Goal: Task Accomplishment & Management: Complete application form

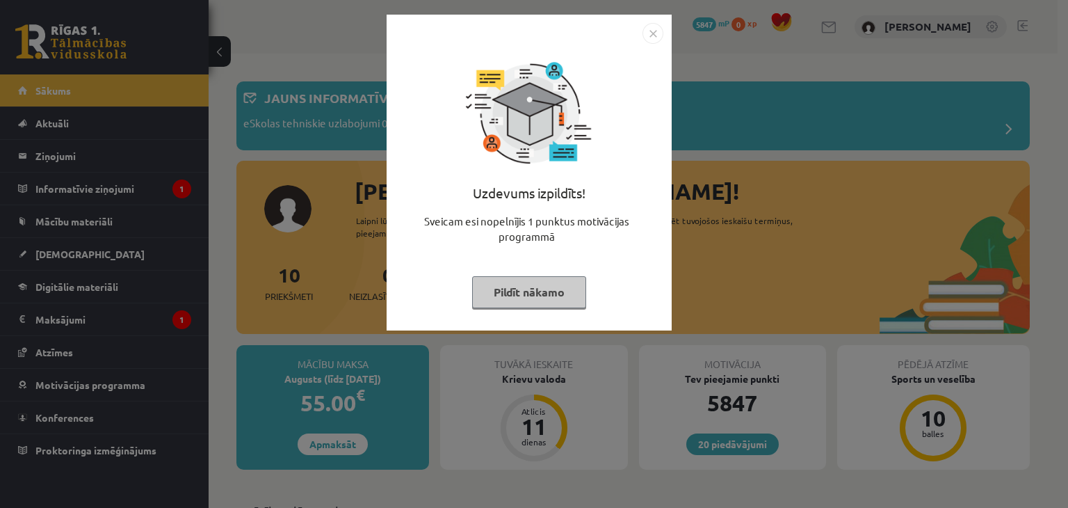
click at [649, 29] on img "Close" at bounding box center [653, 33] width 21 height 21
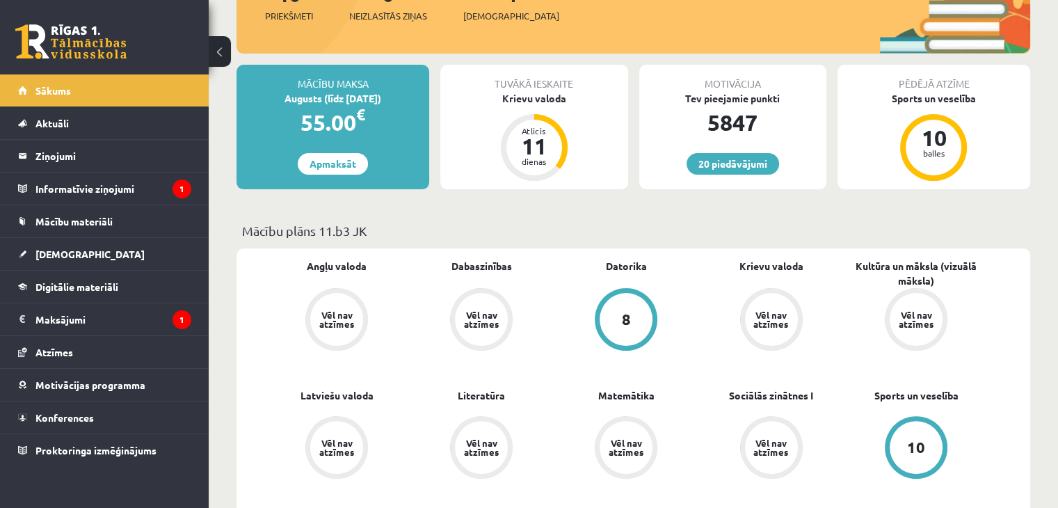
scroll to position [278, 0]
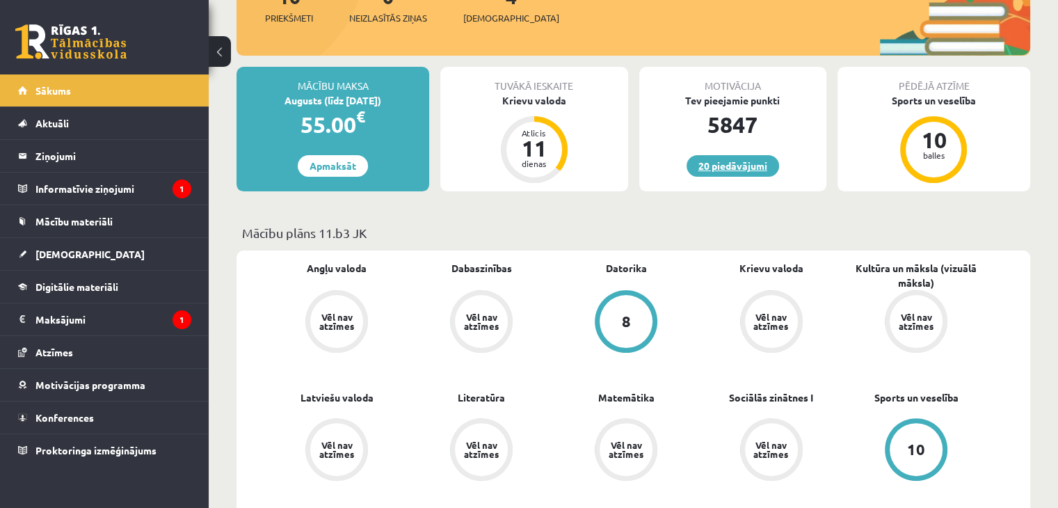
click at [706, 166] on link "20 piedāvājumi" at bounding box center [732, 166] width 92 height 22
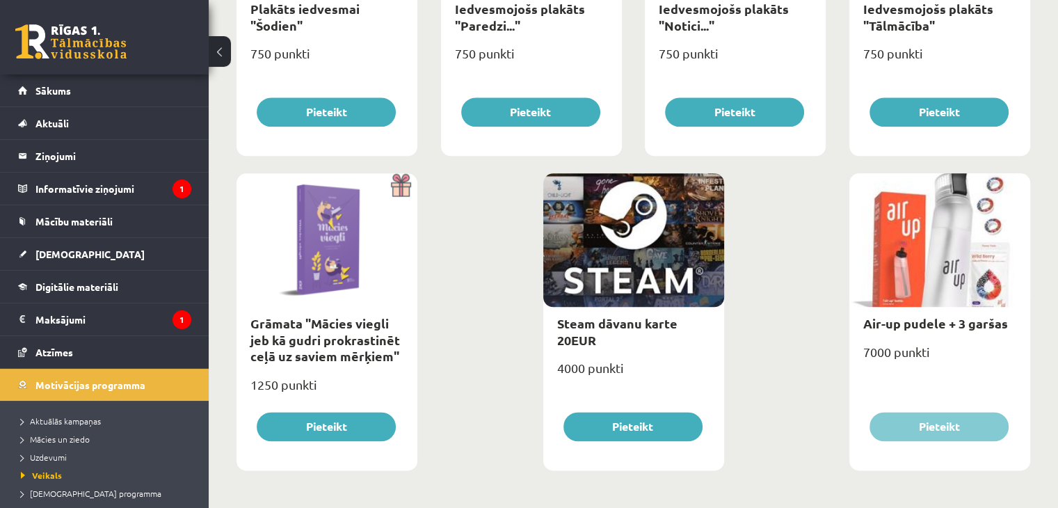
scroll to position [1629, 0]
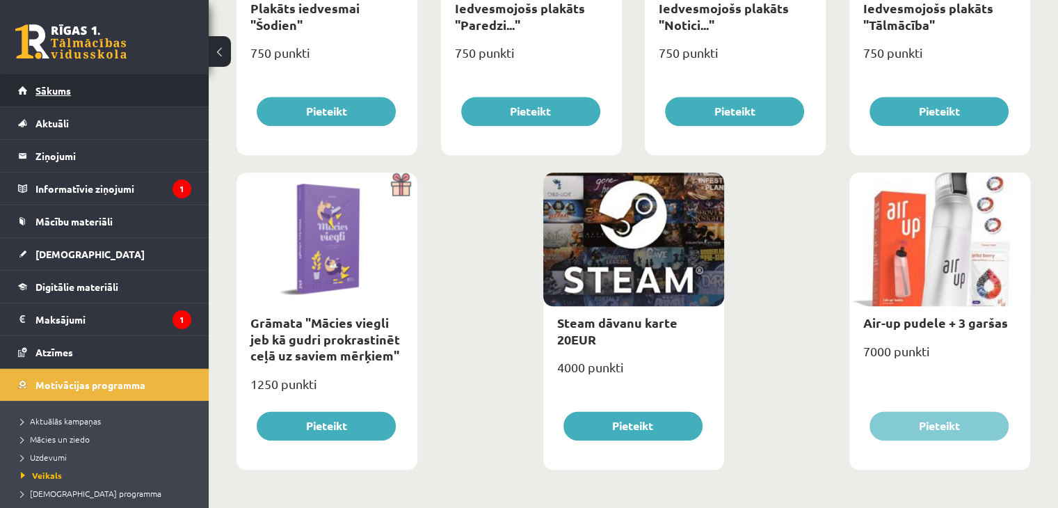
click at [63, 93] on span "Sākums" at bounding box center [52, 90] width 35 height 13
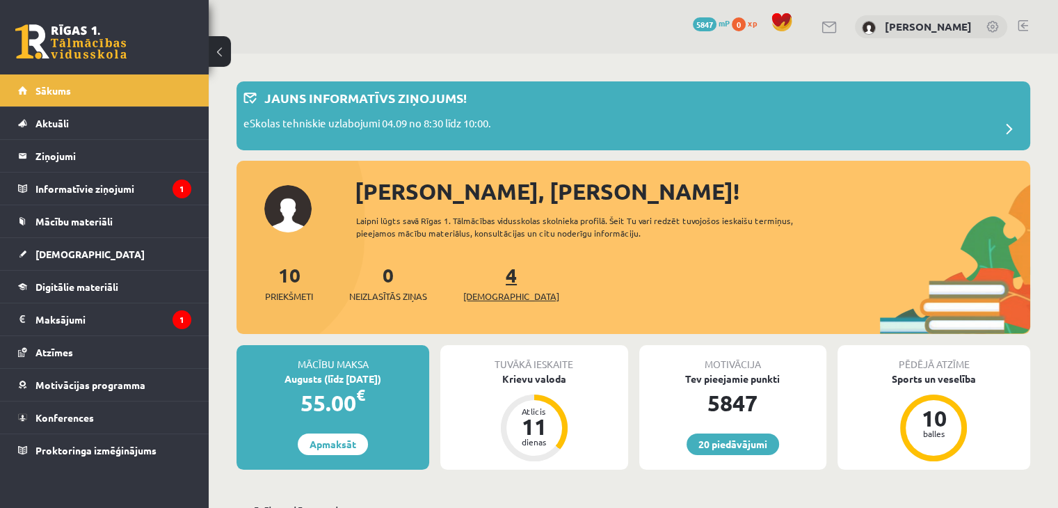
click at [484, 278] on link "4 Ieskaites" at bounding box center [511, 282] width 96 height 41
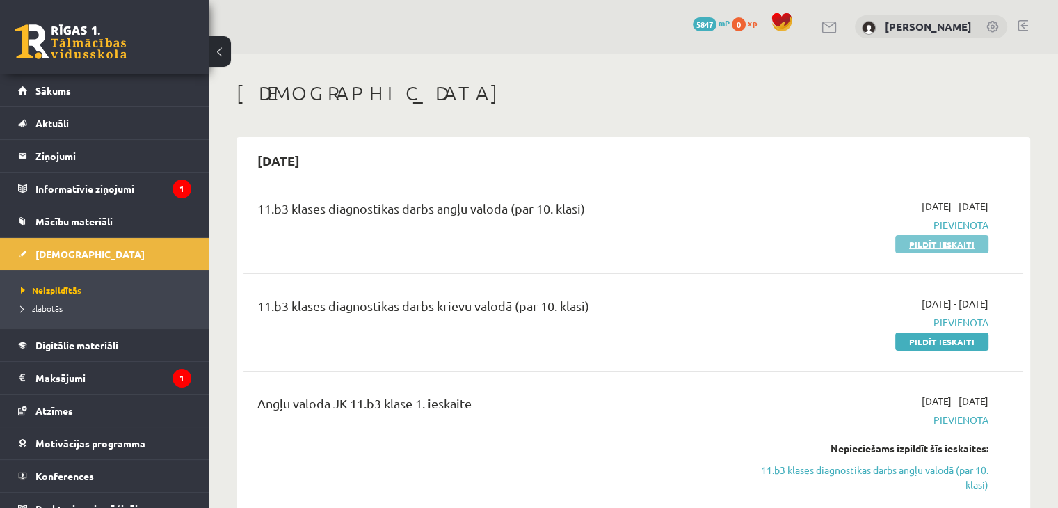
click at [926, 243] on link "Pildīt ieskaiti" at bounding box center [941, 244] width 93 height 18
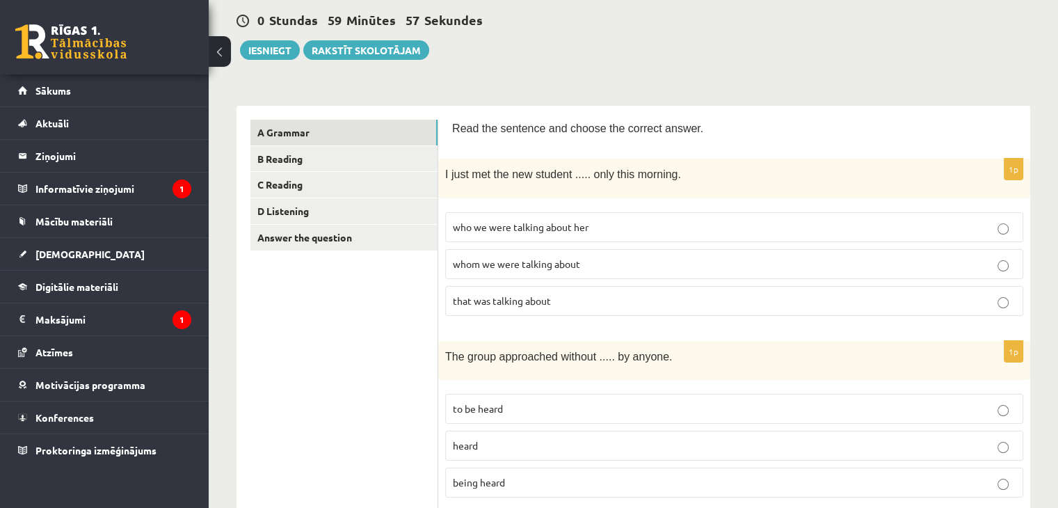
scroll to position [139, 0]
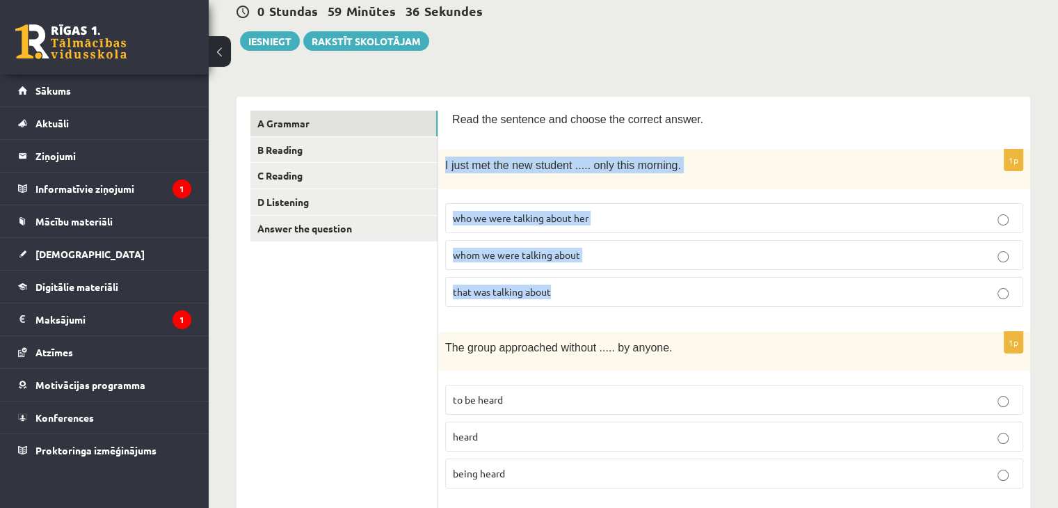
drag, startPoint x: 442, startPoint y: 162, endPoint x: 588, endPoint y: 293, distance: 195.5
click at [588, 293] on div "1p I just met the new student ..... only this morning. who we were talking abou…" at bounding box center [734, 234] width 592 height 168
copy div "I just met the new student ..... only this morning. who we were talking about h…"
click at [580, 249] on span "whom we were talking about" at bounding box center [516, 254] width 127 height 13
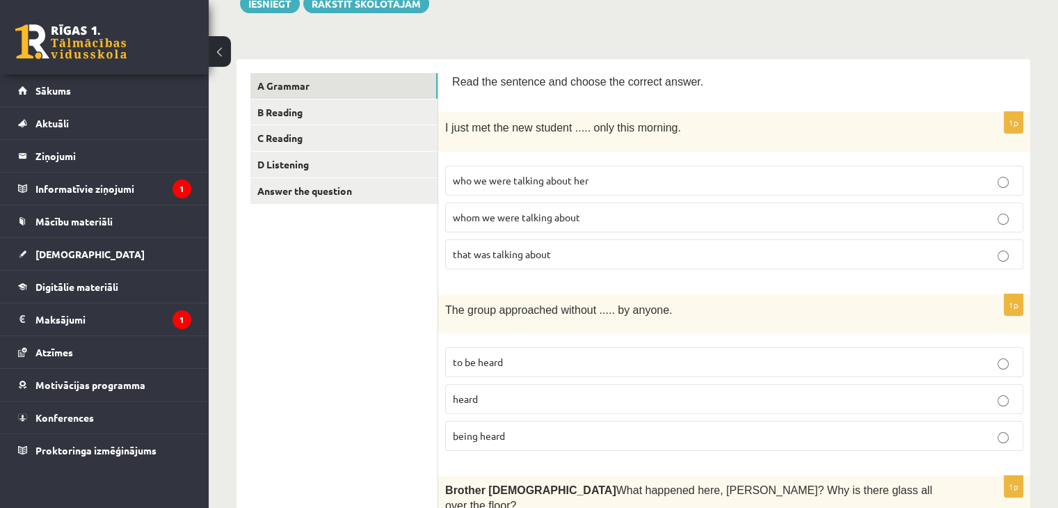
scroll to position [278, 0]
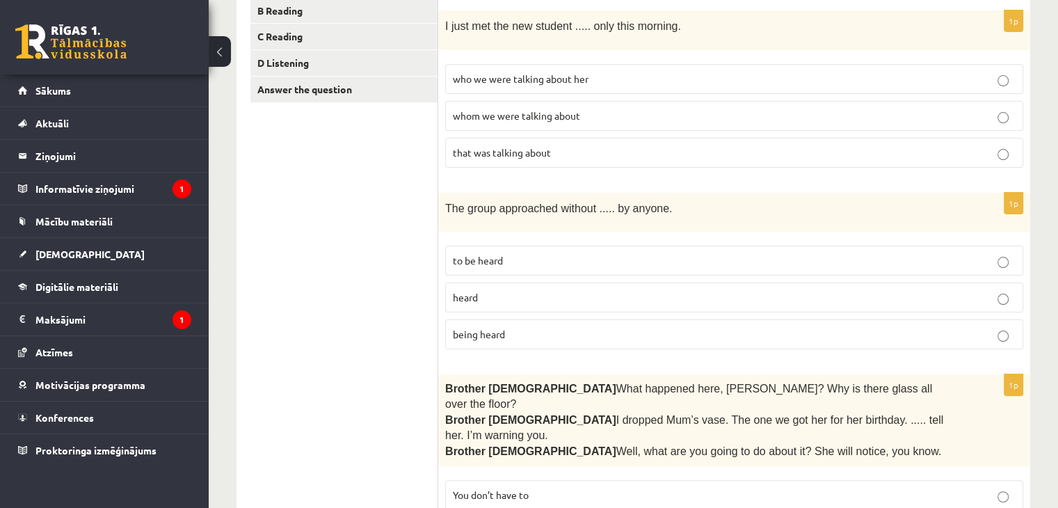
click at [542, 328] on p "being heard" at bounding box center [734, 334] width 563 height 15
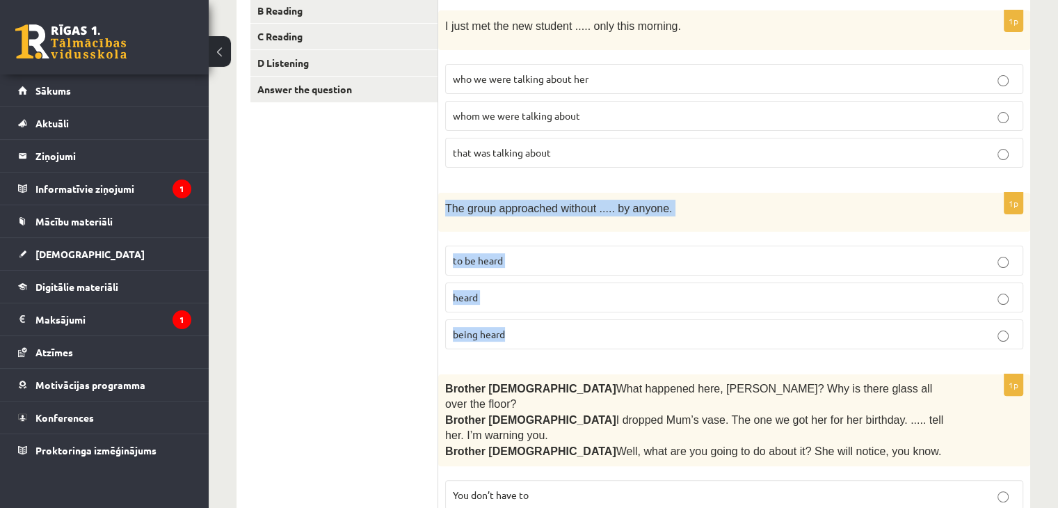
drag, startPoint x: 446, startPoint y: 204, endPoint x: 517, endPoint y: 315, distance: 132.0
click at [517, 315] on div "1p The group approached without ..... by anyone. to be heard heard being heard" at bounding box center [734, 277] width 592 height 168
copy div "The group approached without ..... by anyone. to be heard heard being heard"
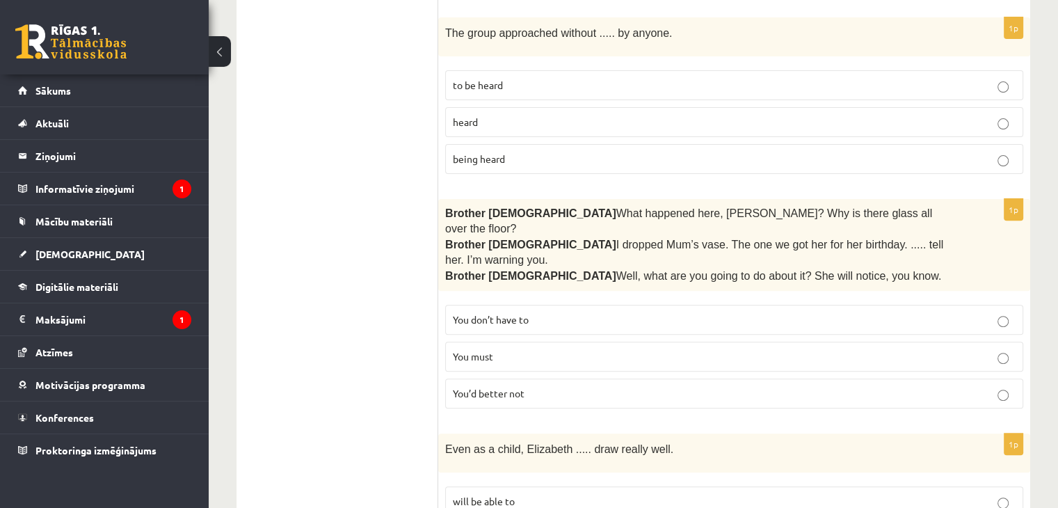
scroll to position [487, 0]
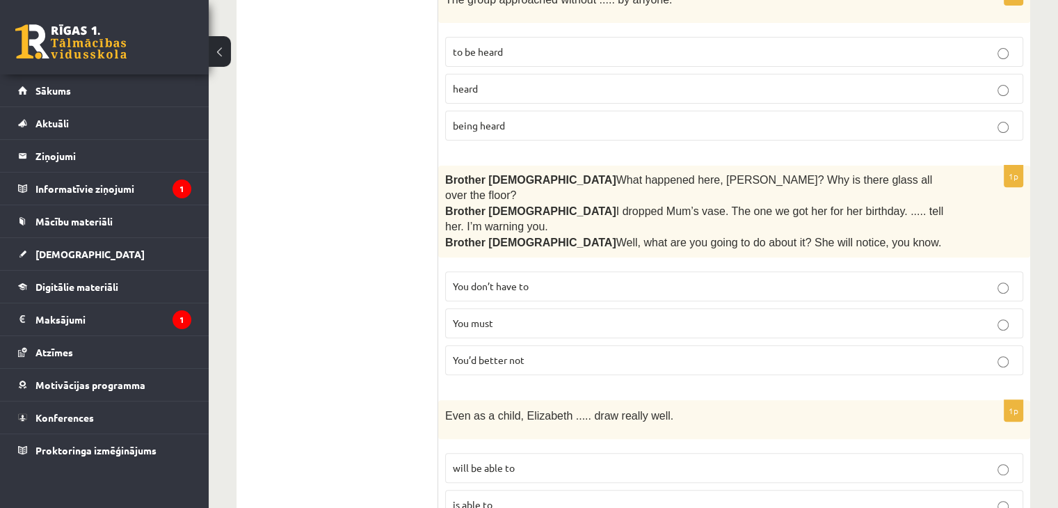
click at [504, 353] on span "You’d better not" at bounding box center [489, 359] width 72 height 13
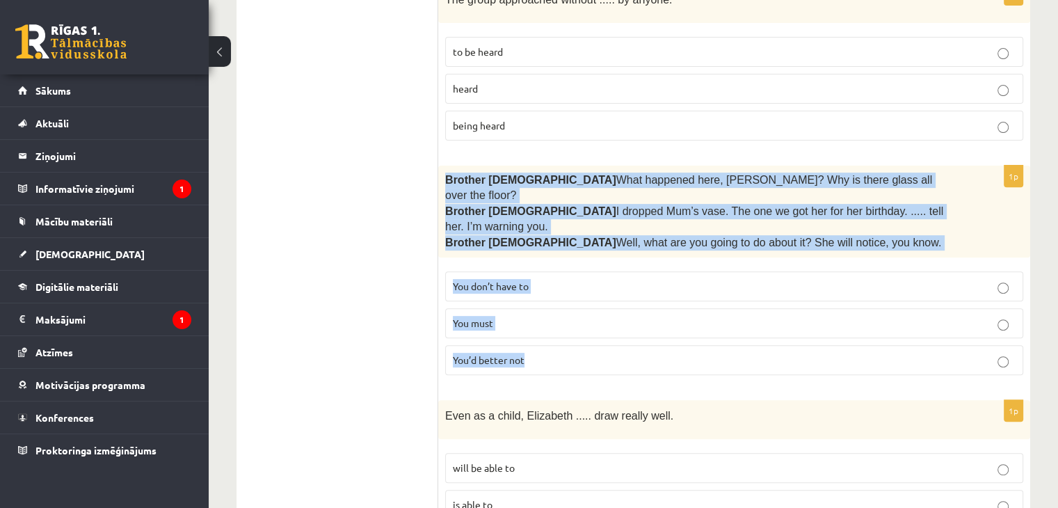
drag, startPoint x: 442, startPoint y: 174, endPoint x: 550, endPoint y: 309, distance: 173.7
click at [554, 318] on div "1p Brother 1  What happened here, Zak? Why is there glass all over the floor? B…" at bounding box center [734, 276] width 592 height 220
copy div "Brother 1  What happened here, Zak? Why is there glass all over the floor? Brot…"
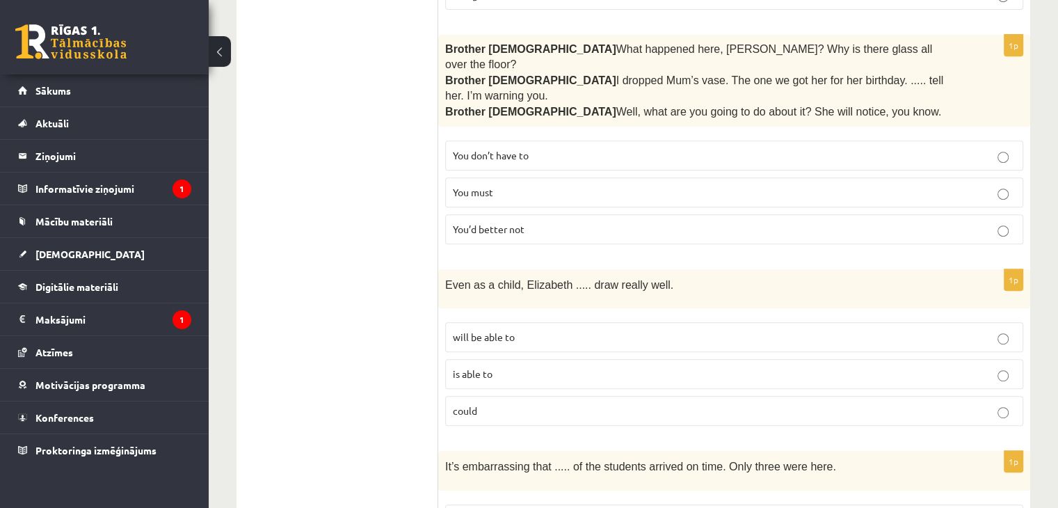
scroll to position [626, 0]
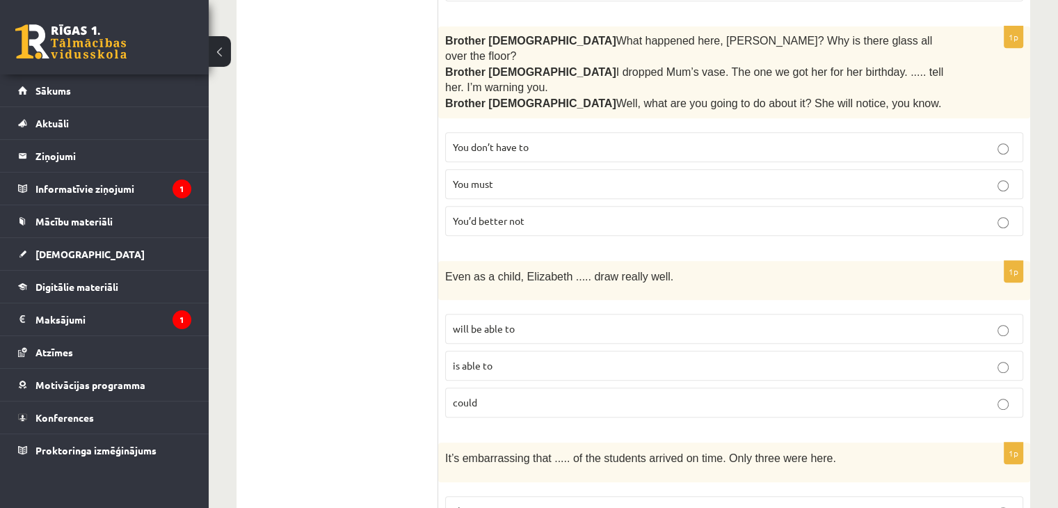
click at [481, 395] on p "could" at bounding box center [734, 402] width 563 height 15
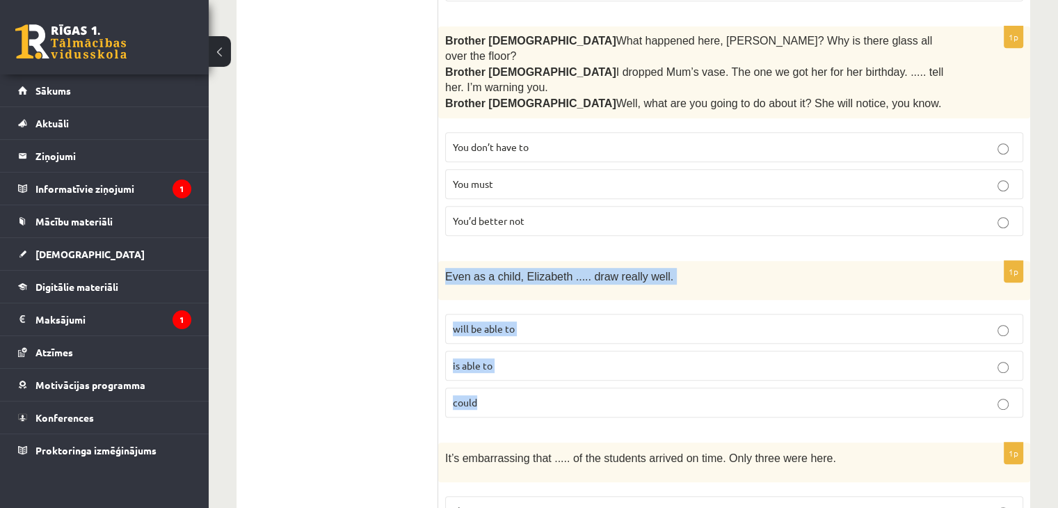
drag, startPoint x: 445, startPoint y: 237, endPoint x: 537, endPoint y: 355, distance: 149.1
click at [537, 355] on div "1p Even as a child, Elizabeth ..... draw really well. will be able to is able t…" at bounding box center [734, 345] width 592 height 168
copy div "Even as a child, Elizabeth ..... draw really well. will be able to is able to c…"
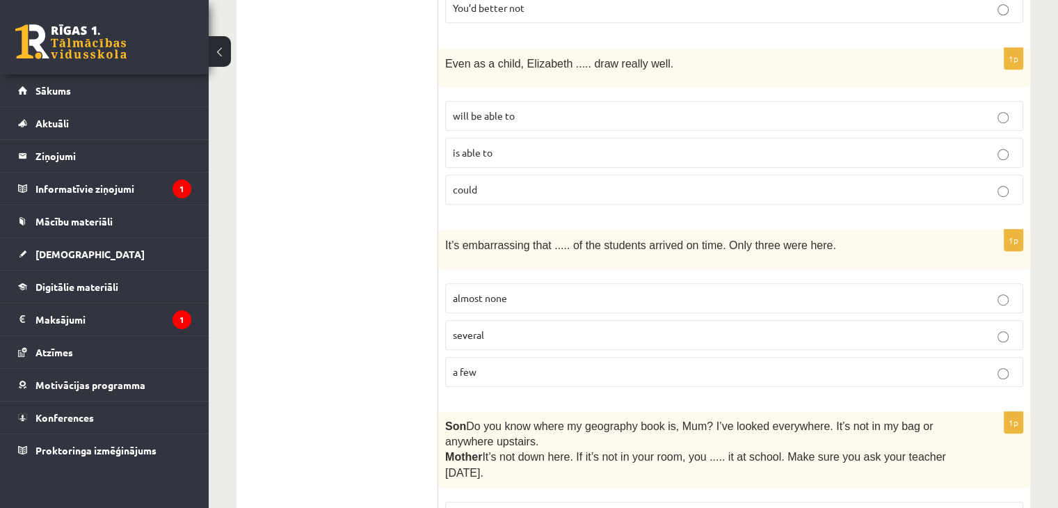
scroll to position [904, 0]
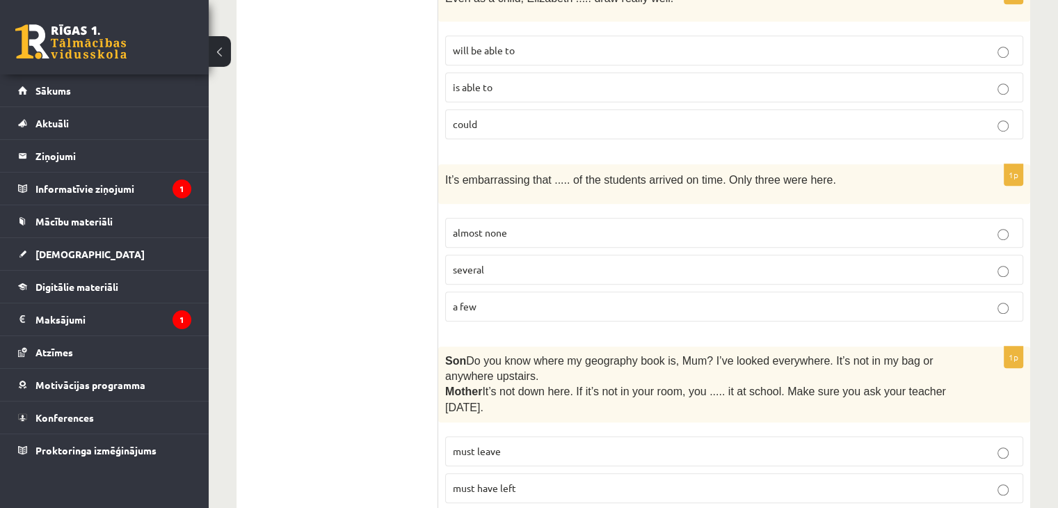
click at [506, 225] on p "almost none" at bounding box center [734, 232] width 563 height 15
click at [468, 300] on span "a few" at bounding box center [465, 306] width 24 height 13
drag, startPoint x: 436, startPoint y: 136, endPoint x: 487, endPoint y: 217, distance: 95.3
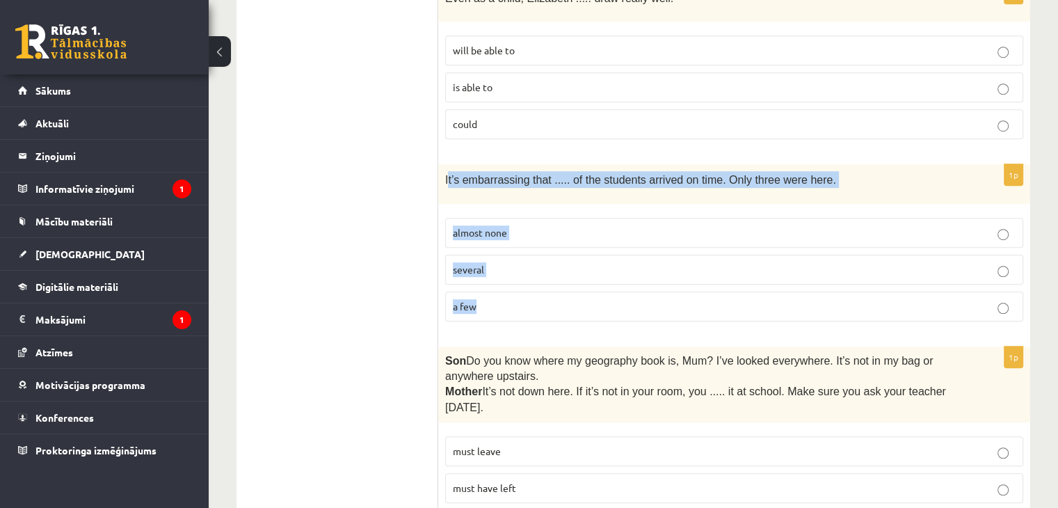
drag, startPoint x: 448, startPoint y: 137, endPoint x: 536, endPoint y: 252, distance: 145.4
click at [536, 252] on div "1p It’s embarrassing that ..... of the students arrived on time. Only three wer…" at bounding box center [734, 248] width 592 height 168
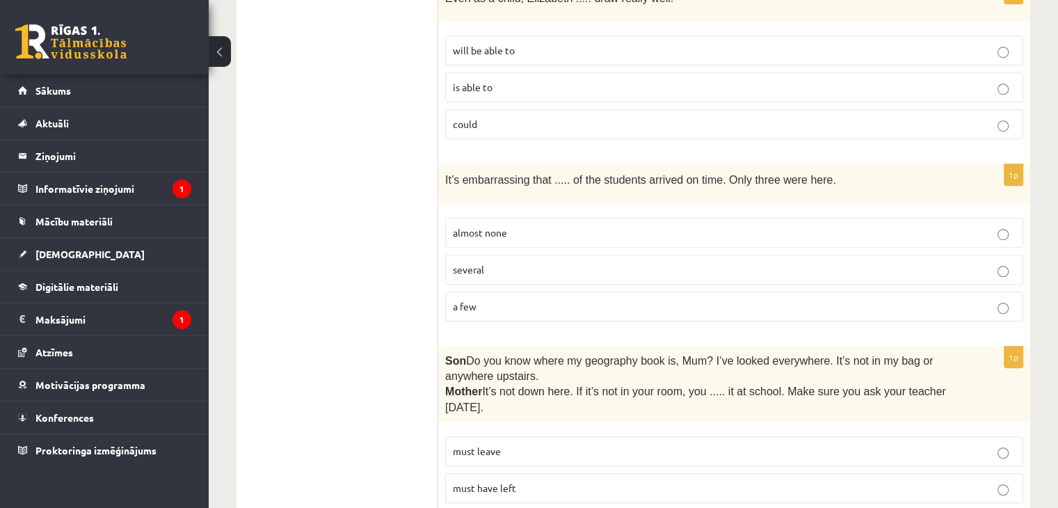
click at [442, 164] on div "It’s embarrassing that ..... of the students arrived on time. Only three were h…" at bounding box center [734, 183] width 592 height 39
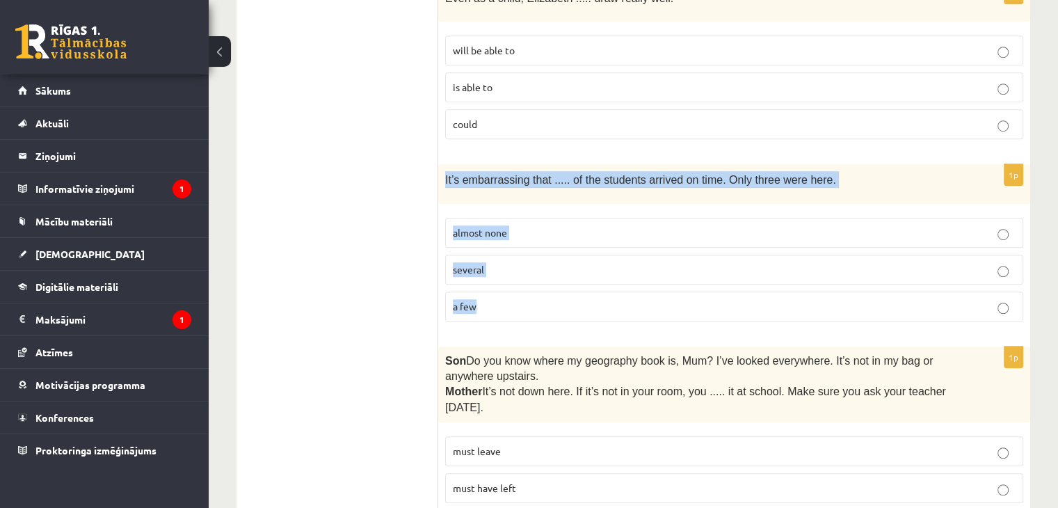
drag, startPoint x: 440, startPoint y: 137, endPoint x: 514, endPoint y: 257, distance: 141.5
click at [514, 257] on div "1p It’s embarrassing that ..... of the students arrived on time. Only three wer…" at bounding box center [734, 248] width 592 height 168
copy div "It’s embarrassing that ..... of the students arrived on time. Only three were h…"
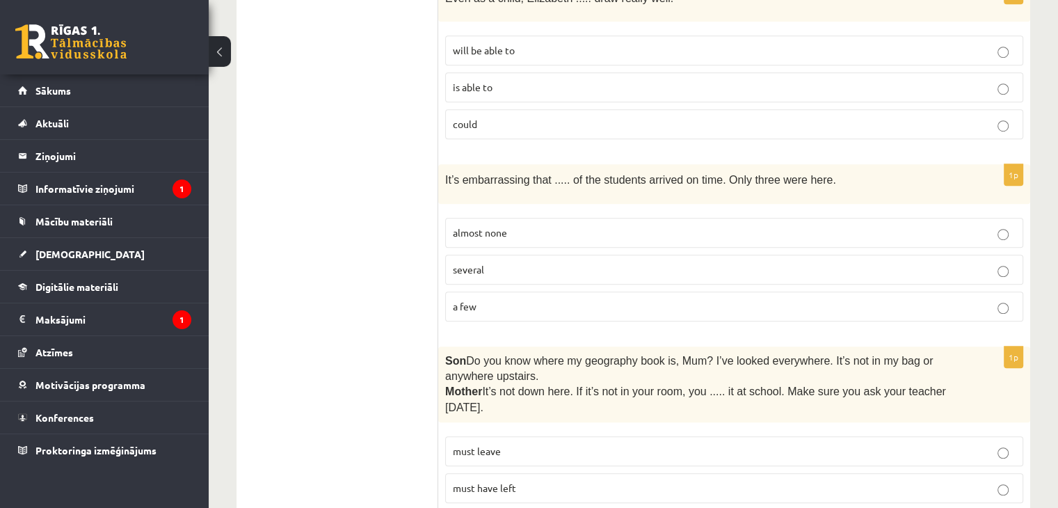
click at [498, 226] on span "almost none" at bounding box center [480, 232] width 54 height 13
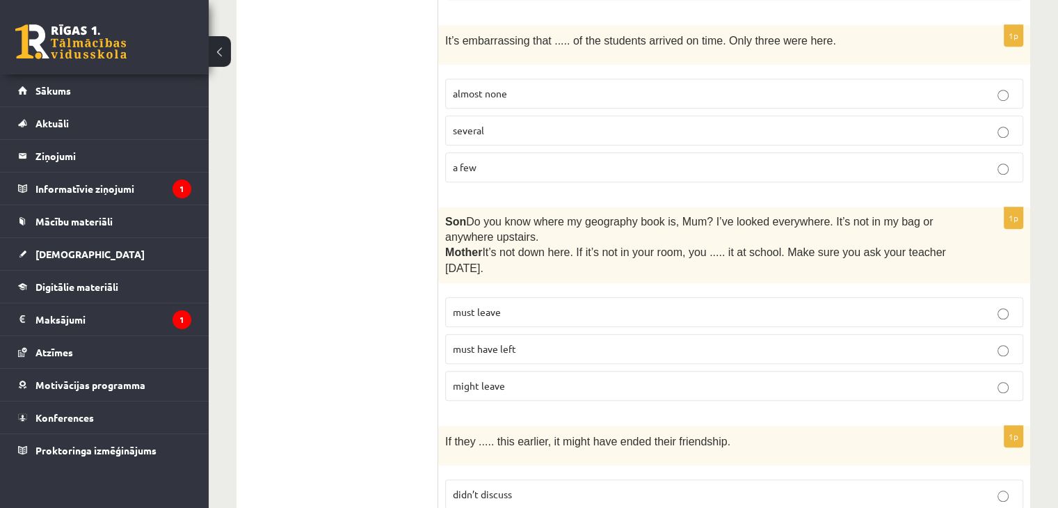
scroll to position [1113, 0]
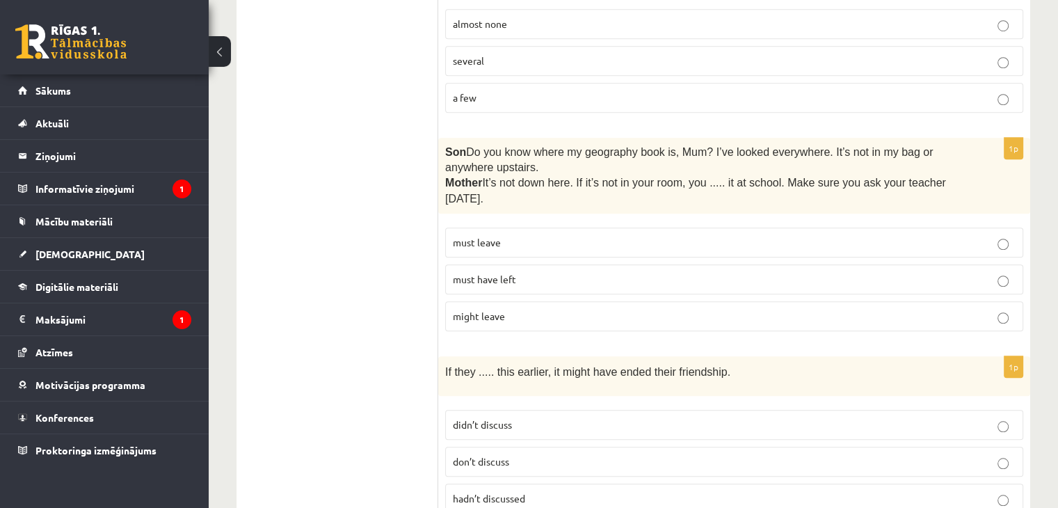
click at [515, 272] on p "must have left" at bounding box center [734, 279] width 563 height 15
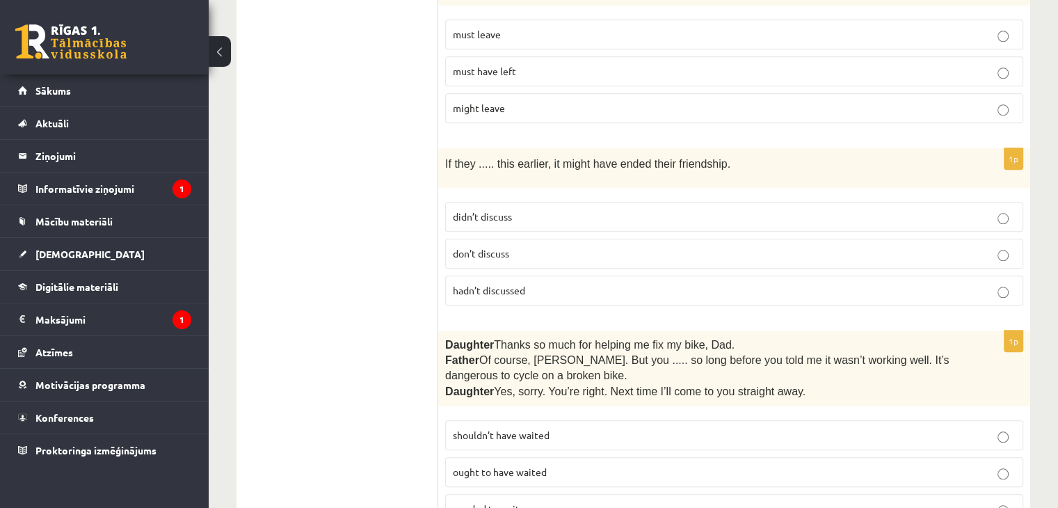
scroll to position [1321, 0]
click at [481, 283] on span "hadn’t discussed" at bounding box center [489, 289] width 72 height 13
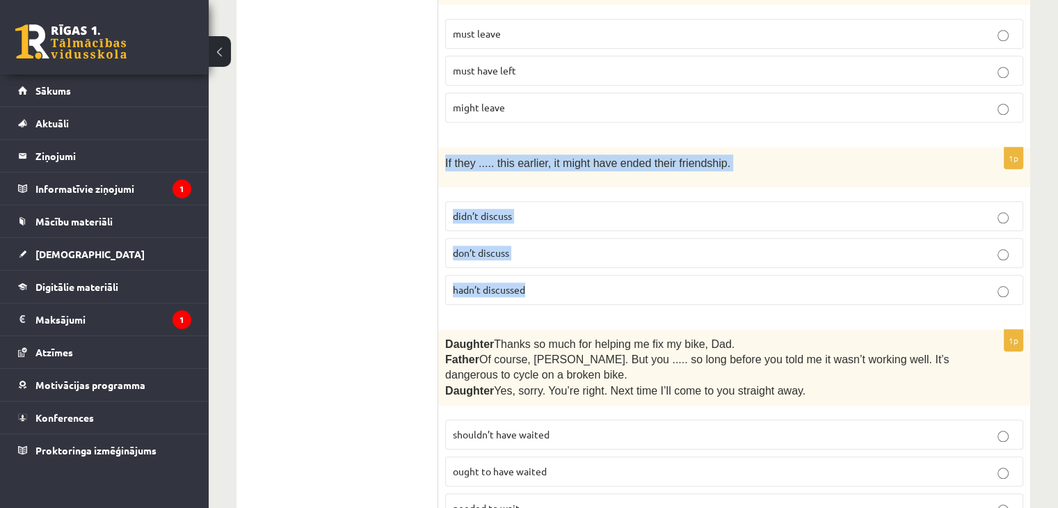
drag, startPoint x: 481, startPoint y: 161, endPoint x: 558, endPoint y: 245, distance: 114.2
click at [558, 245] on div "1p If they ..... this earlier, it might have ended their friendship. didn’t dis…" at bounding box center [734, 231] width 592 height 168
copy div "If they ..... this earlier, it might have ended their friendship. didn’t discus…"
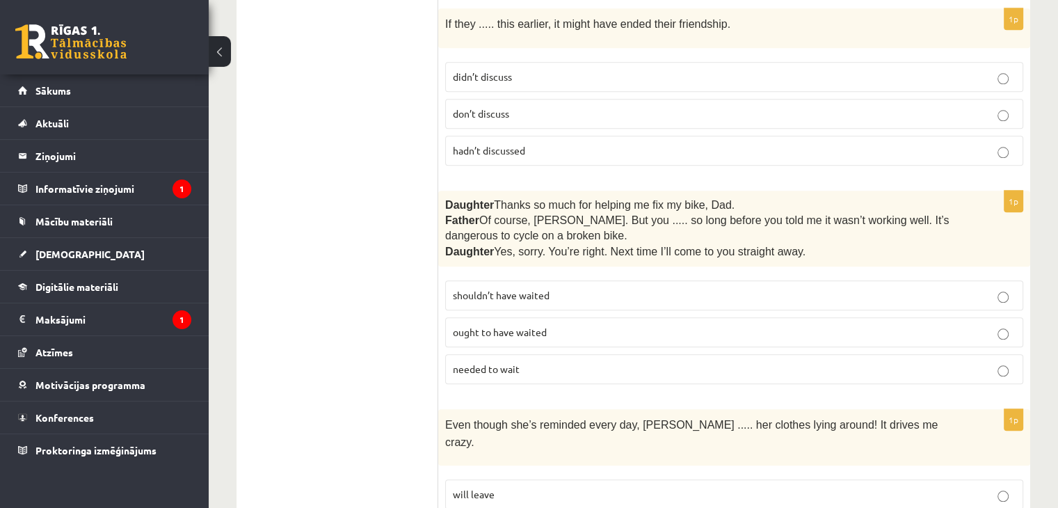
click at [493, 280] on label "shouldn’t have waited" at bounding box center [734, 295] width 578 height 30
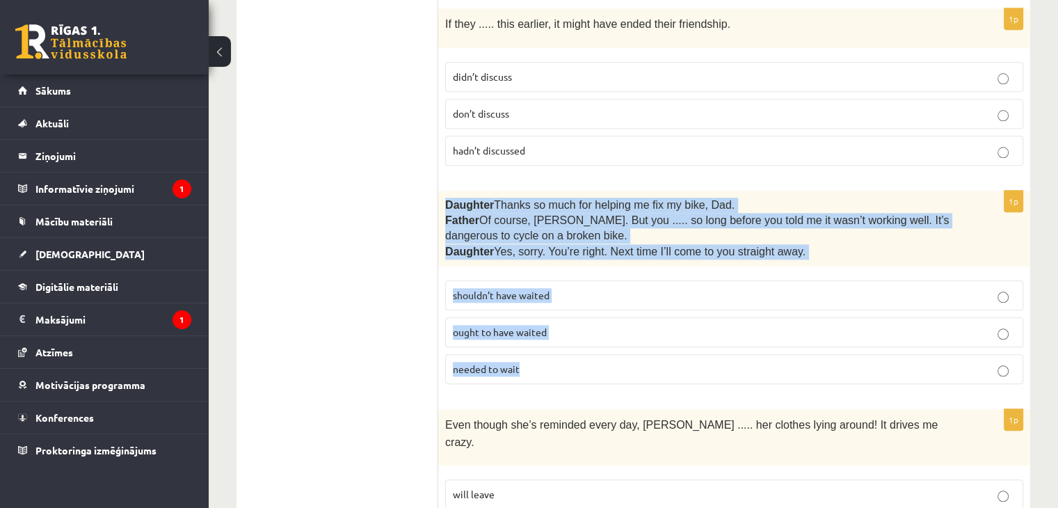
drag, startPoint x: 454, startPoint y: 177, endPoint x: 537, endPoint y: 324, distance: 169.1
click at [537, 324] on div "1p Daughter  Thanks so much for helping me fix my bike, Dad. Father  Of course,…" at bounding box center [734, 293] width 592 height 205
copy div "Daughter  Thanks so much for helping me fix my bike, Dad. Father  Of course, Be…"
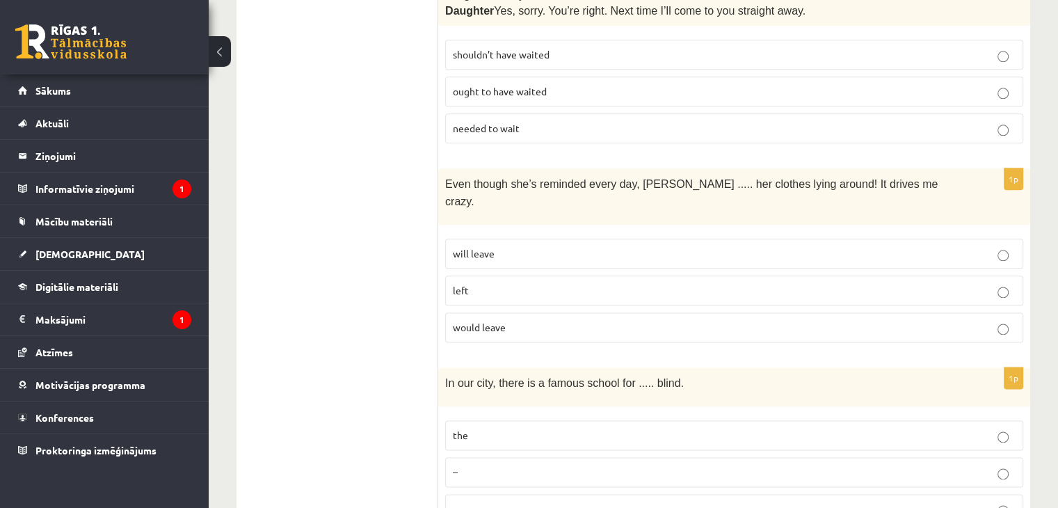
scroll to position [1739, 0]
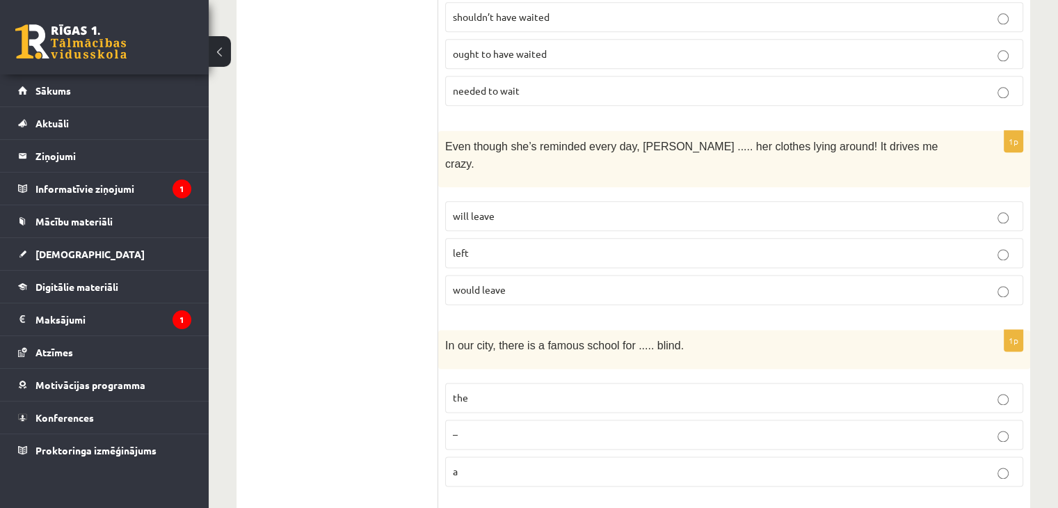
click at [475, 245] on p "left" at bounding box center [734, 252] width 563 height 15
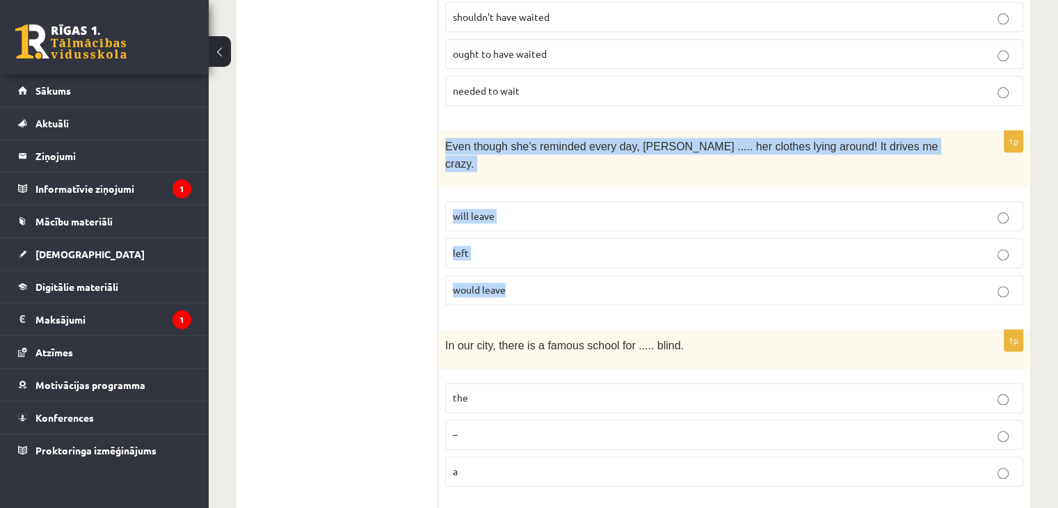
drag, startPoint x: 445, startPoint y: 103, endPoint x: 545, endPoint y: 225, distance: 157.2
click at [545, 225] on div "1p Even though she’s reminded every day, Cathy ..... her clothes lying around! …" at bounding box center [734, 223] width 592 height 185
copy div "Even though she’s reminded every day, Cathy ..... her clothes lying around! It …"
click at [515, 209] on p "will leave" at bounding box center [734, 216] width 563 height 15
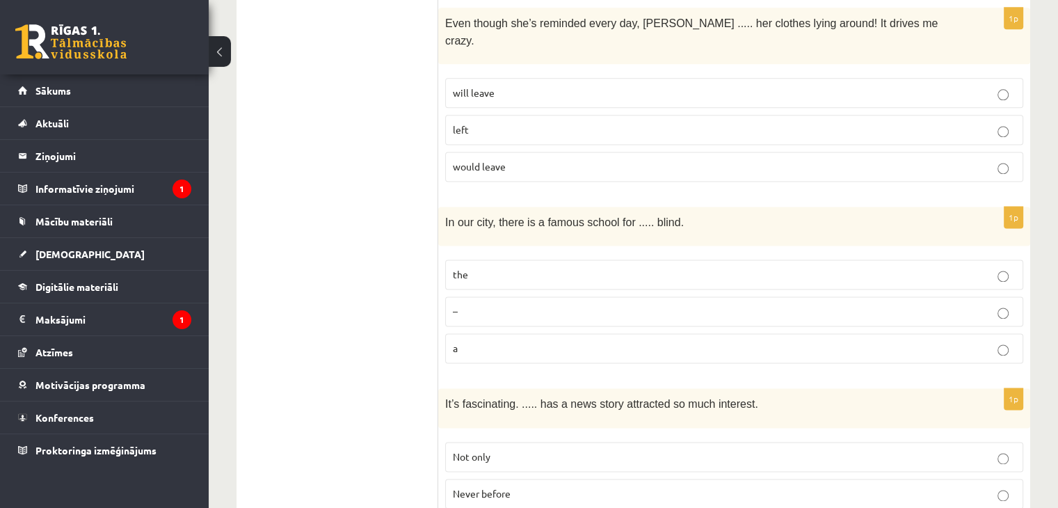
scroll to position [1878, 0]
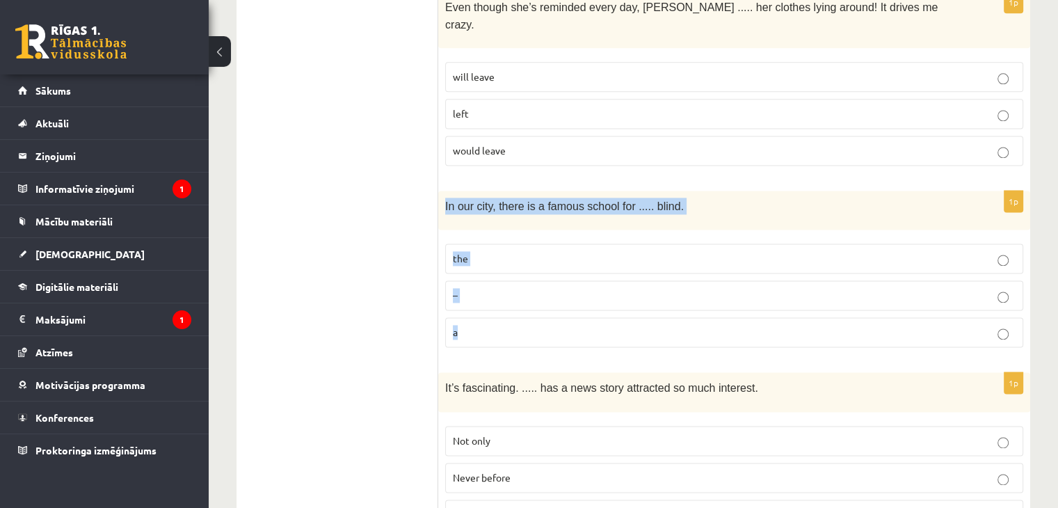
drag, startPoint x: 442, startPoint y: 140, endPoint x: 540, endPoint y: 268, distance: 161.8
click at [540, 268] on div "1p In our city, there is a famous school for ..... blind. the – a" at bounding box center [734, 275] width 592 height 168
copy div "In our city, there is a famous school for ..... blind. the – a"
click at [478, 243] on label "the" at bounding box center [734, 258] width 578 height 30
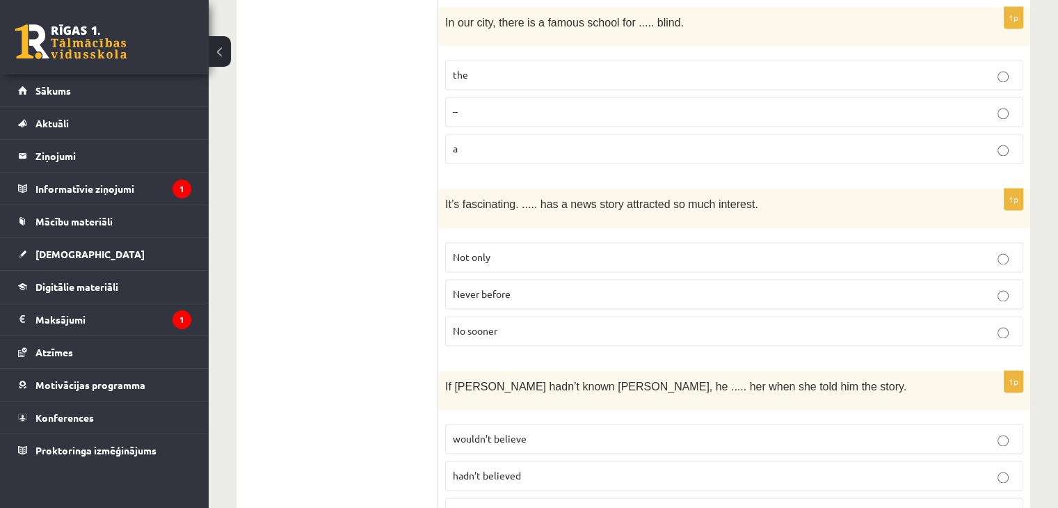
scroll to position [2086, 0]
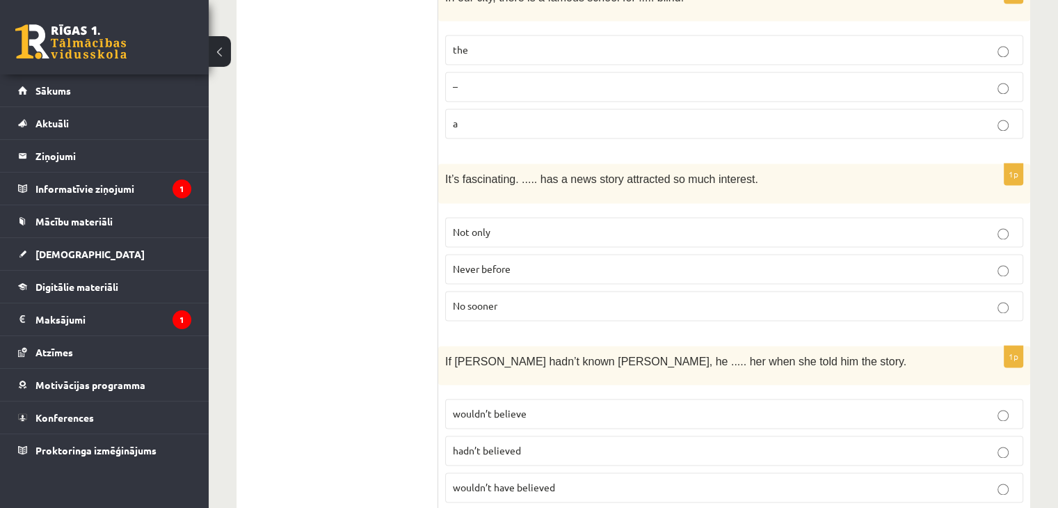
click at [490, 262] on span "Never before" at bounding box center [482, 268] width 58 height 13
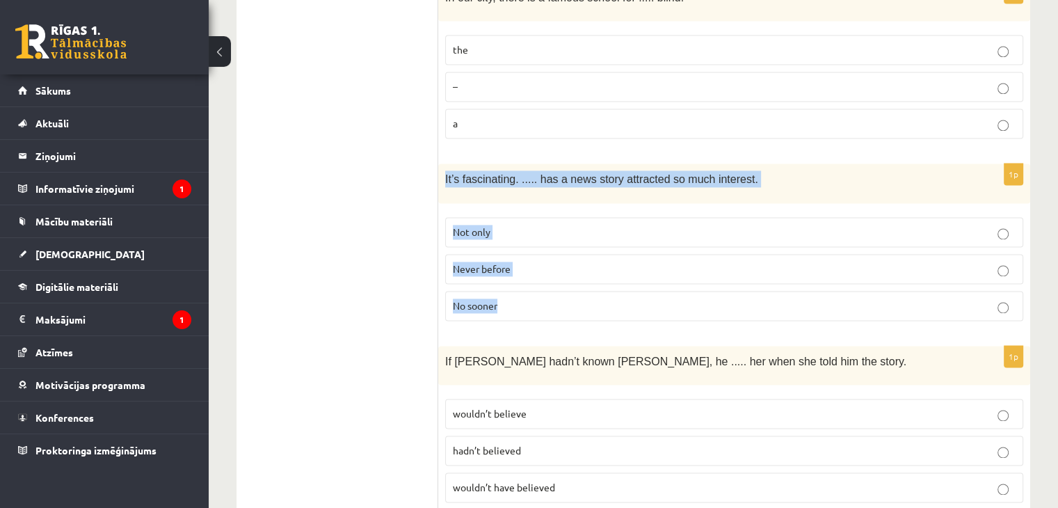
drag, startPoint x: 485, startPoint y: 148, endPoint x: 565, endPoint y: 227, distance: 112.1
click at [565, 227] on div "1p It’s fascinating. ..... has a news story attracted so much interest. Not onl…" at bounding box center [734, 247] width 592 height 168
copy div "It’s fascinating. ..... has a news story attracted so much interest. Not only N…"
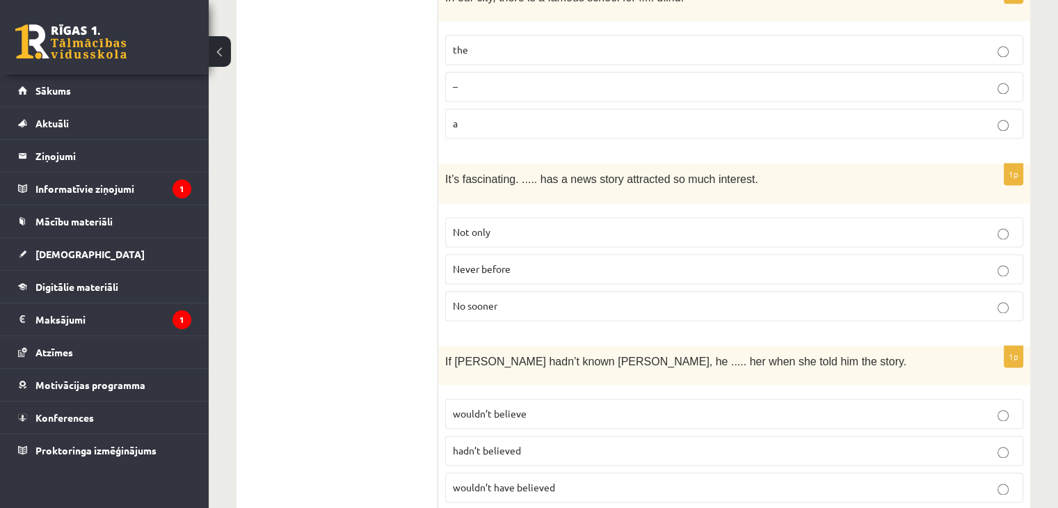
click at [352, 250] on ul "A Grammar B Reading C Reading D Listening Answer the question" at bounding box center [344, 65] width 188 height 3805
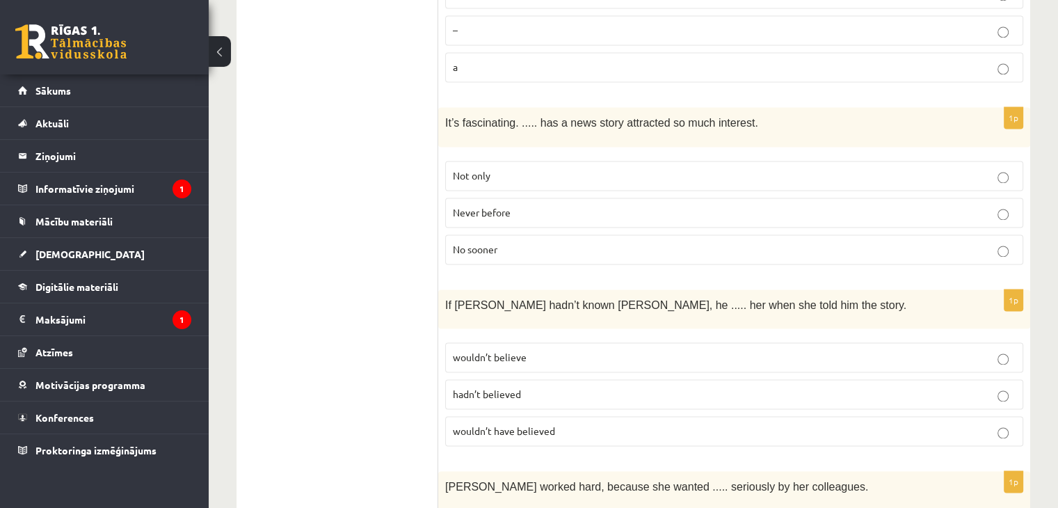
scroll to position [2225, 0]
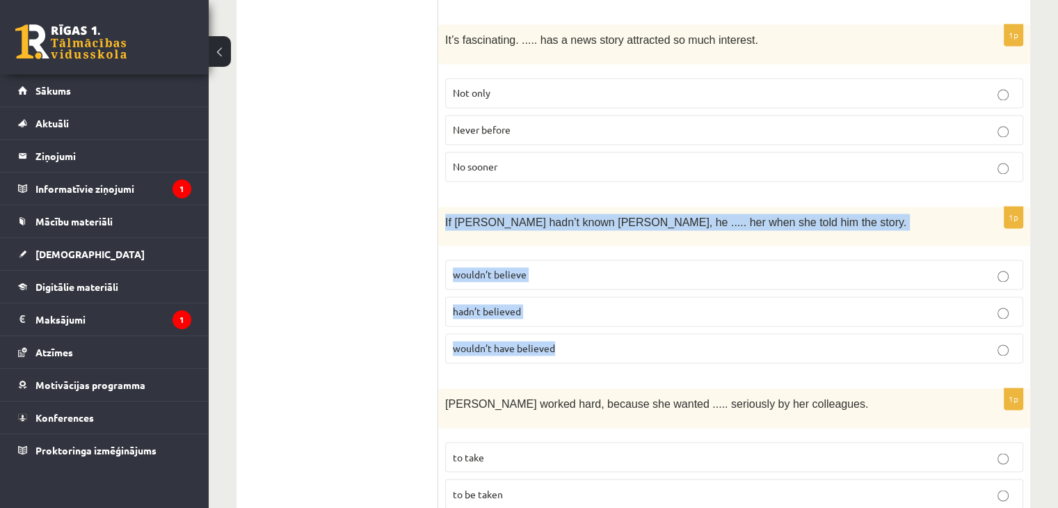
drag, startPoint x: 440, startPoint y: 150, endPoint x: 614, endPoint y: 283, distance: 219.4
click at [614, 283] on div "1p If Tom hadn’t known Mariam, he ..... her when she told him the story. wouldn…" at bounding box center [734, 291] width 592 height 168
click at [562, 341] on p "wouldn’t have believed" at bounding box center [734, 348] width 563 height 15
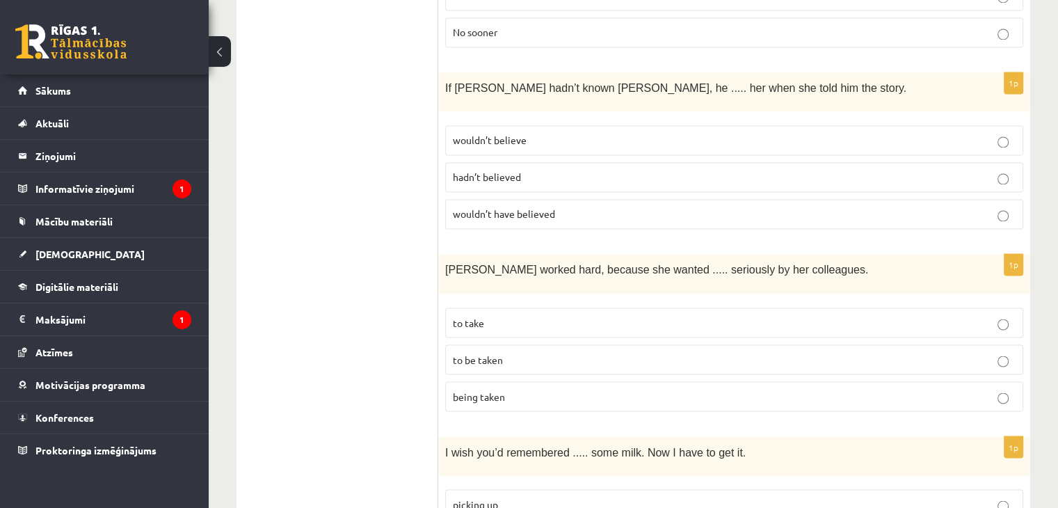
scroll to position [2365, 0]
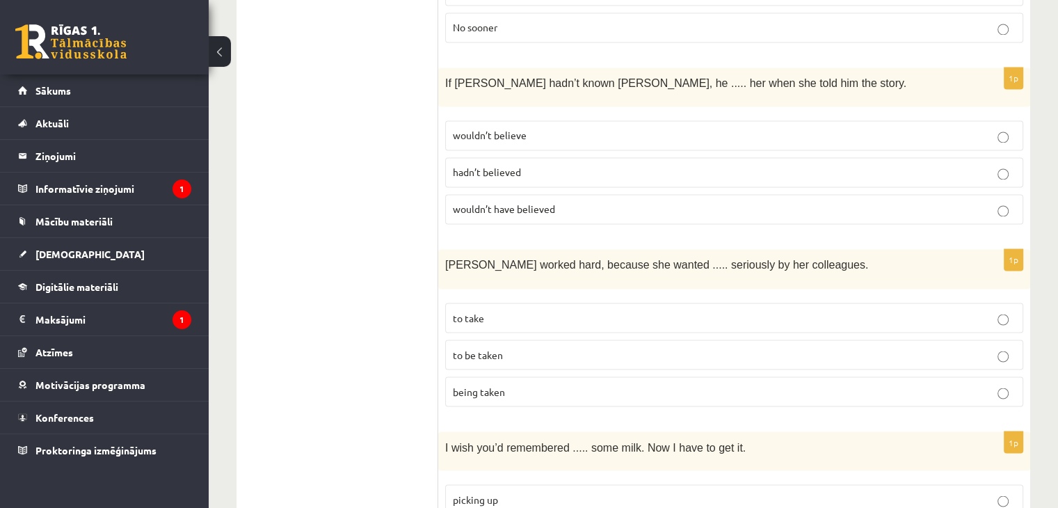
click at [538, 347] on p "to be taken" at bounding box center [734, 354] width 563 height 15
drag, startPoint x: 442, startPoint y: 198, endPoint x: 403, endPoint y: 202, distance: 39.1
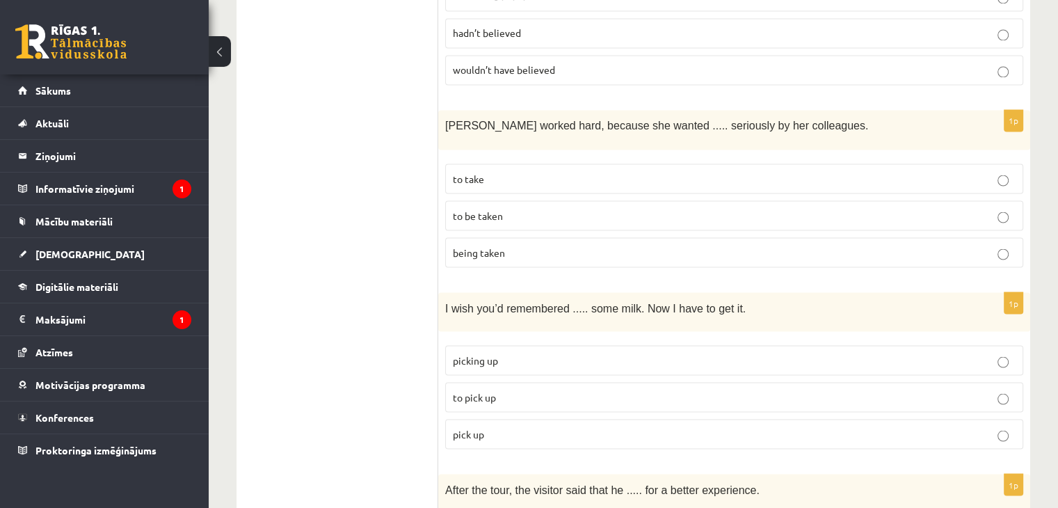
scroll to position [2573, 0]
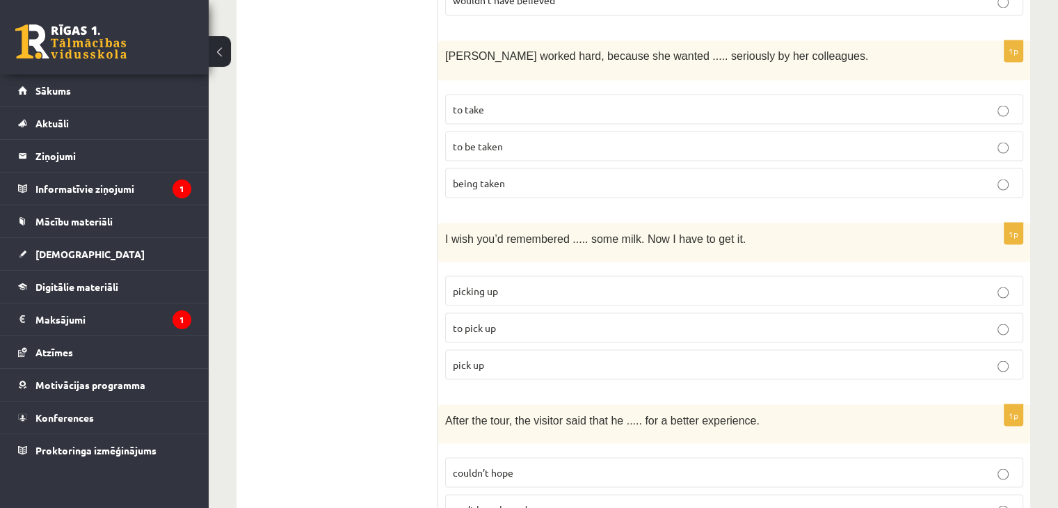
click at [478, 320] on p "to pick up" at bounding box center [734, 327] width 563 height 15
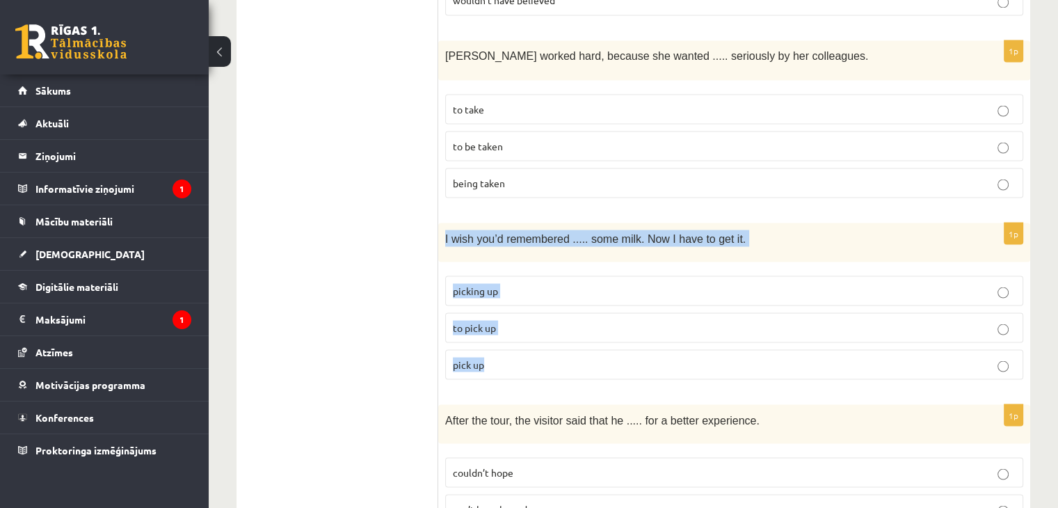
drag, startPoint x: 442, startPoint y: 166, endPoint x: 552, endPoint y: 284, distance: 160.9
click at [552, 284] on div "1p I wish you’d remembered ..... some milk. Now I have to get it. picking up to…" at bounding box center [734, 307] width 592 height 168
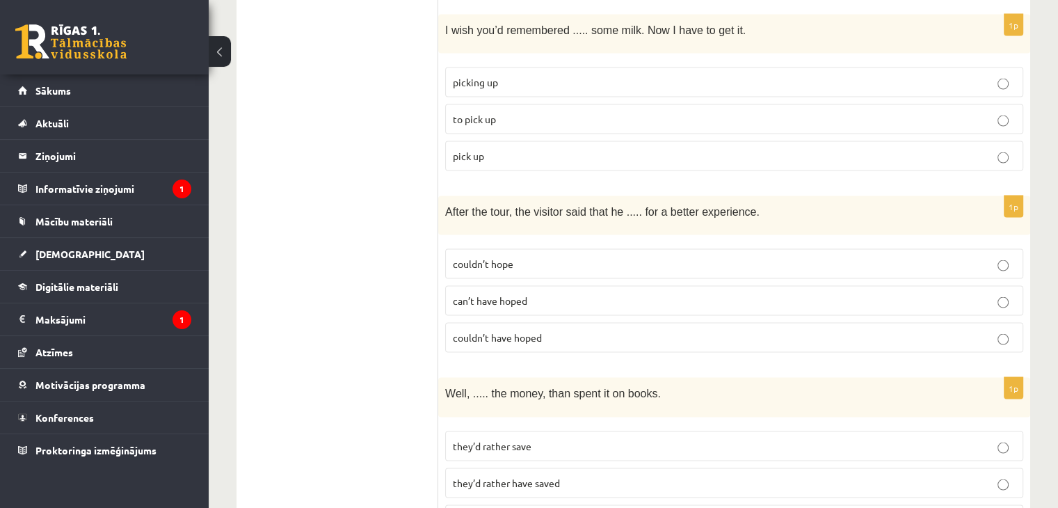
scroll to position [2782, 0]
click at [503, 330] on p "couldn’t have hoped" at bounding box center [734, 337] width 563 height 15
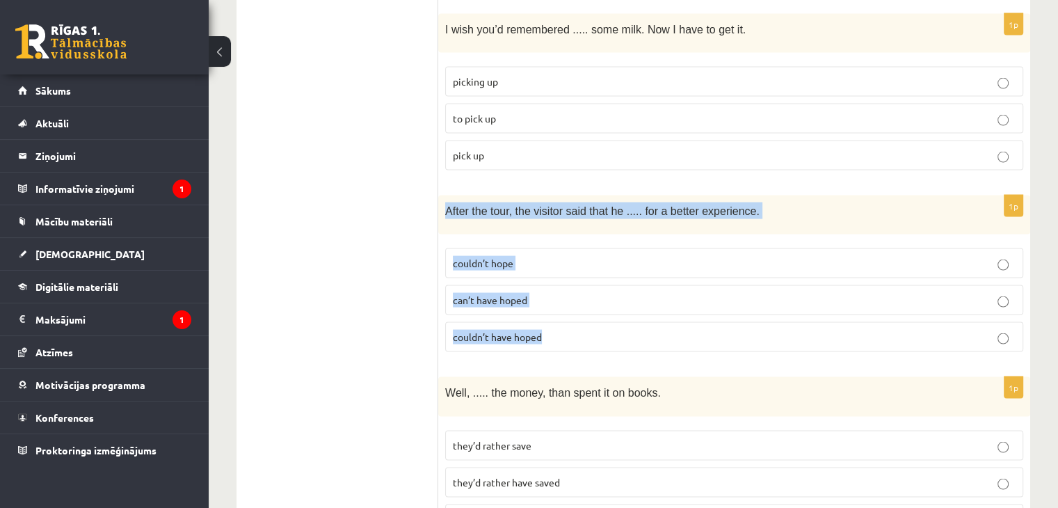
drag, startPoint x: 462, startPoint y: 156, endPoint x: 604, endPoint y: 249, distance: 169.9
click at [604, 249] on div "1p After the tour, the visitor said that he ..... for a better experience. coul…" at bounding box center [734, 279] width 592 height 168
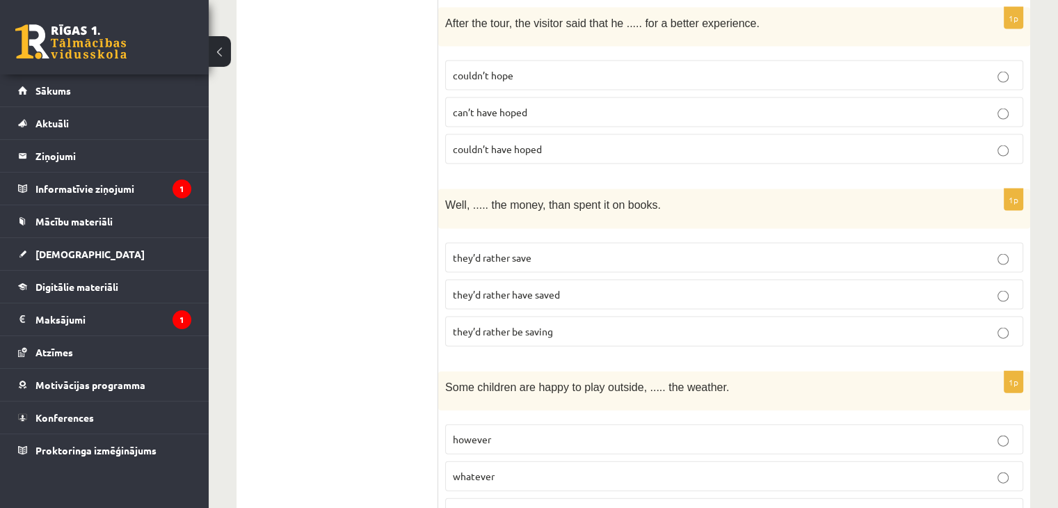
scroll to position [2991, 0]
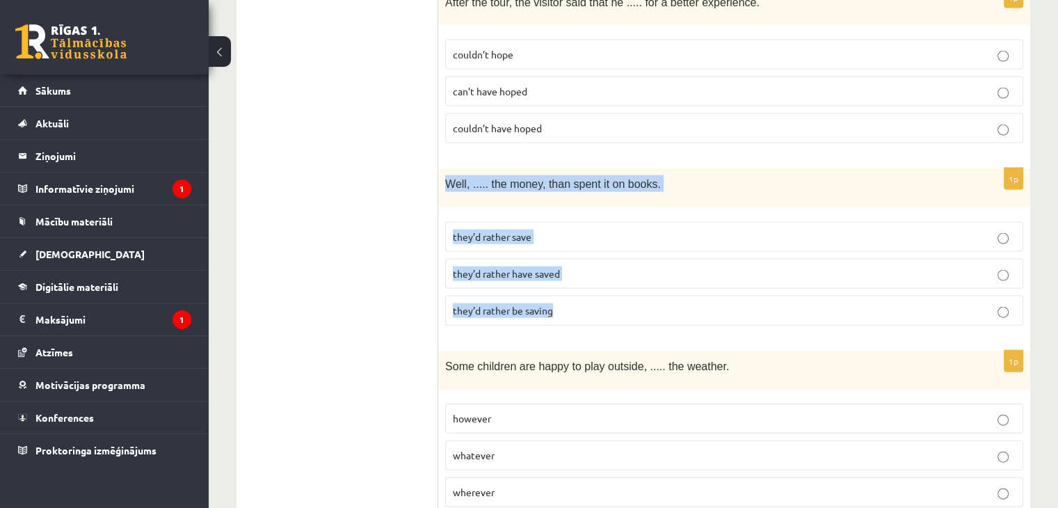
drag, startPoint x: 442, startPoint y: 109, endPoint x: 599, endPoint y: 222, distance: 193.4
click at [599, 230] on div "1p Well, ..... the money, than spent it on books. they’d rather save they’d rat…" at bounding box center [734, 252] width 592 height 168
click at [555, 259] on label "they’d rather have saved" at bounding box center [734, 274] width 578 height 30
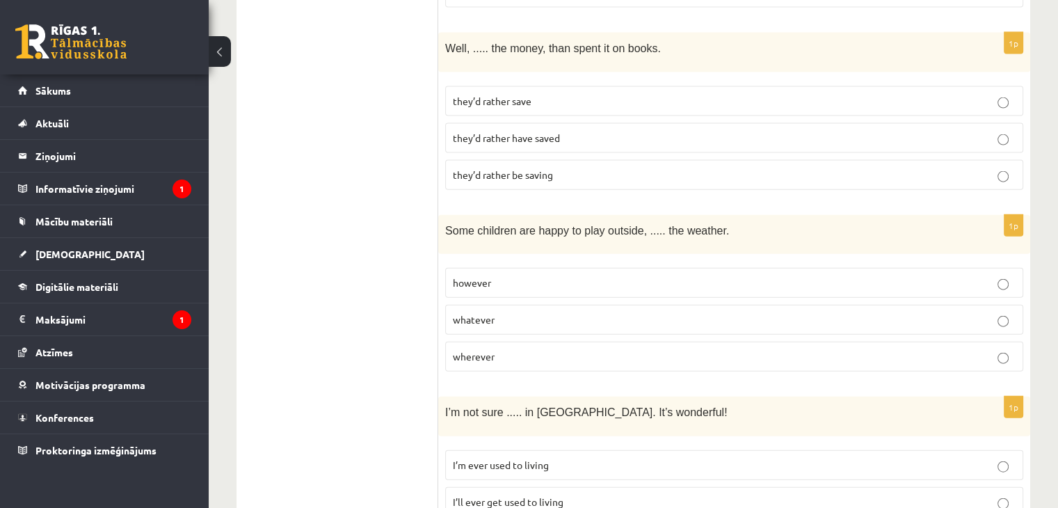
scroll to position [3130, 0]
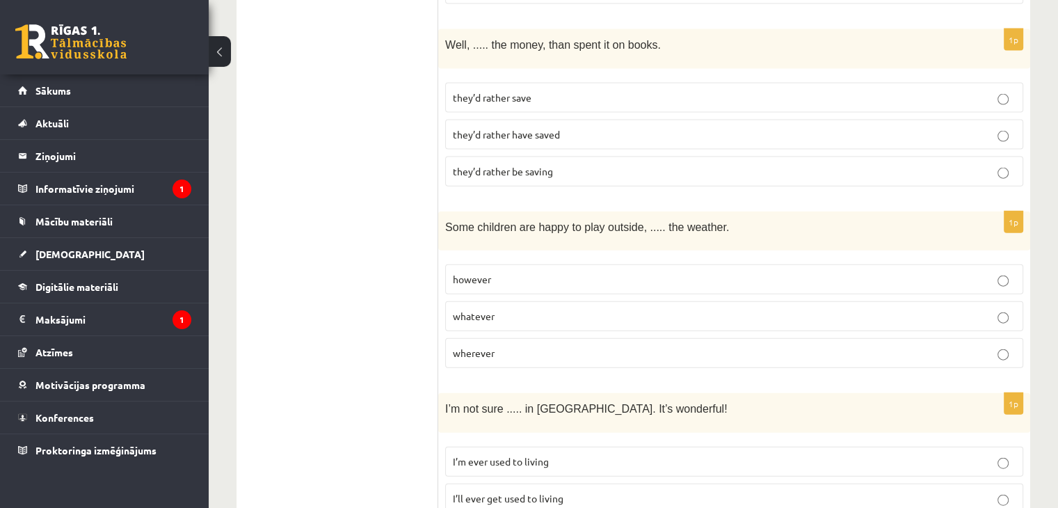
click at [495, 346] on p "wherever" at bounding box center [734, 353] width 563 height 15
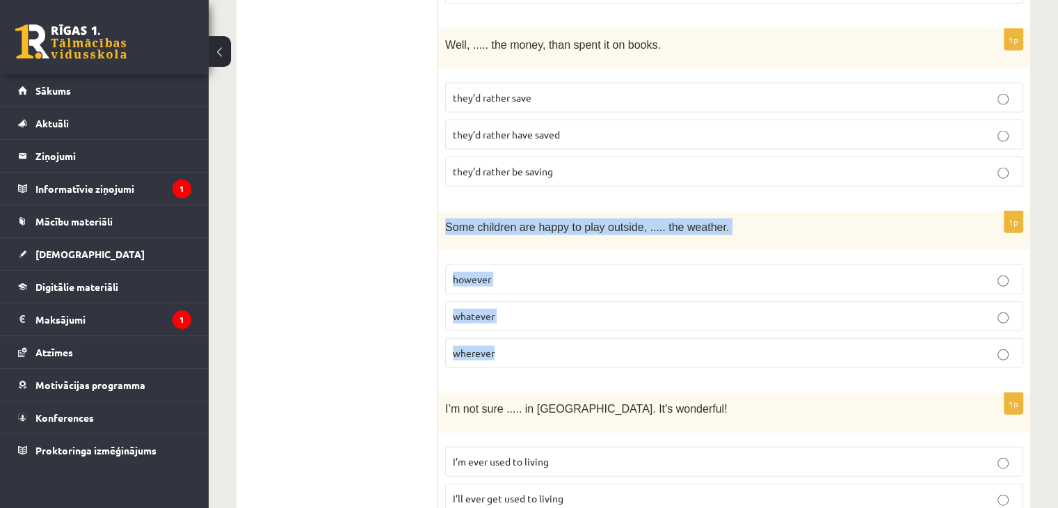
drag, startPoint x: 439, startPoint y: 151, endPoint x: 537, endPoint y: 268, distance: 153.1
click at [537, 268] on div "1p Some children are happy to play outside, ..... the weather. however whatever…" at bounding box center [734, 295] width 592 height 168
click at [522, 301] on label "whatever" at bounding box center [734, 316] width 578 height 30
drag, startPoint x: 445, startPoint y: 148, endPoint x: 529, endPoint y: 266, distance: 144.7
click at [529, 266] on div "1p Some children are happy to play outside, ..... the weather. however whatever…" at bounding box center [734, 295] width 592 height 168
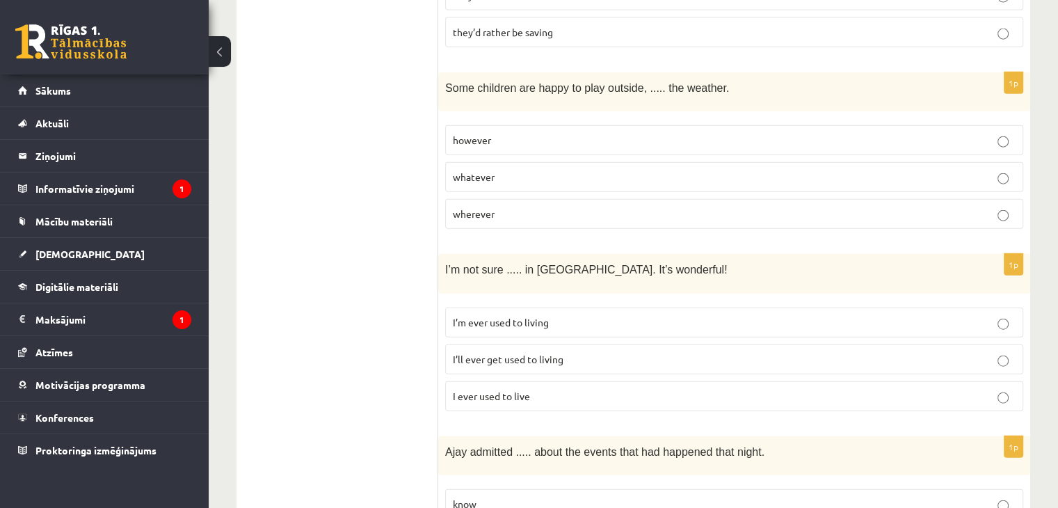
scroll to position [3338, 0]
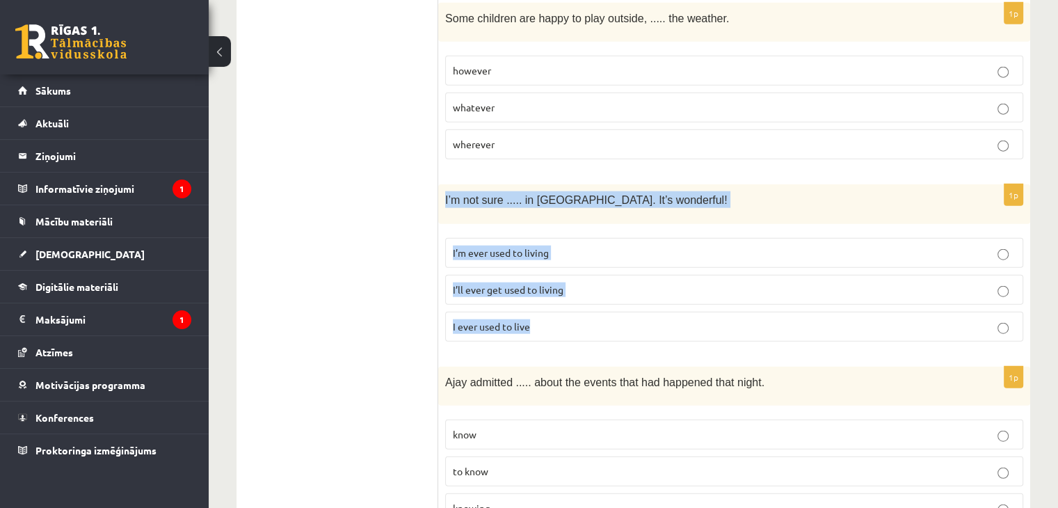
drag, startPoint x: 440, startPoint y: 118, endPoint x: 542, endPoint y: 252, distance: 169.3
click at [542, 252] on div "1p I’m not sure ..... in Paris. It’s wonderful! I’m ever used to living I’ll ev…" at bounding box center [734, 268] width 592 height 168
click at [585, 275] on label "I’ll ever get used to living" at bounding box center [734, 290] width 578 height 30
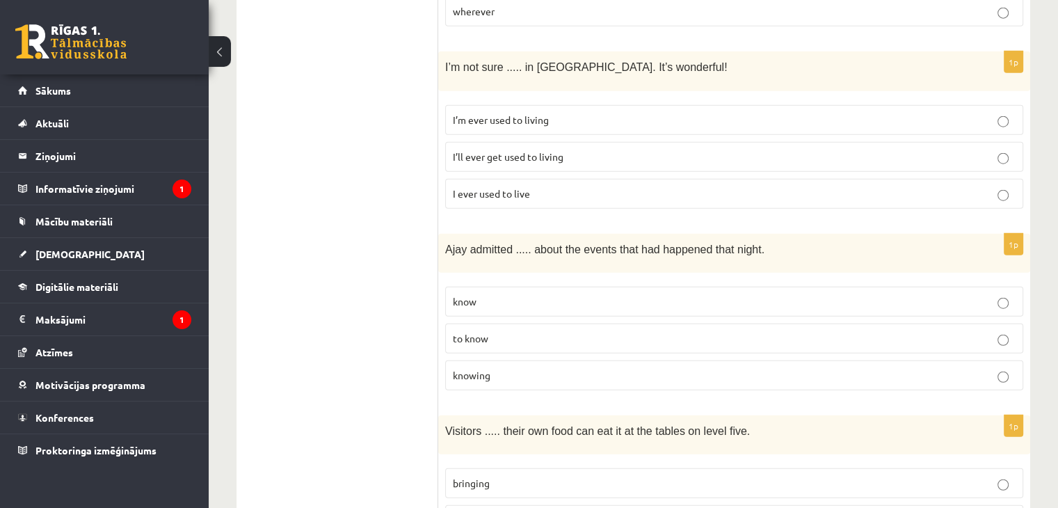
scroll to position [3477, 0]
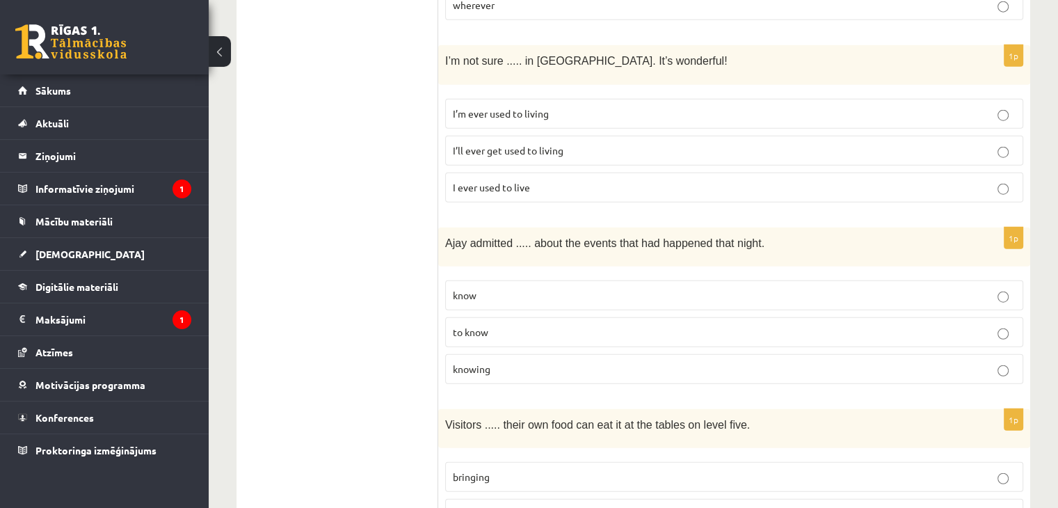
click at [508, 362] on p "knowing" at bounding box center [734, 369] width 563 height 15
drag, startPoint x: 437, startPoint y: 156, endPoint x: 510, endPoint y: 259, distance: 126.2
click at [456, 227] on div "Ajay admitted ..... about the events that had happened that night." at bounding box center [734, 246] width 592 height 39
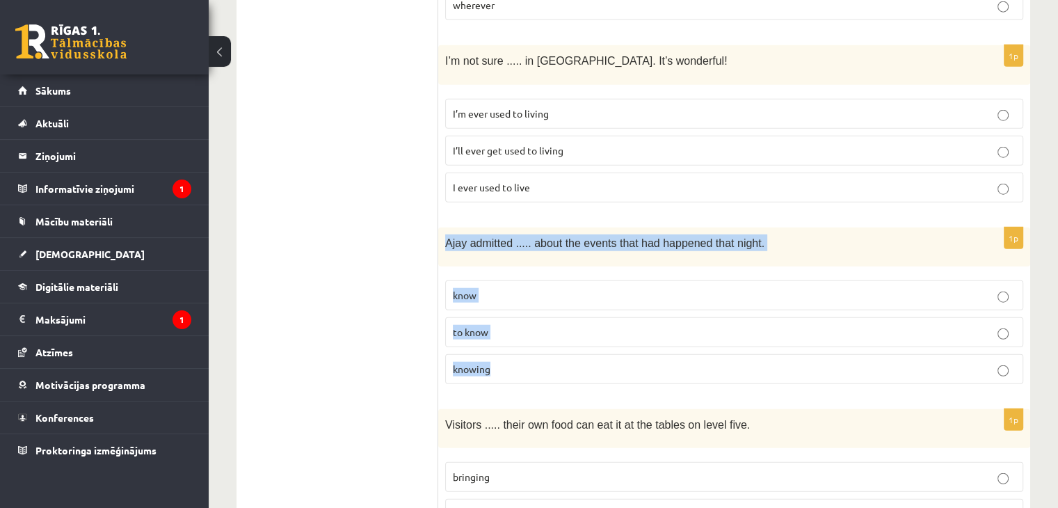
drag, startPoint x: 445, startPoint y: 159, endPoint x: 477, endPoint y: 230, distance: 77.8
click at [517, 288] on div "1p Ajay admitted ..... about the events that had happened that night. know to k…" at bounding box center [734, 311] width 592 height 168
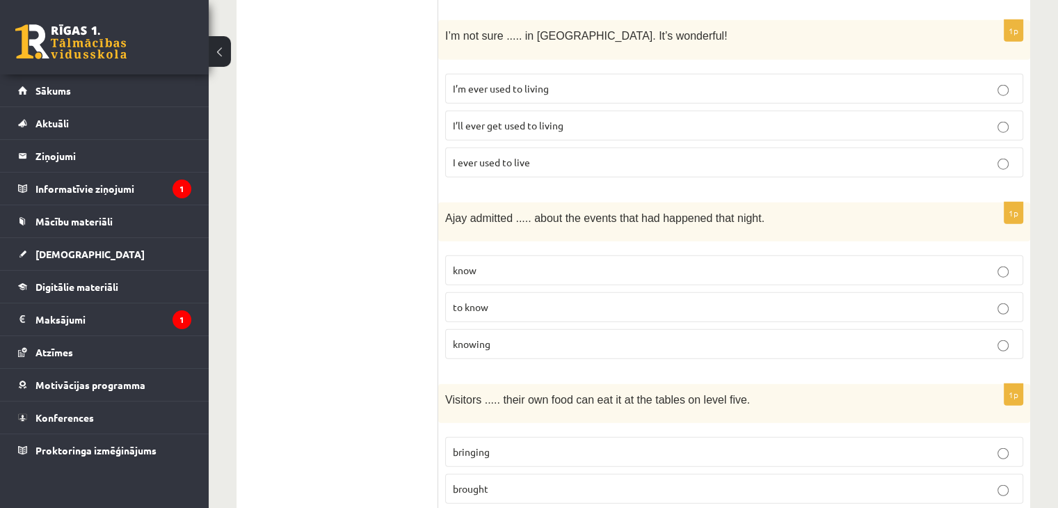
click at [504, 481] on p "brought" at bounding box center [734, 488] width 563 height 15
drag, startPoint x: 435, startPoint y: 314, endPoint x: 526, endPoint y: 412, distance: 133.9
click at [504, 384] on div "1p Visitors ..... their own food can eat it at the tables on level five. bringi…" at bounding box center [734, 468] width 592 height 168
click at [450, 394] on span "Visitors ..... their own food can eat it at the tables on level five." at bounding box center [597, 400] width 305 height 12
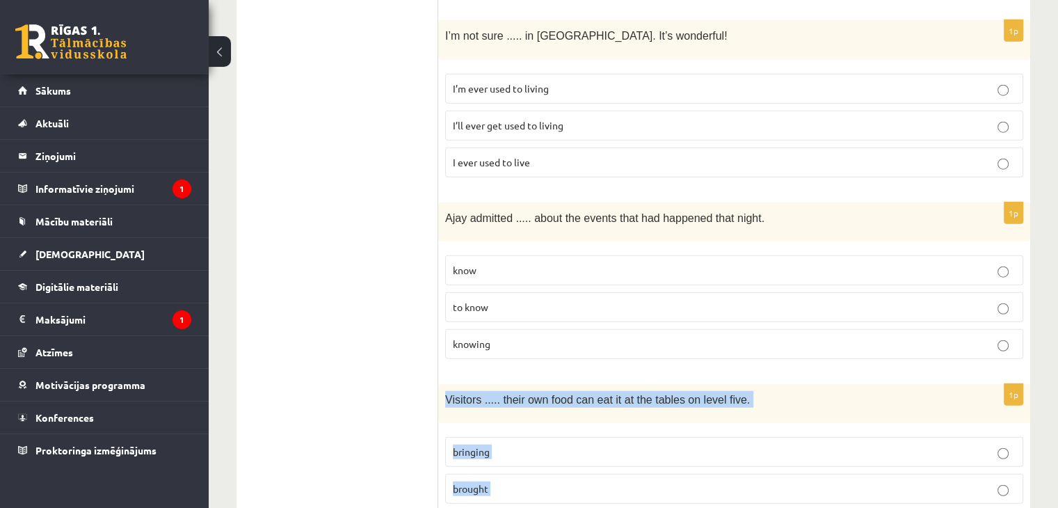
drag, startPoint x: 442, startPoint y: 313, endPoint x: 492, endPoint y: 352, distance: 63.4
click at [541, 430] on div "1p Visitors ..... their own food can eat it at the tables on level five. bringi…" at bounding box center [734, 468] width 592 height 168
drag, startPoint x: 563, startPoint y: 364, endPoint x: 526, endPoint y: 346, distance: 40.8
click at [562, 444] on p "bringing" at bounding box center [734, 451] width 563 height 15
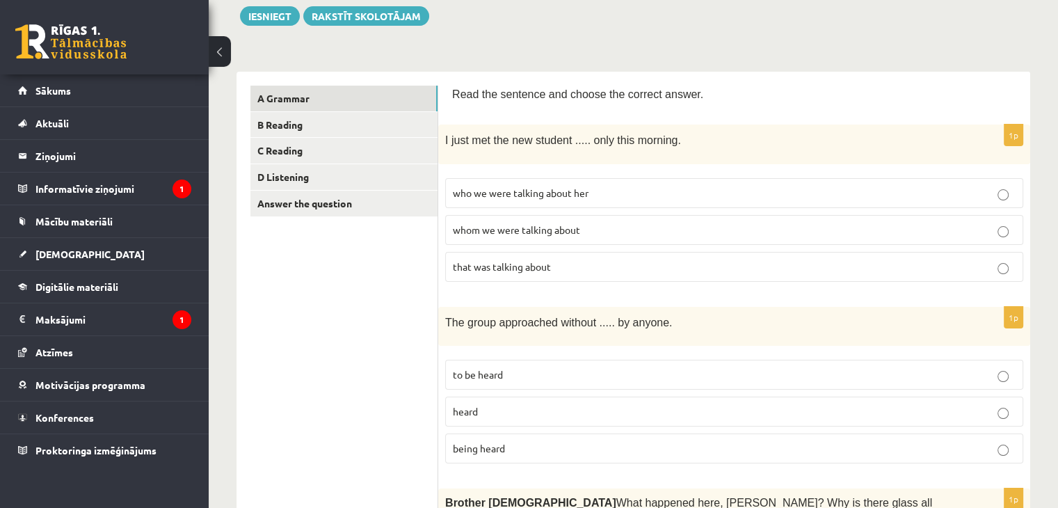
scroll to position [0, 0]
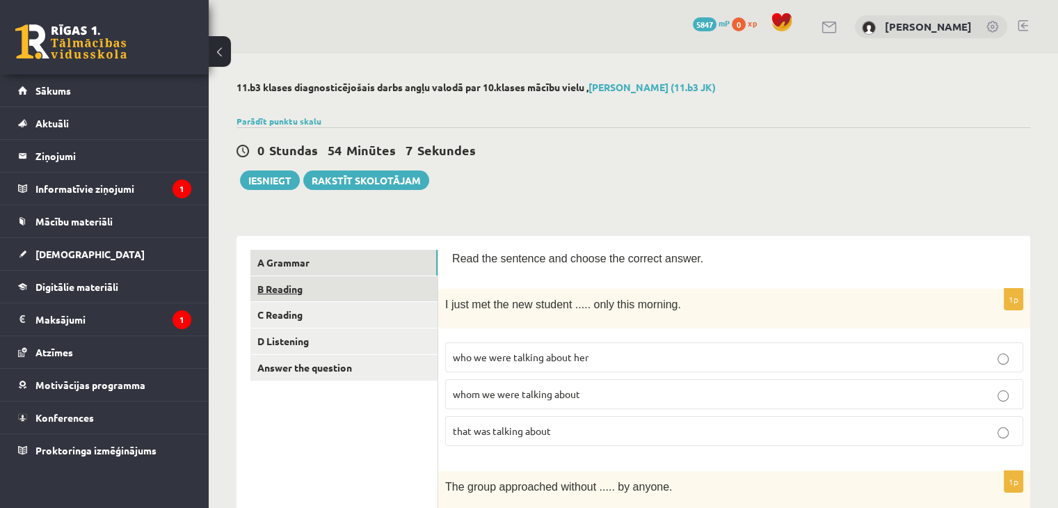
click at [369, 288] on link "B Reading" at bounding box center [343, 289] width 187 height 26
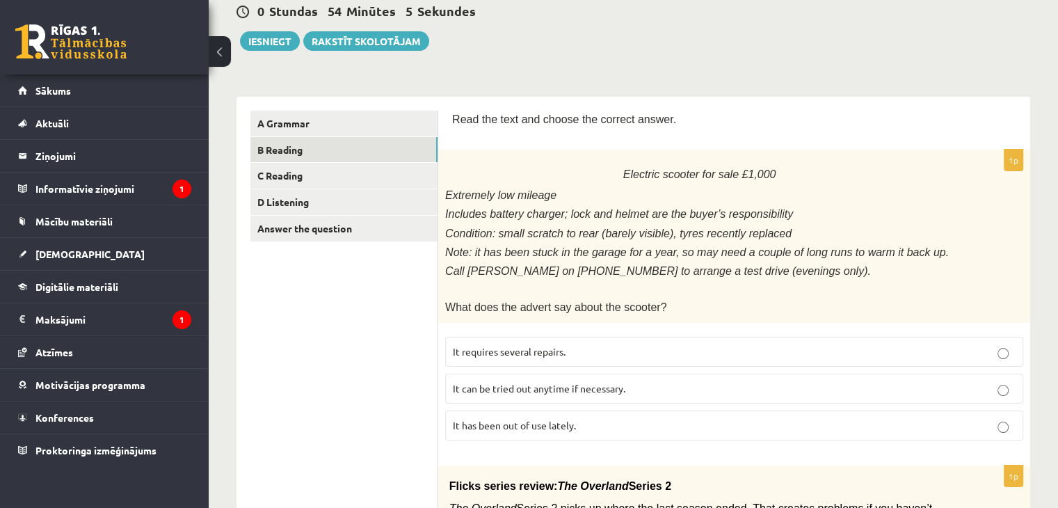
scroll to position [209, 0]
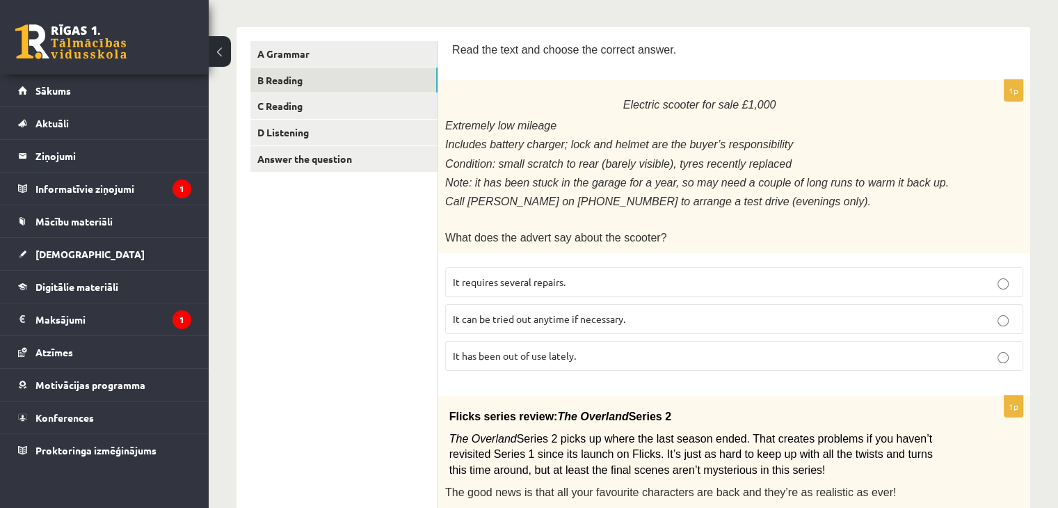
click at [552, 351] on span "It has been out of use lately." at bounding box center [514, 355] width 123 height 13
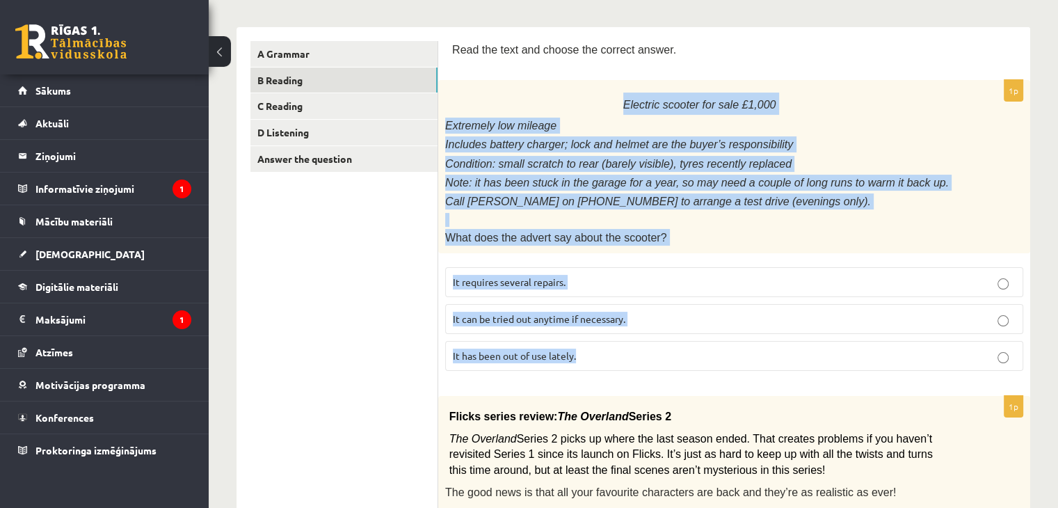
drag, startPoint x: 469, startPoint y: 93, endPoint x: 622, endPoint y: 340, distance: 290.5
click at [622, 340] on div "1p Electric scooter for sale £1,000 Extremely low mileage Includes battery char…" at bounding box center [734, 230] width 592 height 301
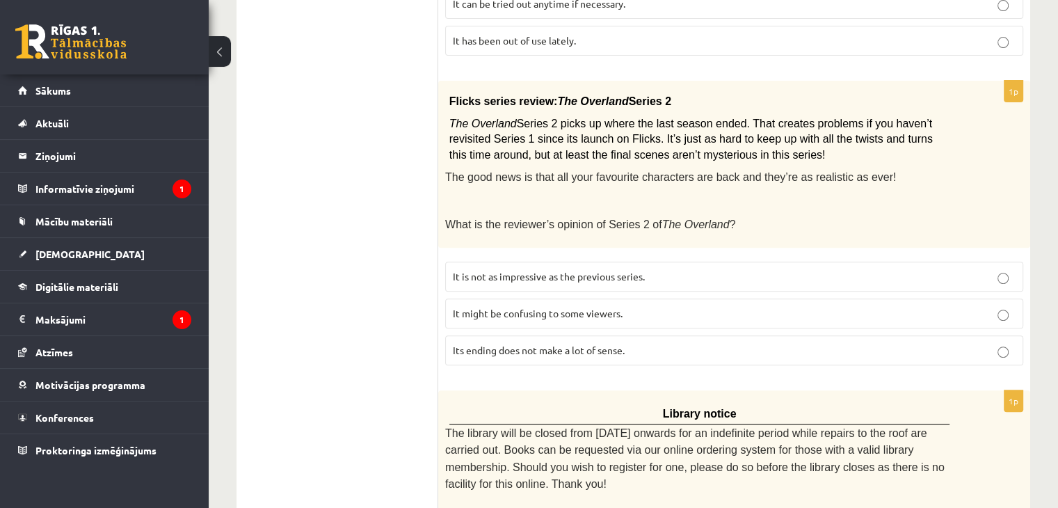
scroll to position [556, 0]
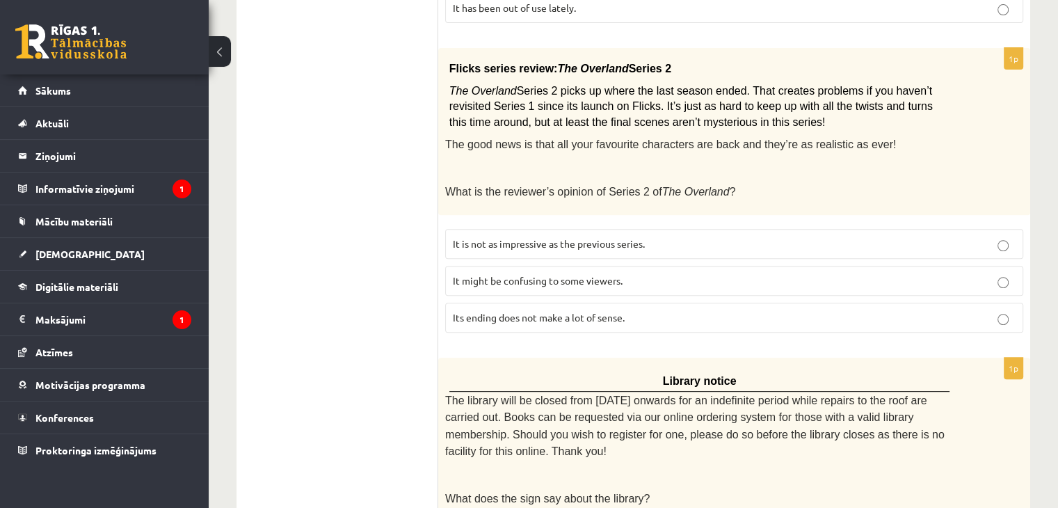
click at [520, 274] on span "It might be confusing to some viewers." at bounding box center [538, 280] width 170 height 13
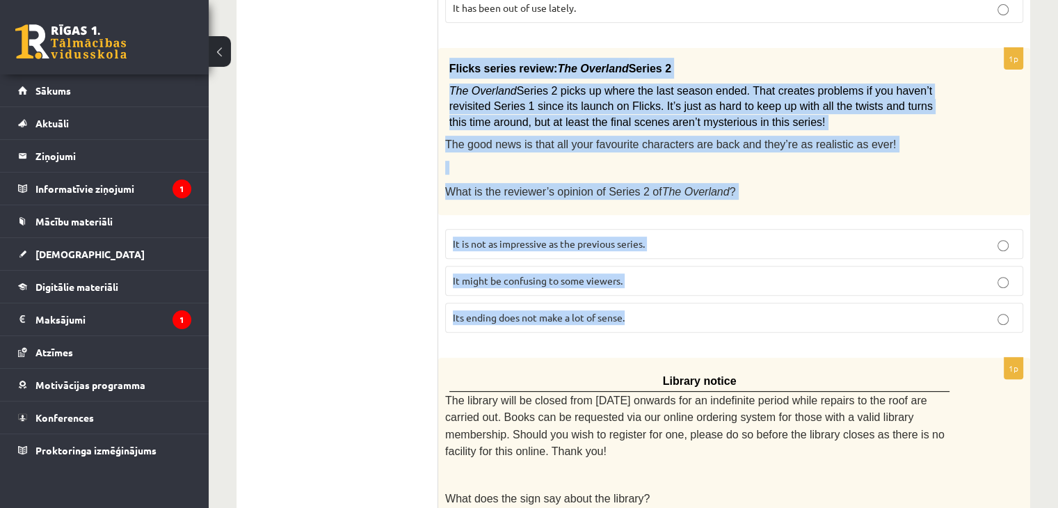
drag, startPoint x: 448, startPoint y: 50, endPoint x: 682, endPoint y: 304, distance: 345.0
click at [682, 304] on div "1p Flicks series review: The Overland Series 2 The Overland Series 2 picks up w…" at bounding box center [734, 196] width 592 height 296
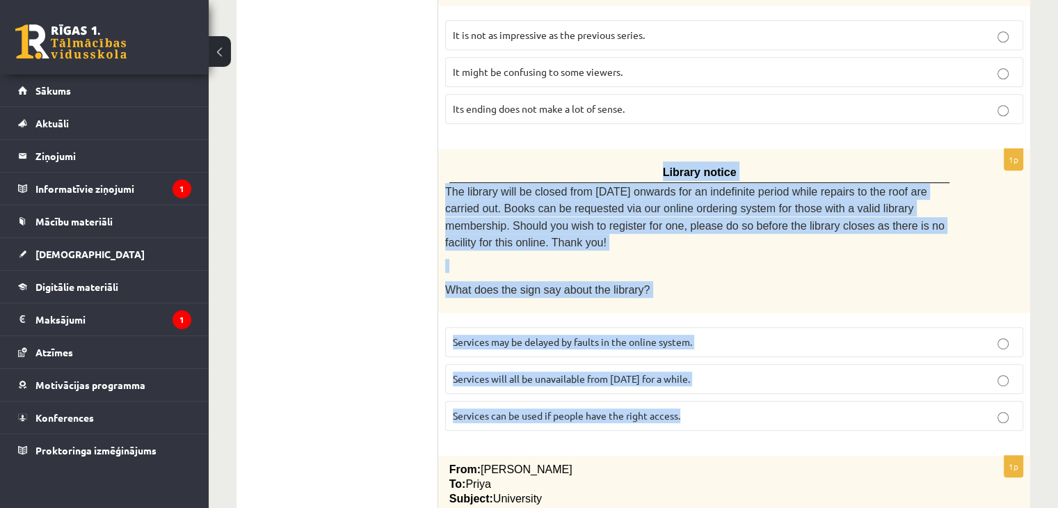
drag, startPoint x: 452, startPoint y: 154, endPoint x: 713, endPoint y: 385, distance: 348.8
click at [713, 385] on div "1p Library notice The library will be closed from Monday onwards for an indefin…" at bounding box center [734, 295] width 592 height 293
click at [718, 371] on p "Services will all be unavailable from Monday for a while." at bounding box center [734, 378] width 563 height 15
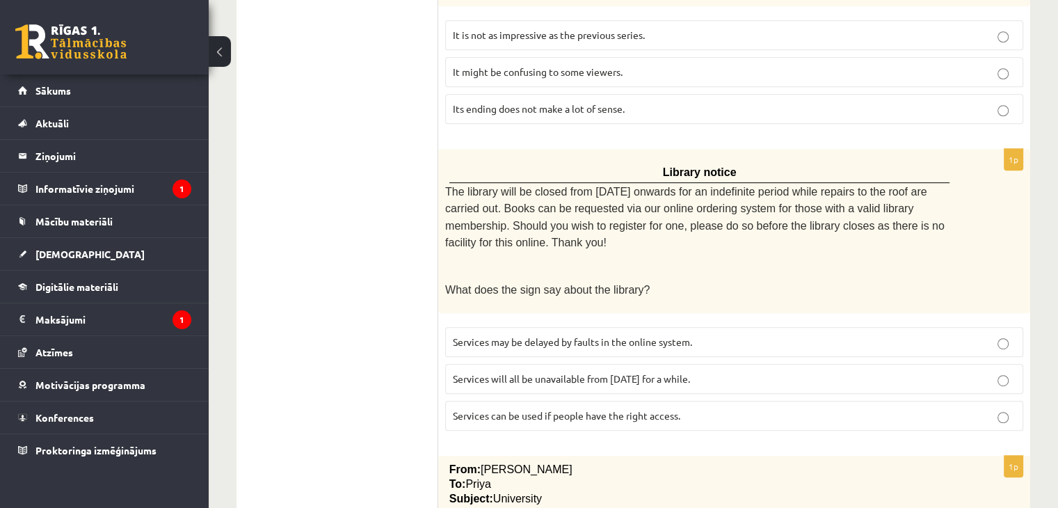
drag, startPoint x: 643, startPoint y: 378, endPoint x: 525, endPoint y: 368, distance: 117.9
click at [643, 409] on span "Services can be used if people have the right access." at bounding box center [566, 415] width 227 height 13
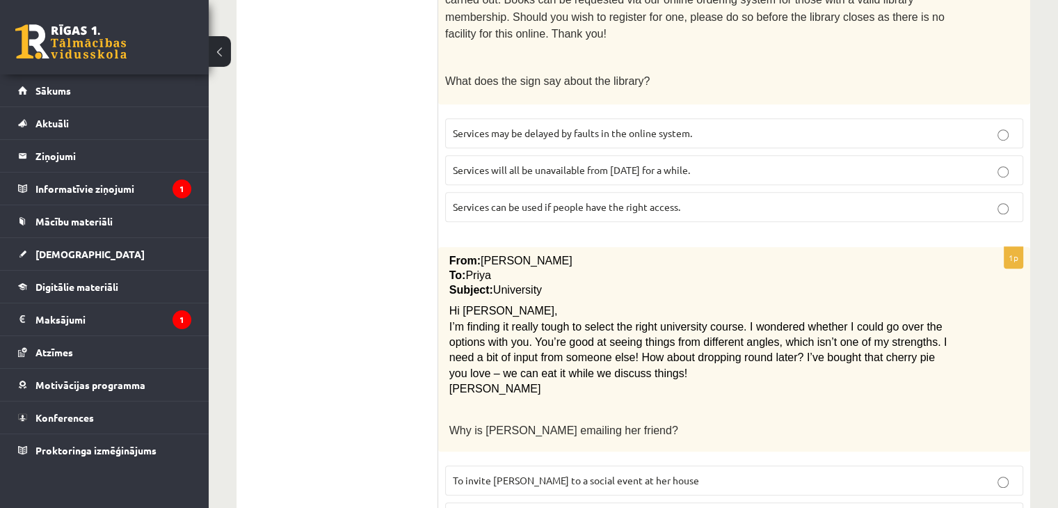
scroll to position [1113, 0]
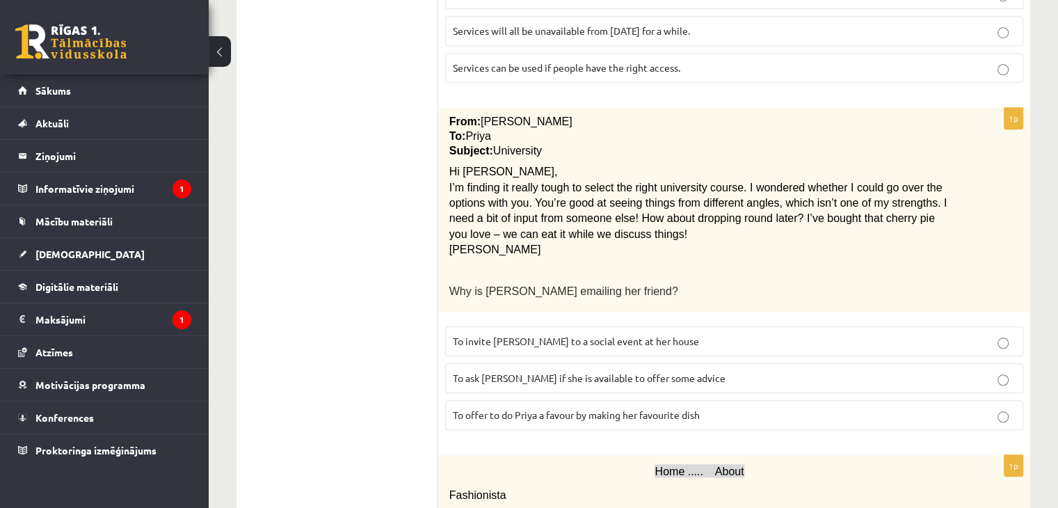
click at [453, 371] on span "To ask Priya if she is available to offer some advice" at bounding box center [589, 377] width 273 height 13
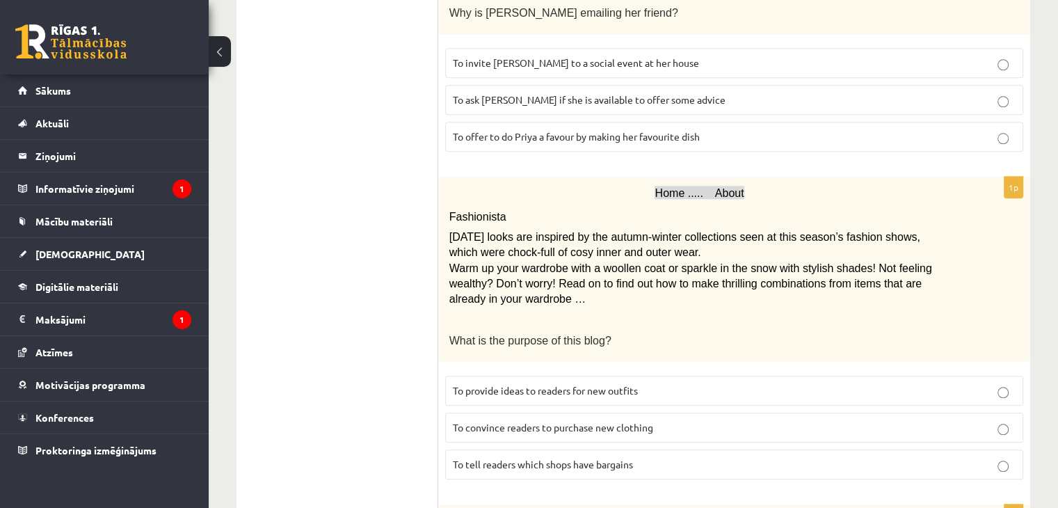
scroll to position [1460, 0]
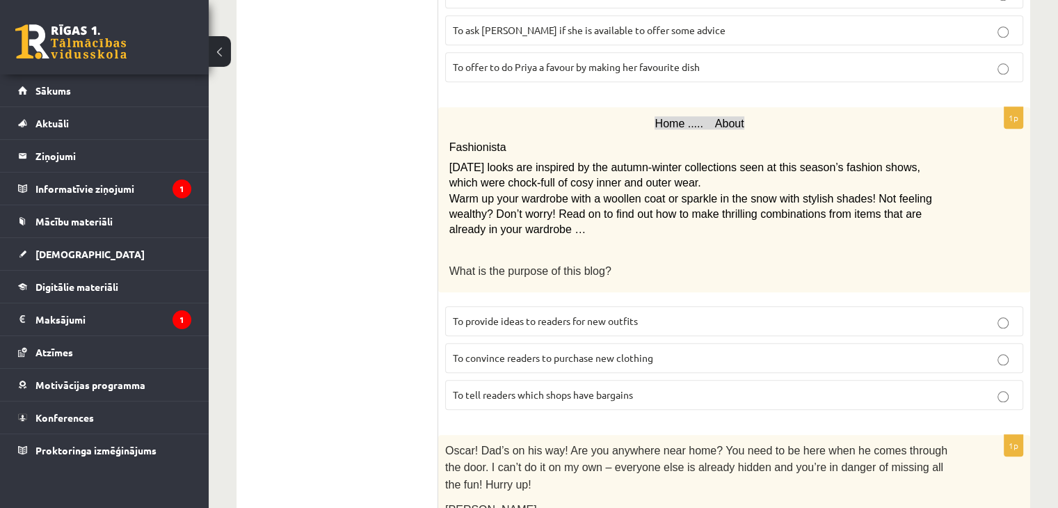
click at [495, 314] on span "To provide ideas to readers for new outfits" at bounding box center [545, 320] width 185 height 13
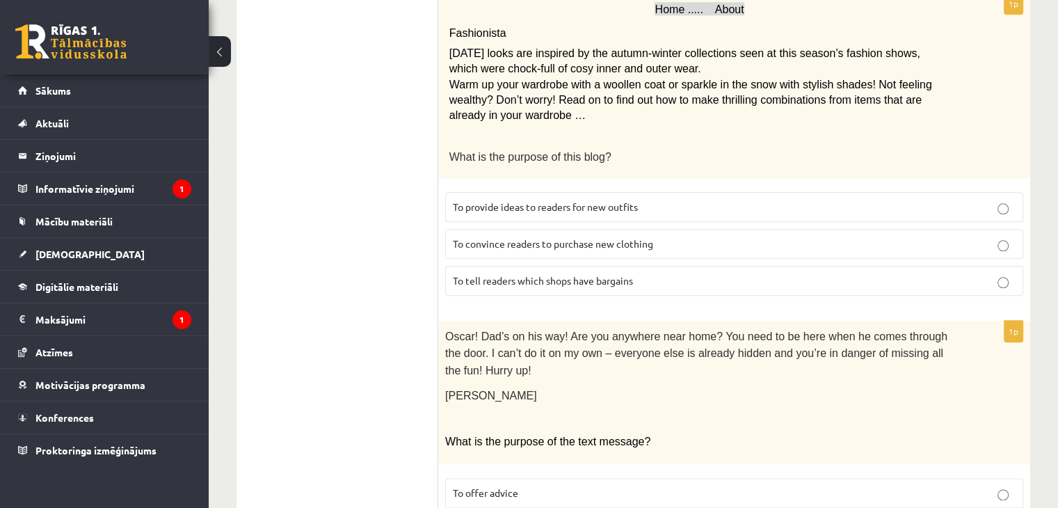
scroll to position [1636, 0]
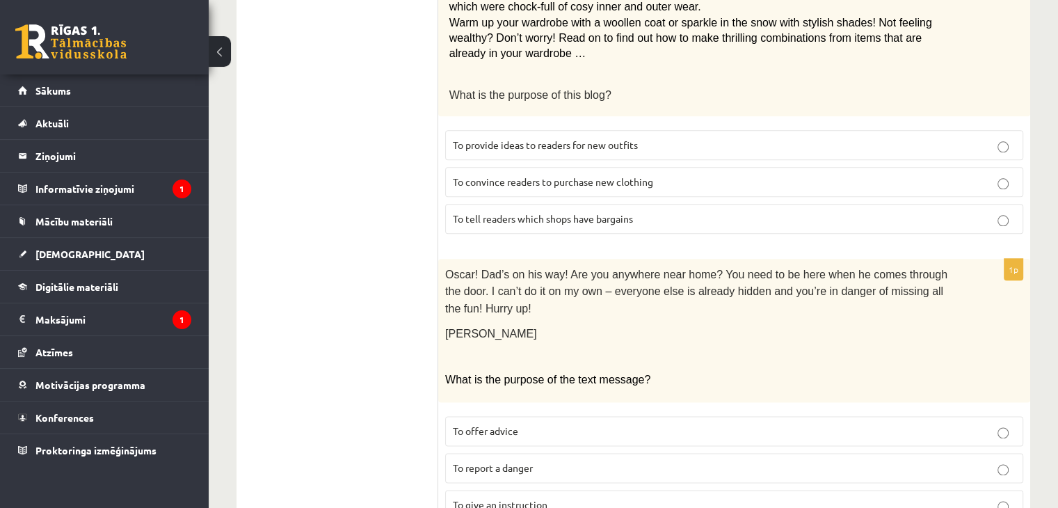
click at [481, 461] on span "To report a danger" at bounding box center [493, 467] width 80 height 13
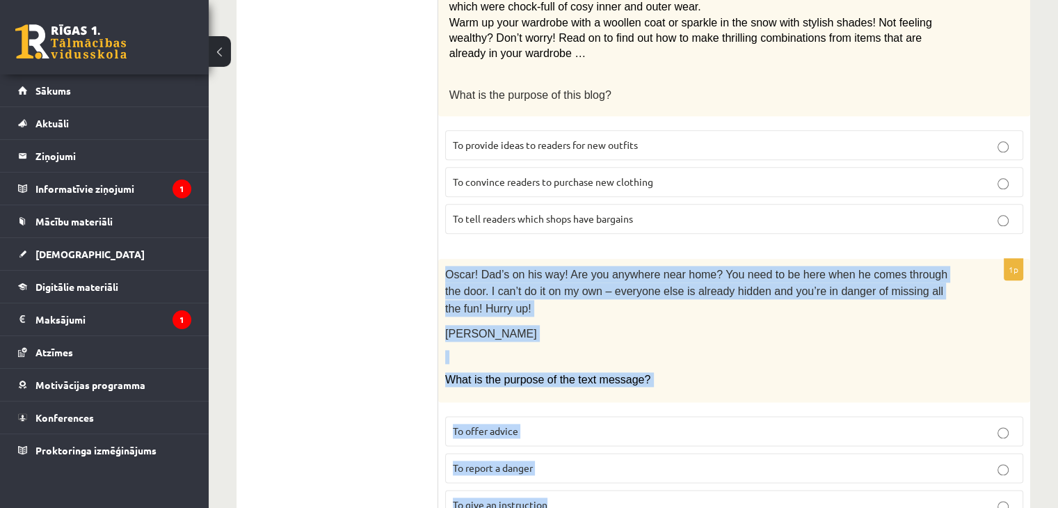
drag, startPoint x: 448, startPoint y: 233, endPoint x: 584, endPoint y: 433, distance: 242.3
click at [584, 433] on div "1p Oscar! Dad’s on his way! Are you anywhere near home? You need to be here whe…" at bounding box center [734, 395] width 592 height 272
click at [626, 497] on p "To give an instruction" at bounding box center [734, 504] width 563 height 15
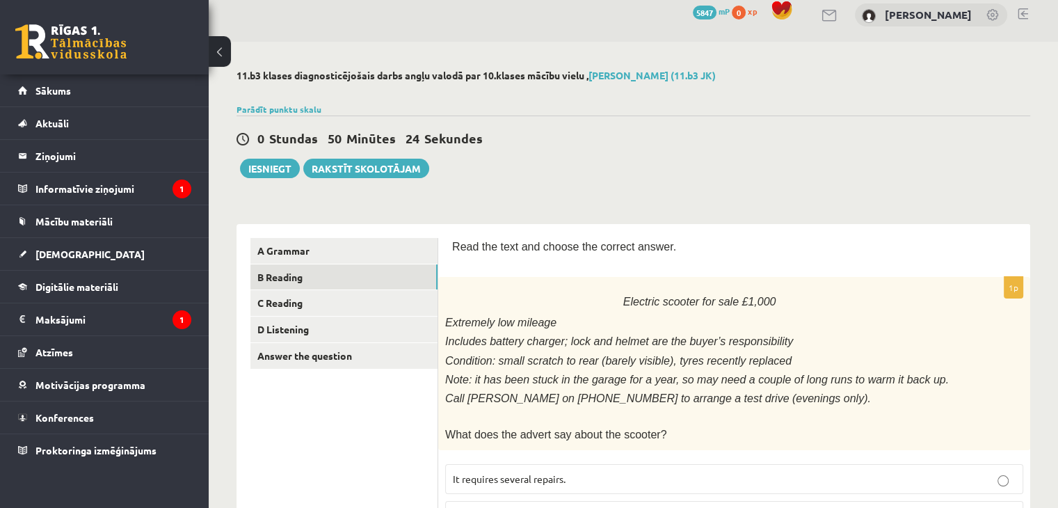
scroll to position [0, 0]
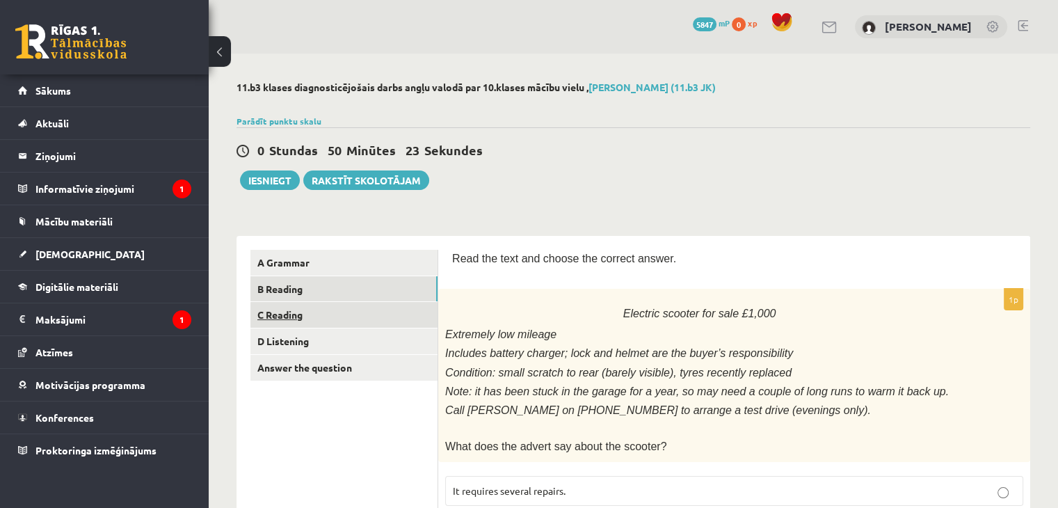
click at [385, 313] on link "C Reading" at bounding box center [343, 315] width 187 height 26
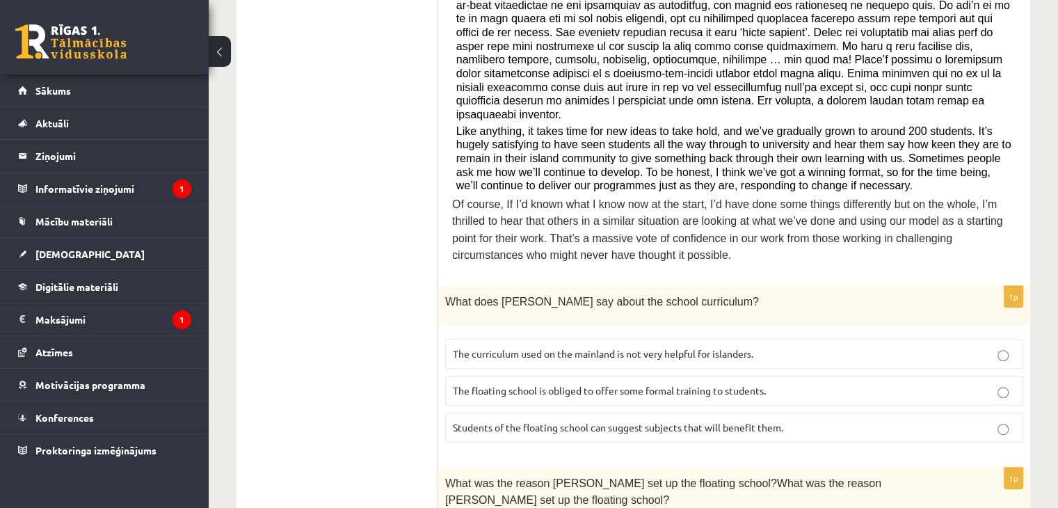
scroll to position [626, 0]
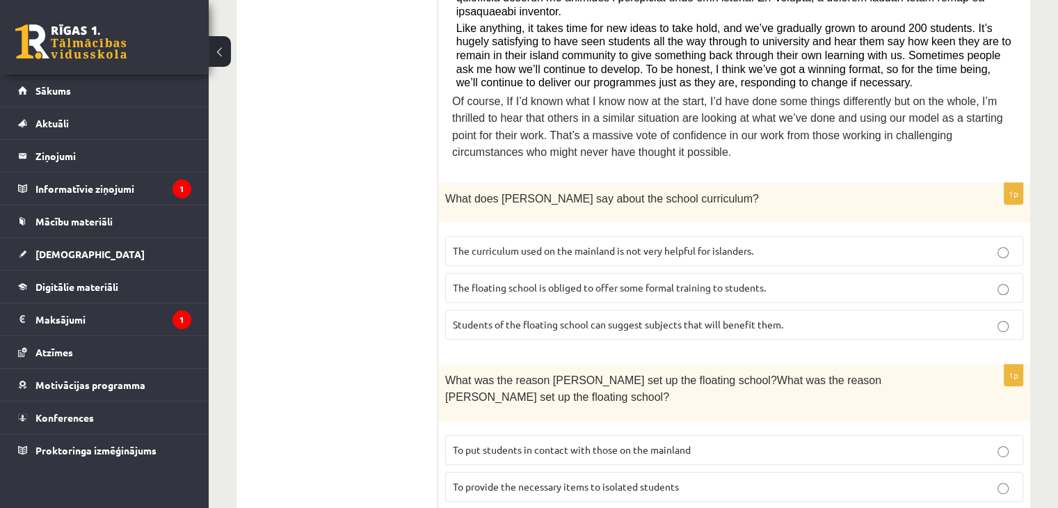
click at [481, 317] on p "Students of the floating school can suggest subjects that will benefit them." at bounding box center [734, 324] width 563 height 15
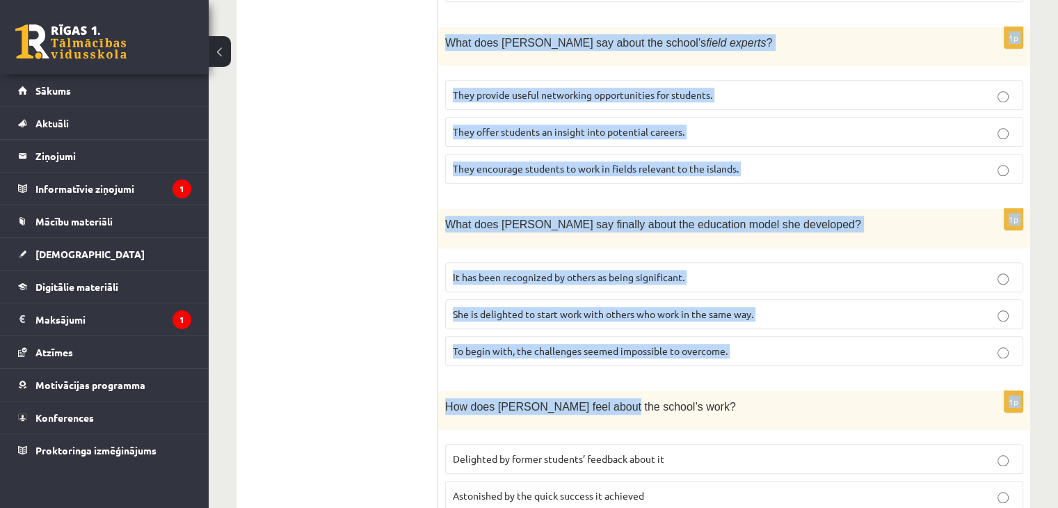
scroll to position [1384, 0]
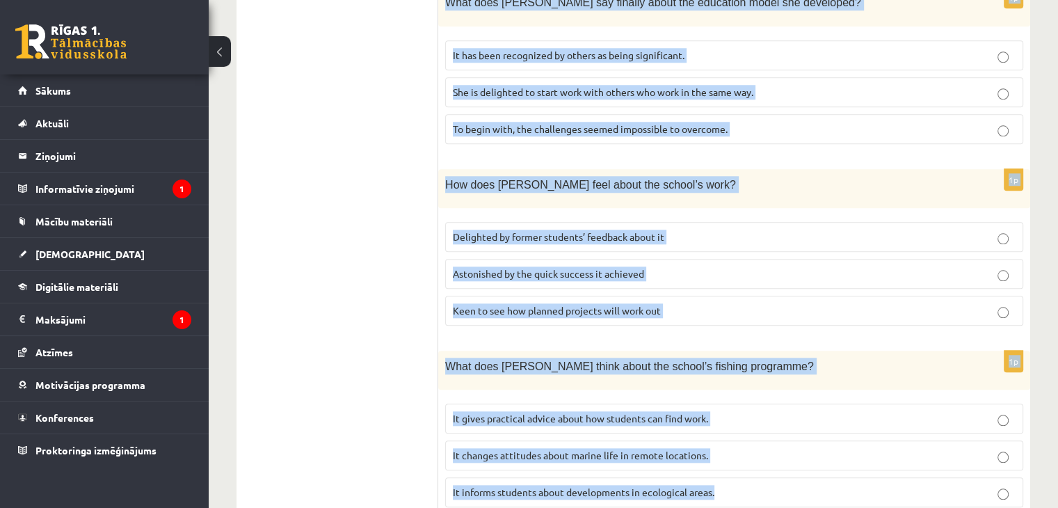
drag, startPoint x: 455, startPoint y: 168, endPoint x: 735, endPoint y: 437, distance: 389.1
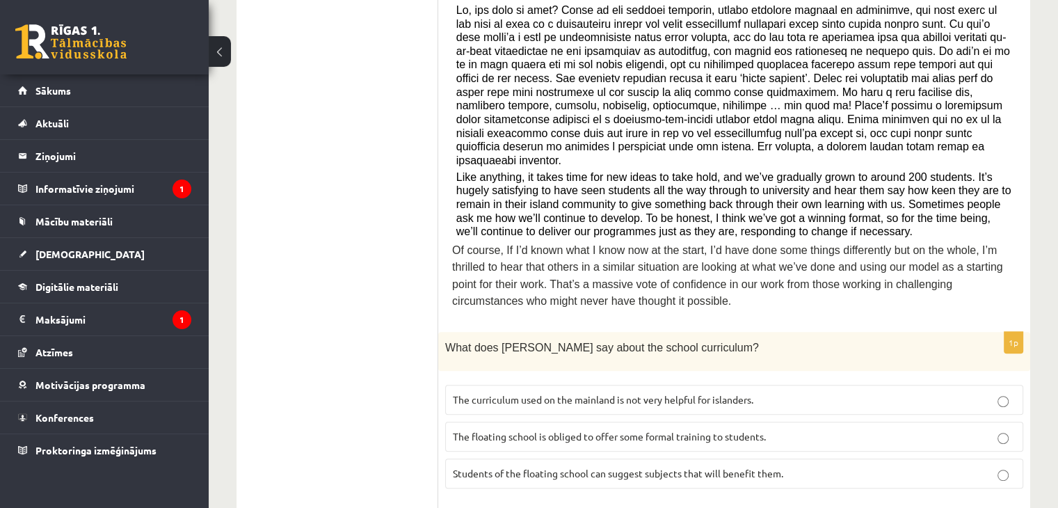
scroll to position [480, 0]
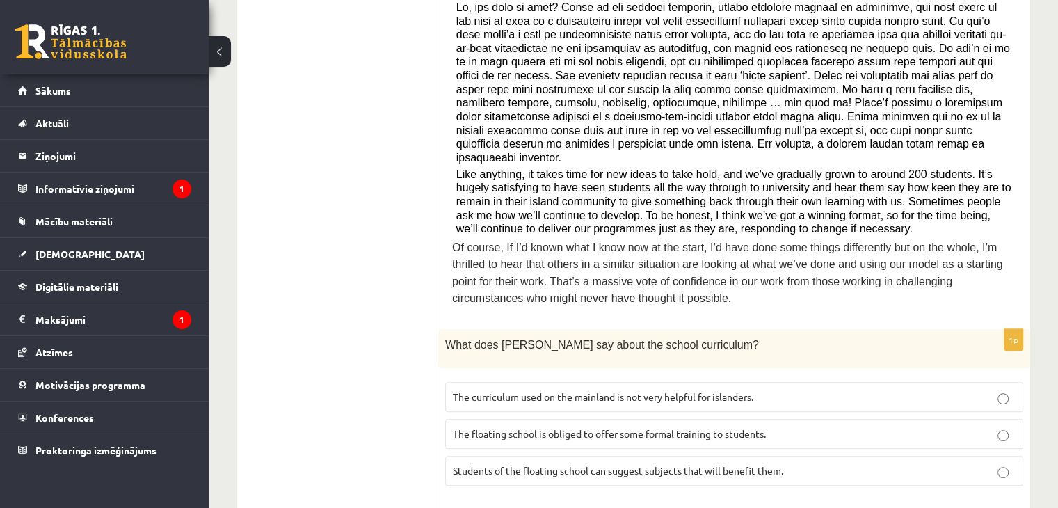
click at [533, 390] on span "The curriculum used on the mainland is not very helpful for islanders." at bounding box center [603, 396] width 300 height 13
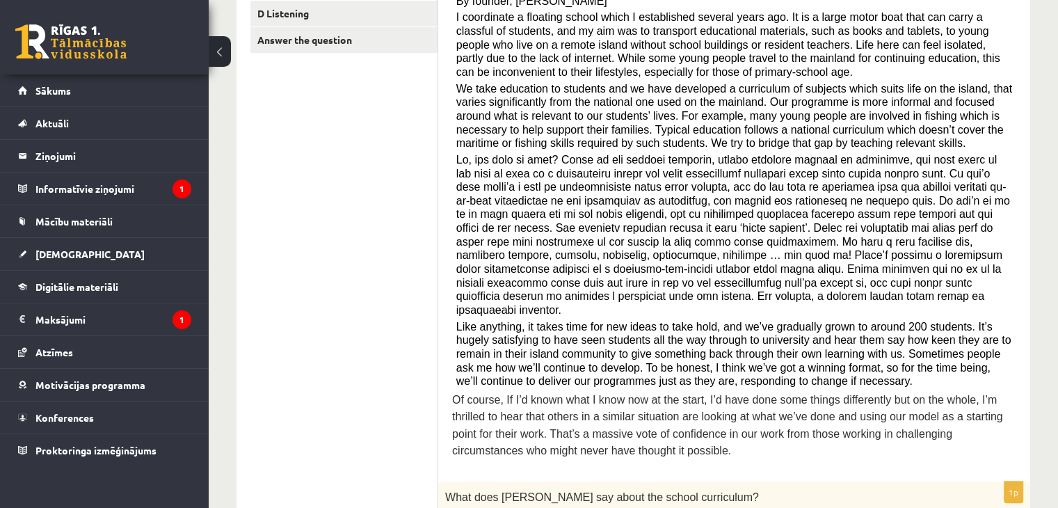
scroll to position [271, 0]
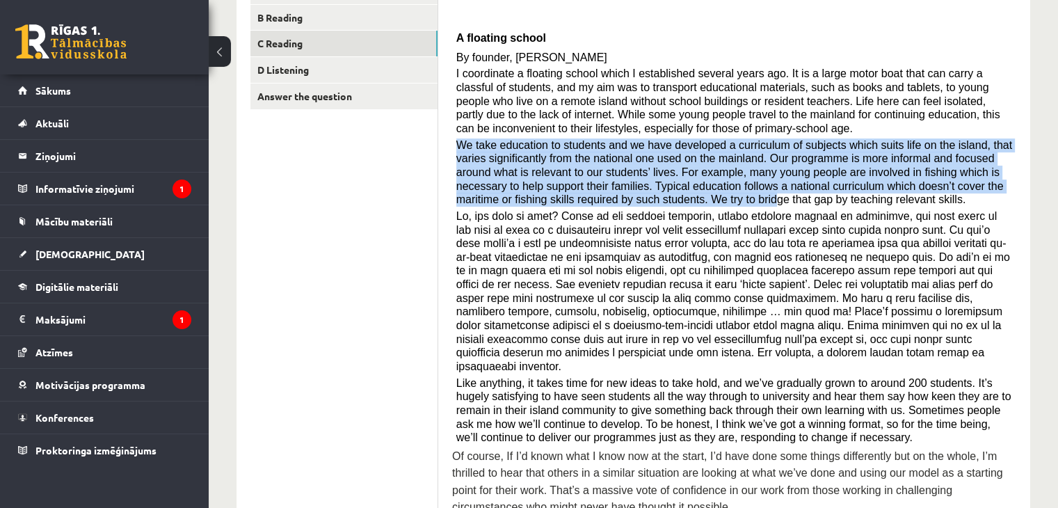
drag, startPoint x: 456, startPoint y: 140, endPoint x: 587, endPoint y: 195, distance: 142.5
click at [587, 195] on span "We take education to students and we have developed a curriculum of subjects wh…" at bounding box center [734, 172] width 556 height 67
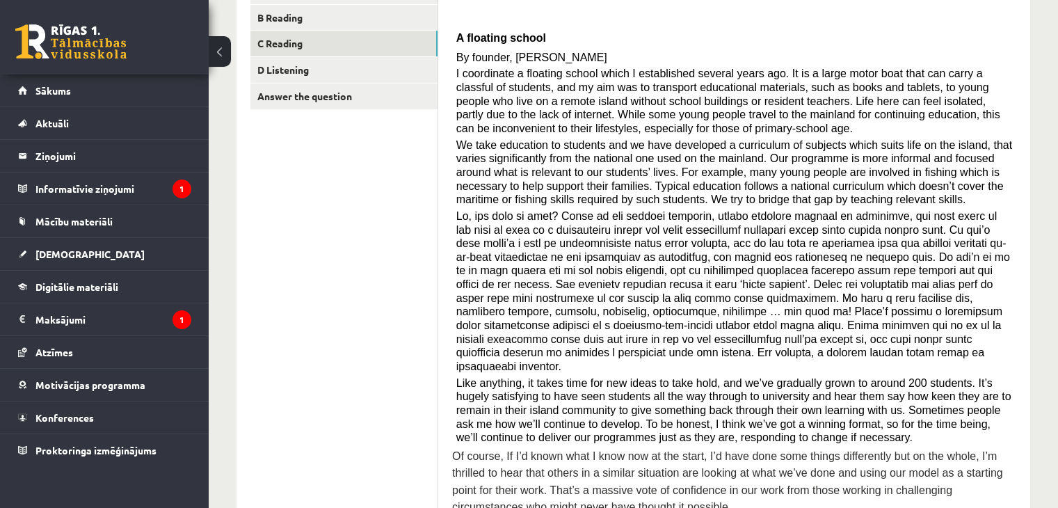
click at [757, 200] on span "We take education to students and we have developed a curriculum of subjects wh…" at bounding box center [734, 172] width 556 height 67
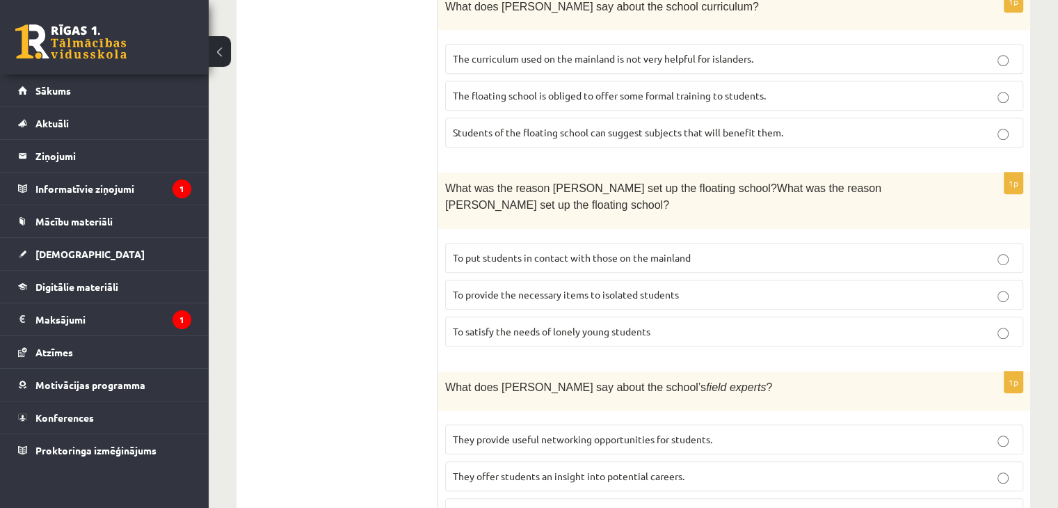
scroll to position [828, 0]
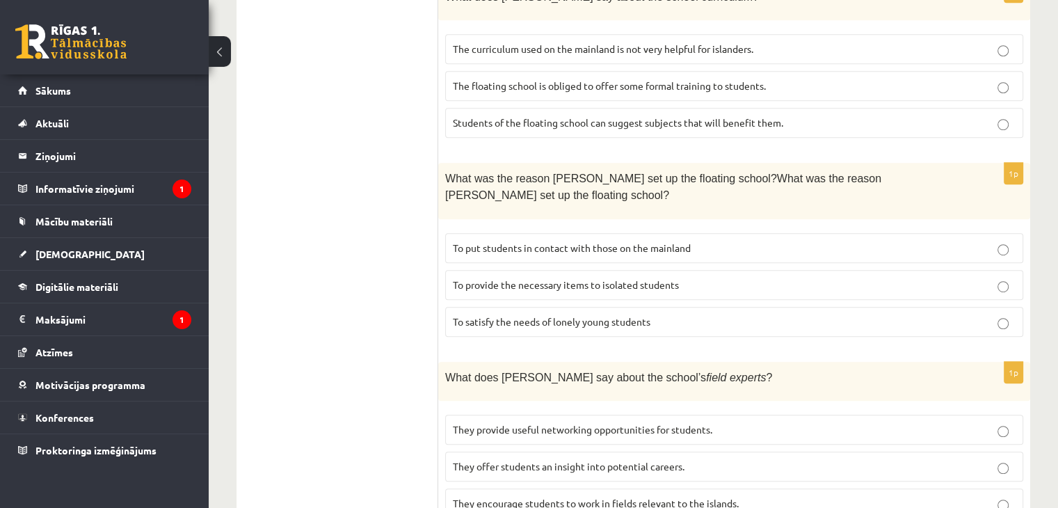
click at [615, 278] on span "To provide the necessary items to isolated students" at bounding box center [566, 284] width 226 height 13
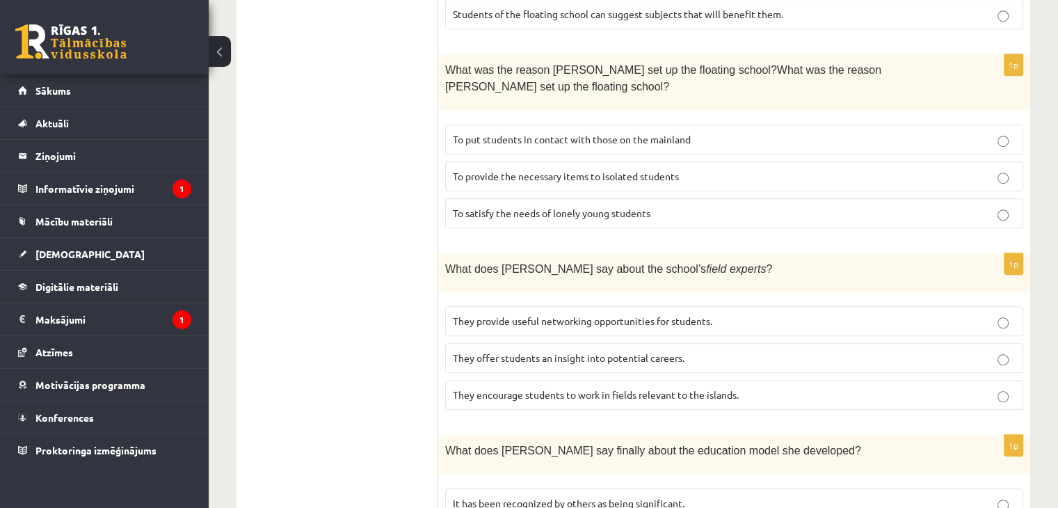
scroll to position [967, 0]
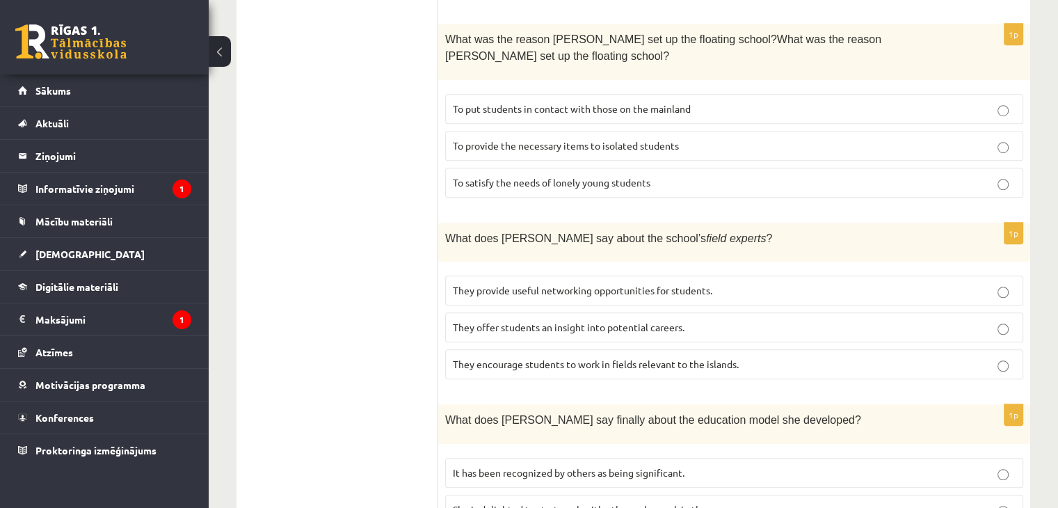
click at [473, 357] on p "They encourage students to work in fields relevant to the islands." at bounding box center [734, 364] width 563 height 15
click at [513, 321] on span "They offer students an insight into potential careers." at bounding box center [569, 327] width 232 height 13
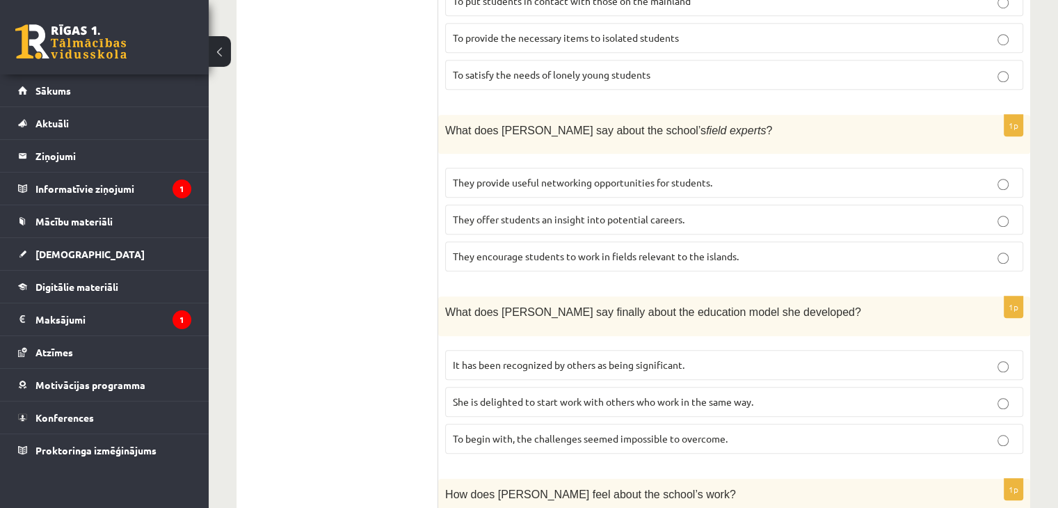
scroll to position [1106, 0]
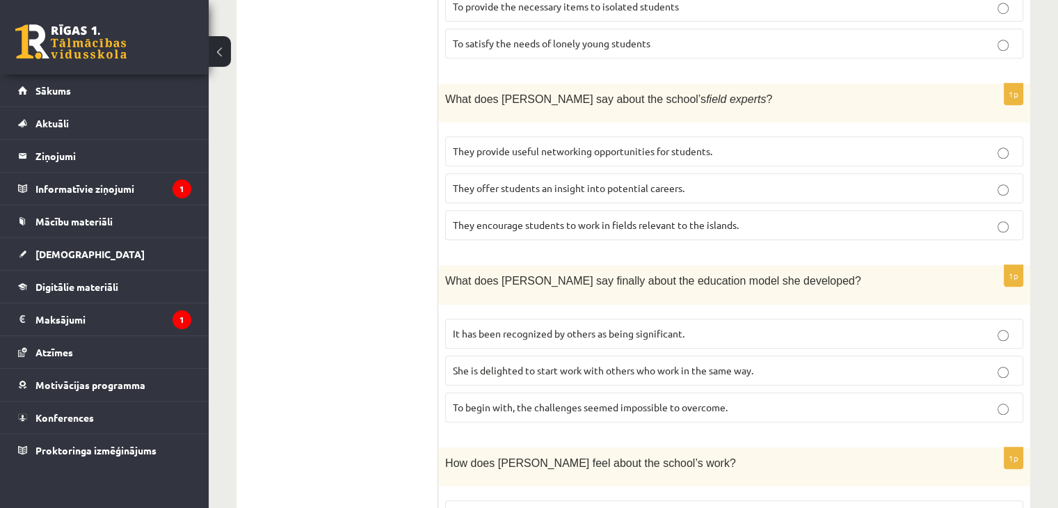
click at [512, 327] on span "It has been recognized by others as being significant." at bounding box center [569, 333] width 232 height 13
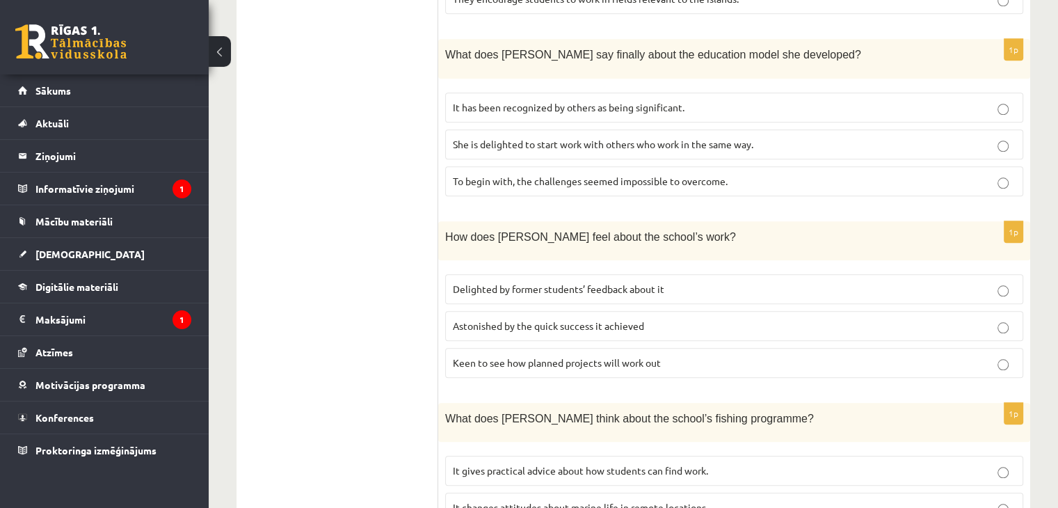
scroll to position [1384, 0]
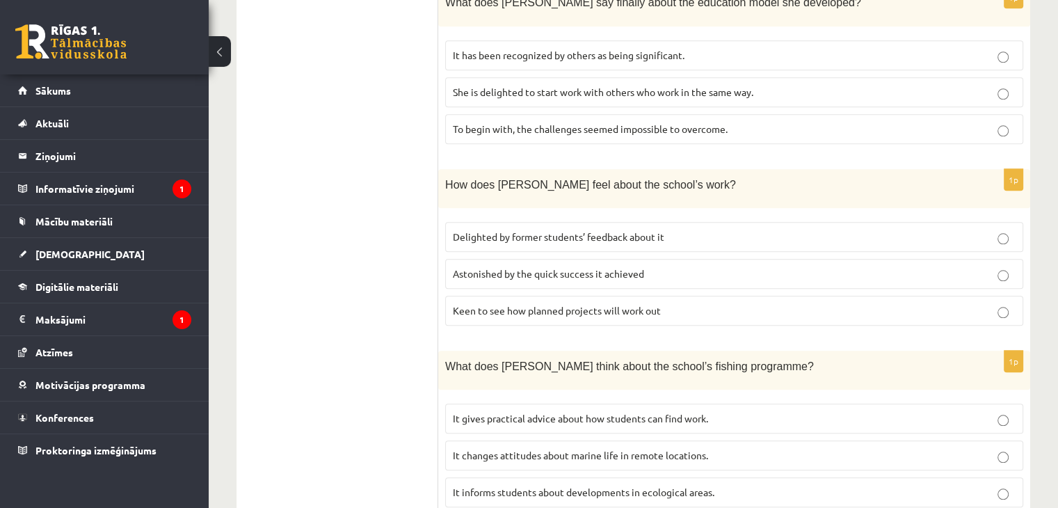
click at [476, 230] on span "Delighted by former students’ feedback about it" at bounding box center [558, 236] width 211 height 13
click at [551, 485] on span "It informs students about developments in ecological areas." at bounding box center [583, 491] width 261 height 13
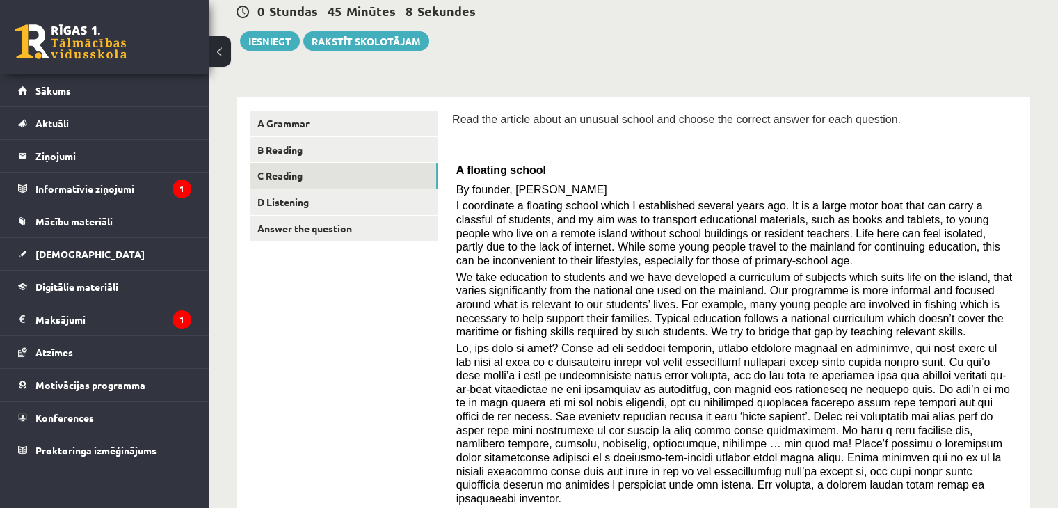
scroll to position [0, 0]
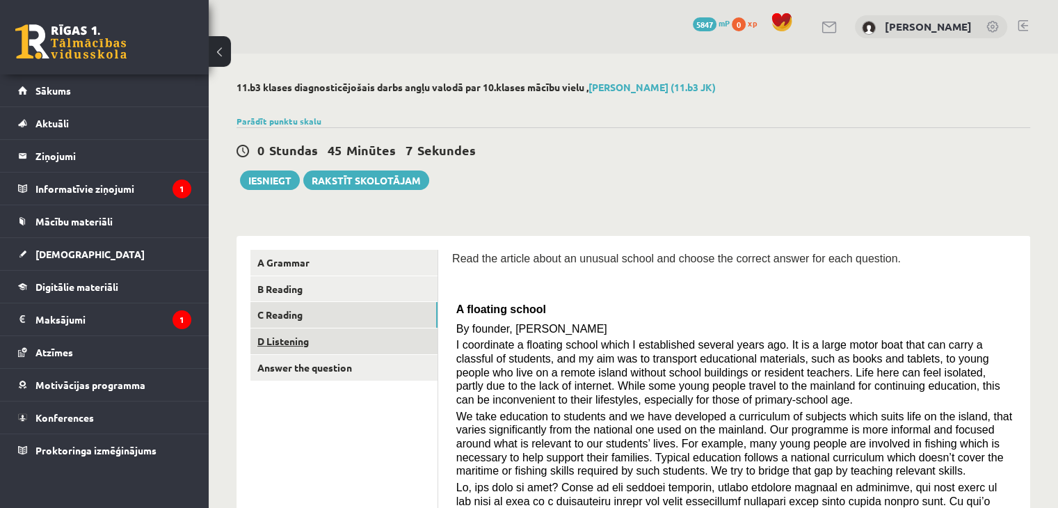
click at [292, 349] on link "D Listening" at bounding box center [343, 341] width 187 height 26
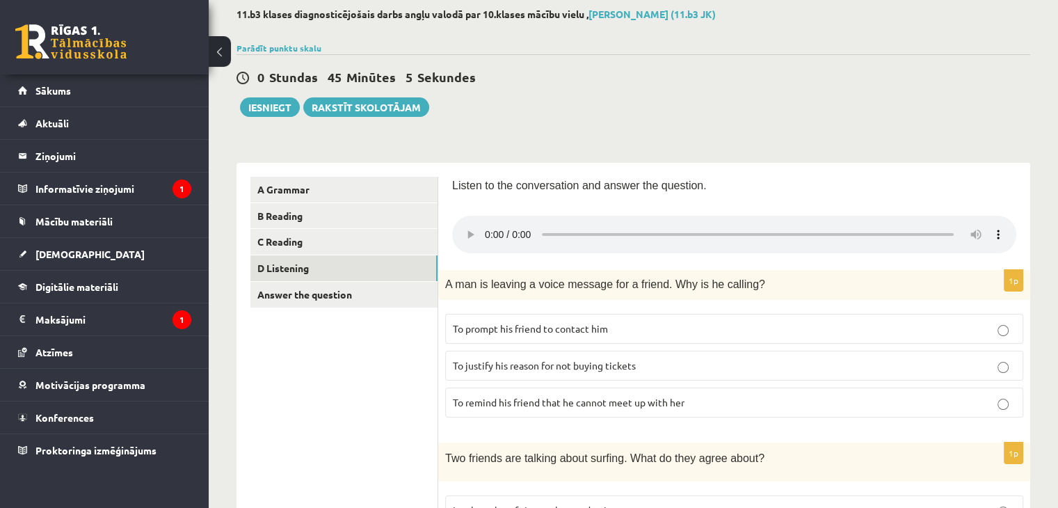
scroll to position [70, 0]
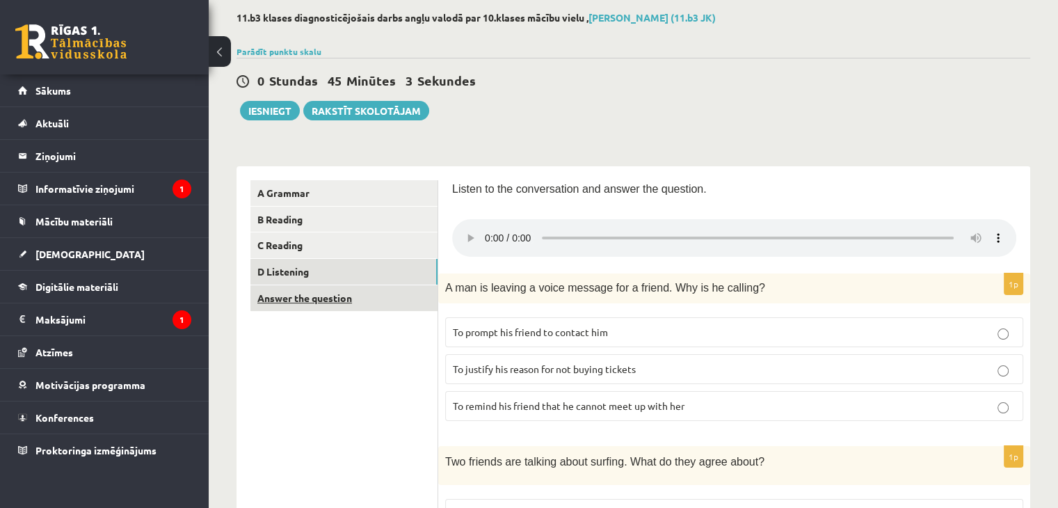
click at [388, 299] on link "Answer the question" at bounding box center [343, 298] width 187 height 26
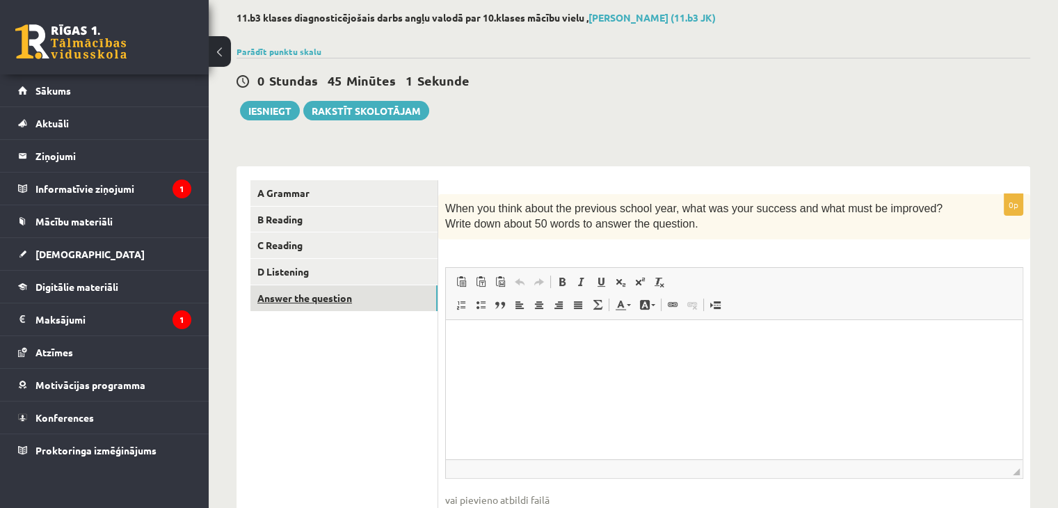
scroll to position [0, 0]
click at [328, 266] on link "D Listening" at bounding box center [343, 272] width 187 height 26
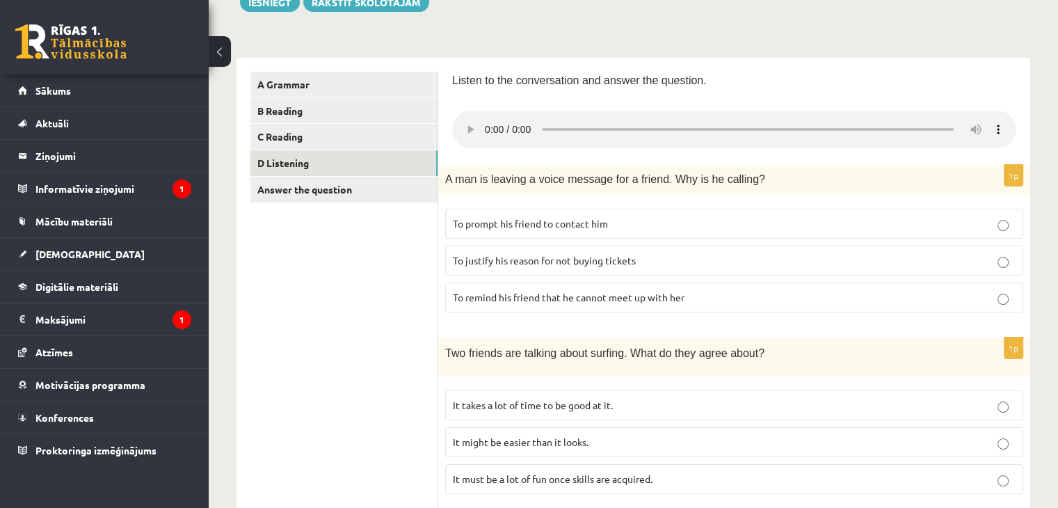
scroll to position [209, 0]
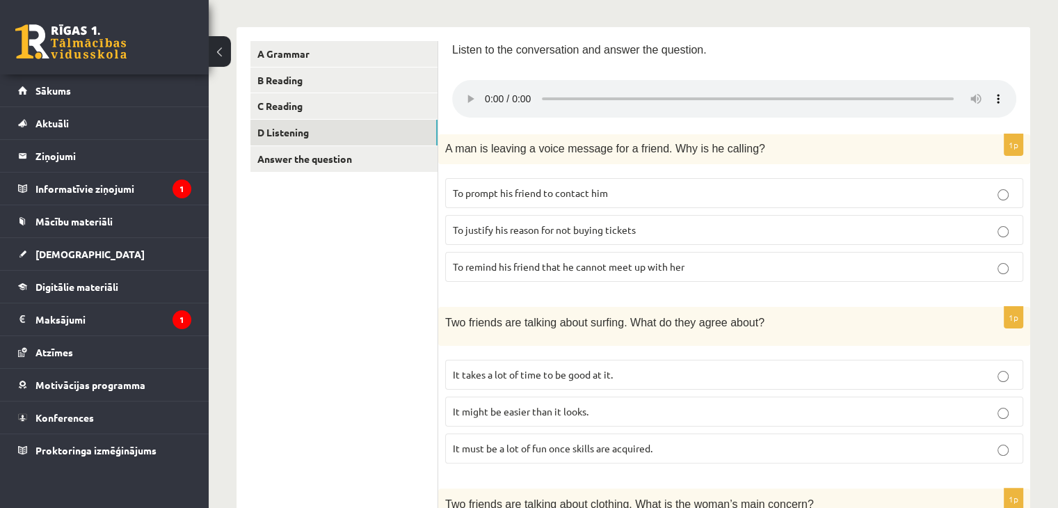
click at [586, 368] on span "It takes a lot of time to be good at it." at bounding box center [533, 374] width 160 height 13
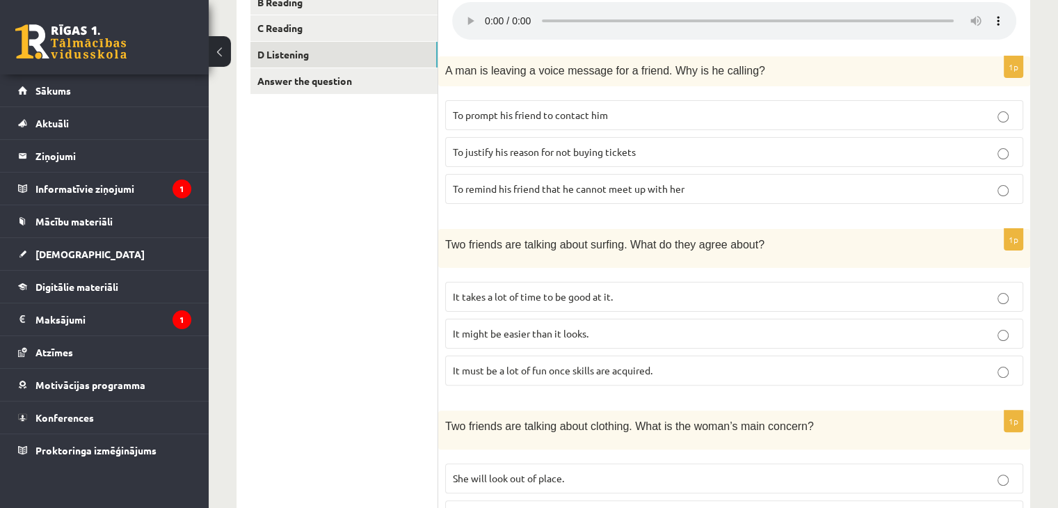
scroll to position [278, 0]
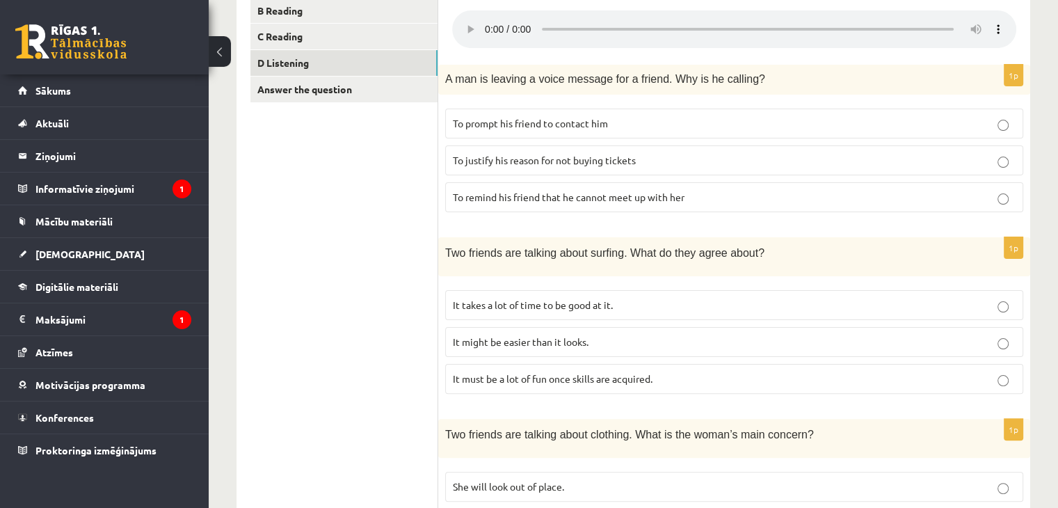
click at [563, 122] on span "To prompt his friend to contact him" at bounding box center [530, 123] width 155 height 13
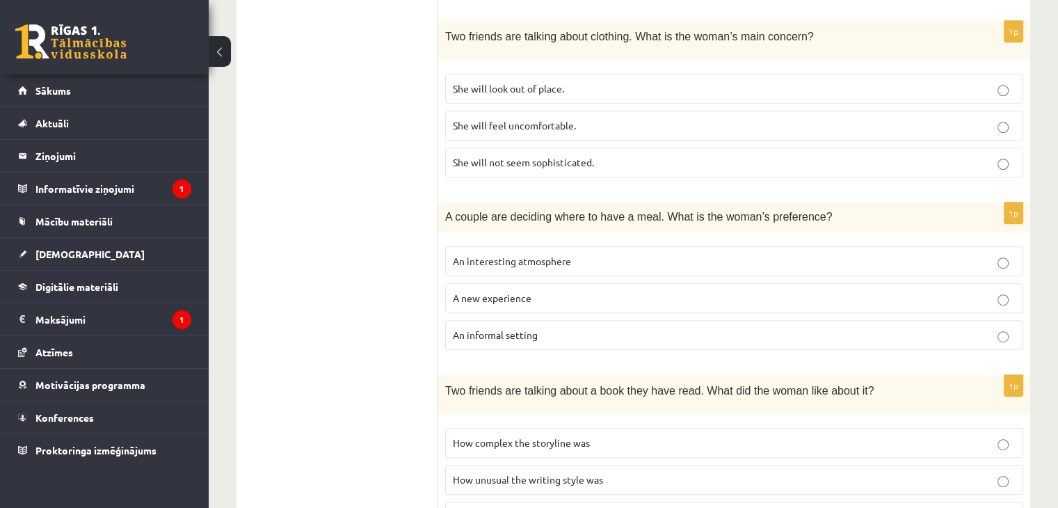
scroll to position [835, 0]
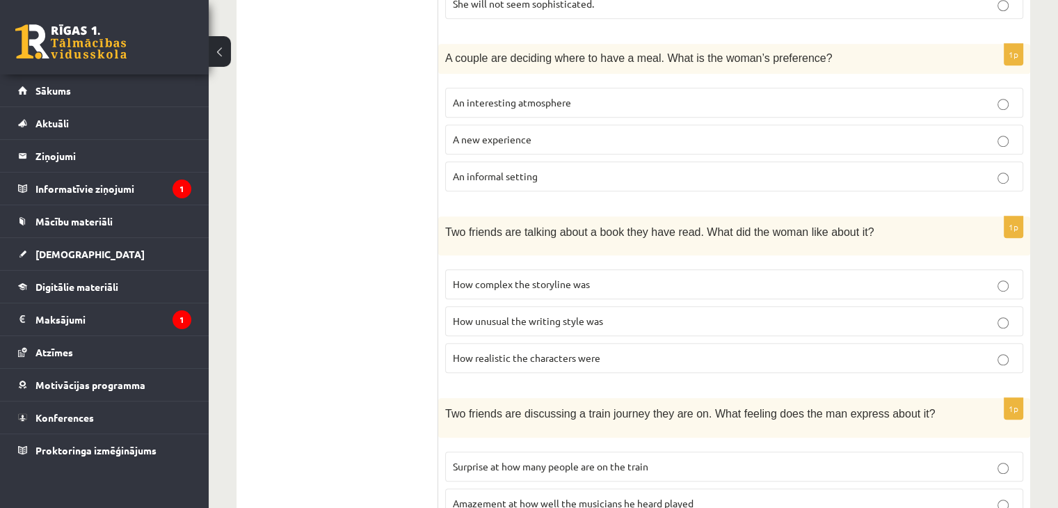
click at [460, 321] on label "How unusual the writing style was" at bounding box center [734, 321] width 578 height 30
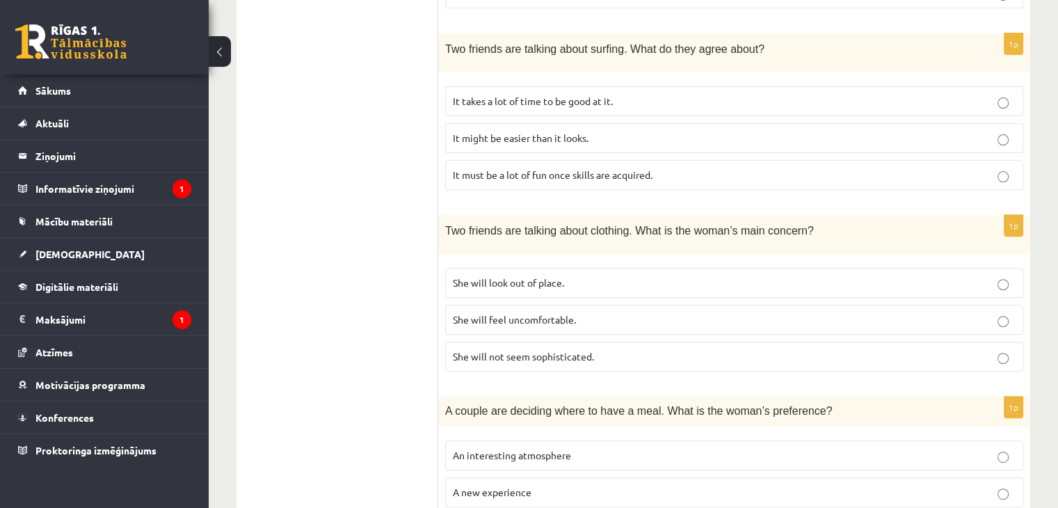
scroll to position [508, 0]
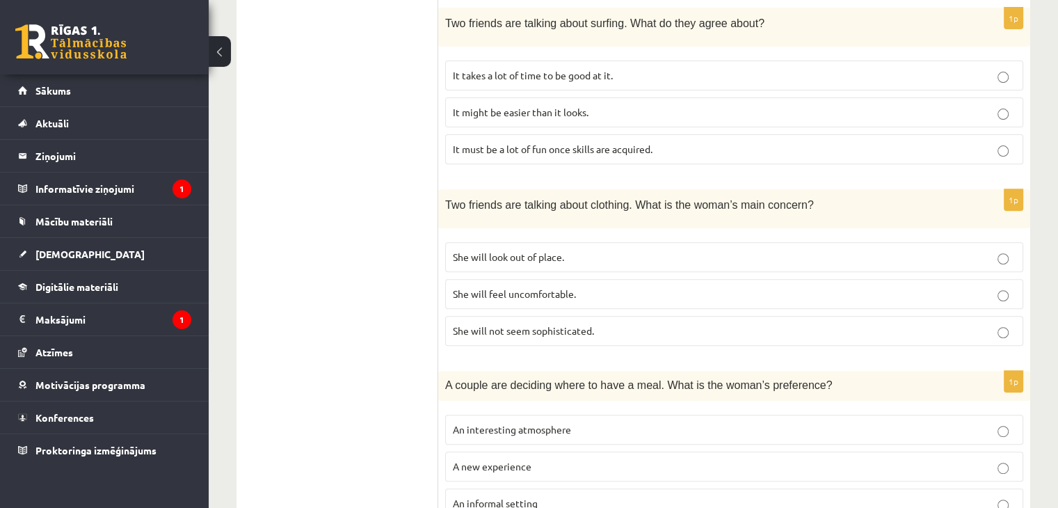
click at [489, 260] on label "She will look out of place." at bounding box center [734, 257] width 578 height 30
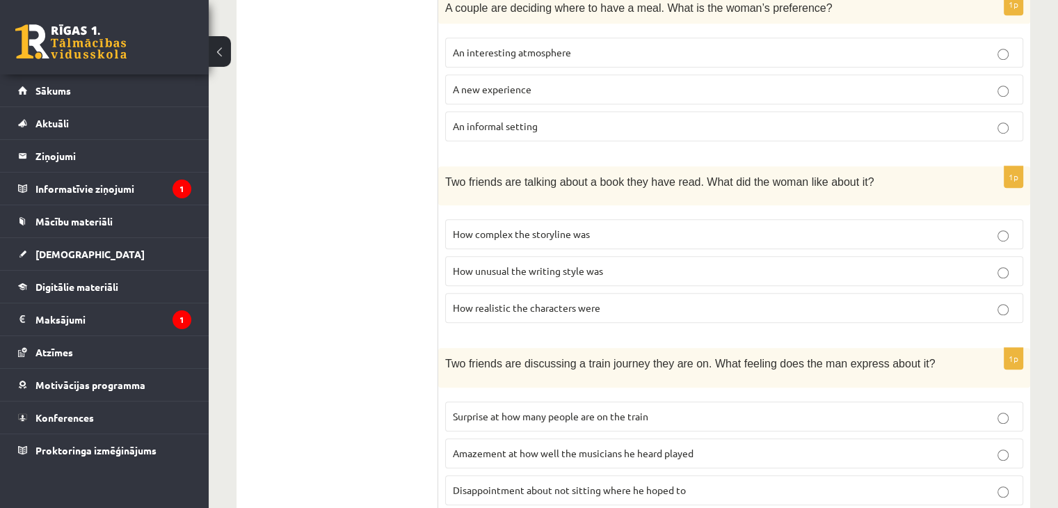
scroll to position [925, 0]
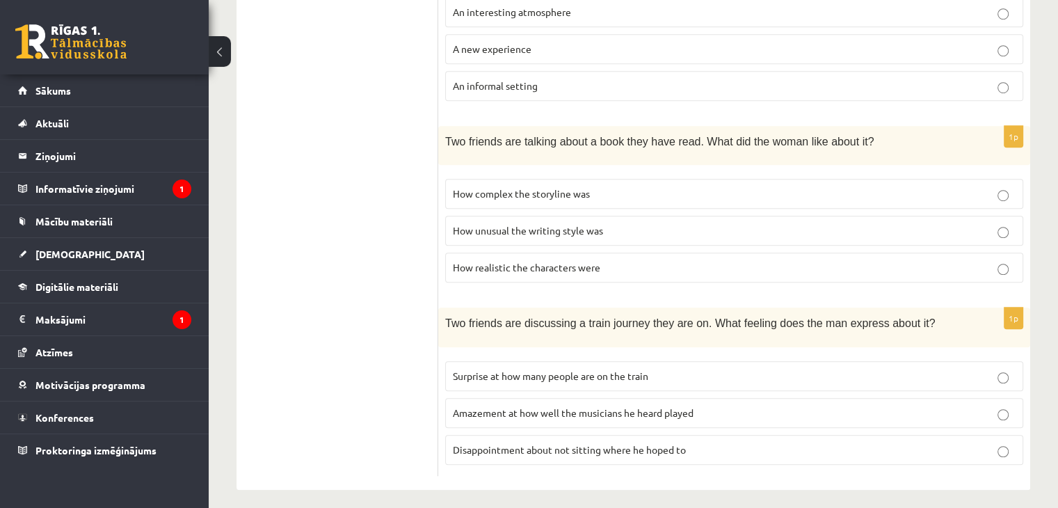
click at [467, 443] on span "Disappointment about not sitting where he hoped to" at bounding box center [569, 449] width 233 height 13
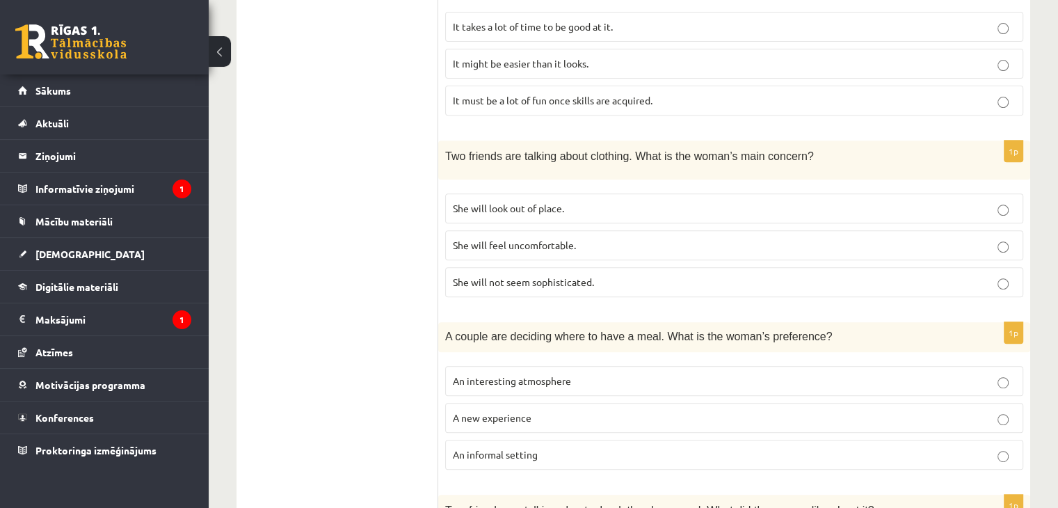
scroll to position [695, 0]
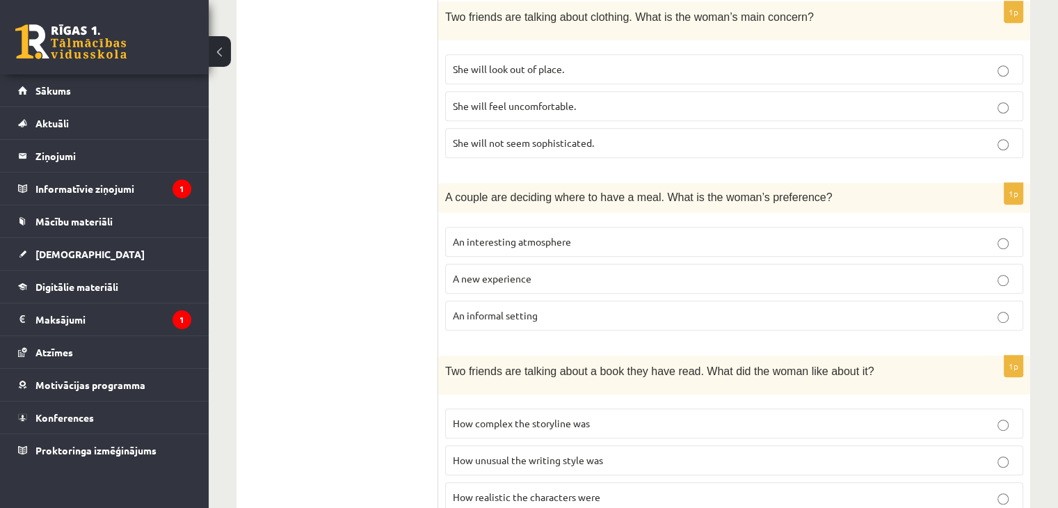
click at [478, 245] on label "An interesting atmosphere" at bounding box center [734, 242] width 578 height 30
click at [455, 313] on span "An informal setting" at bounding box center [495, 315] width 85 height 13
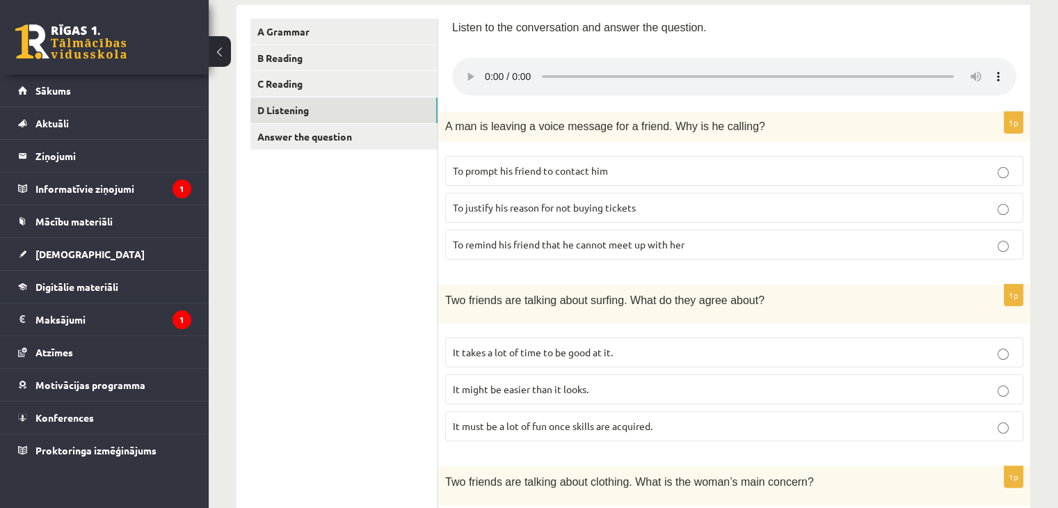
scroll to position [70, 0]
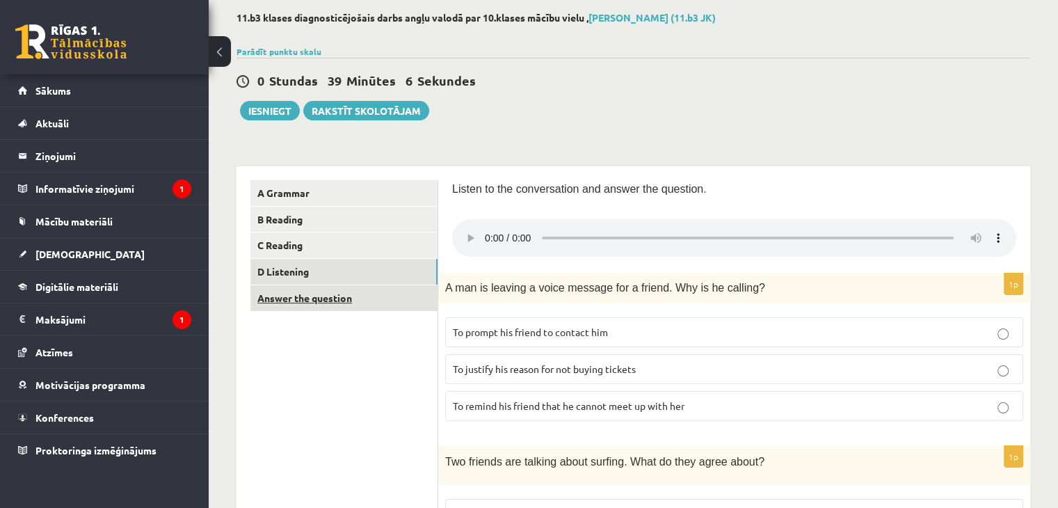
click at [370, 307] on link "Answer the question" at bounding box center [343, 298] width 187 height 26
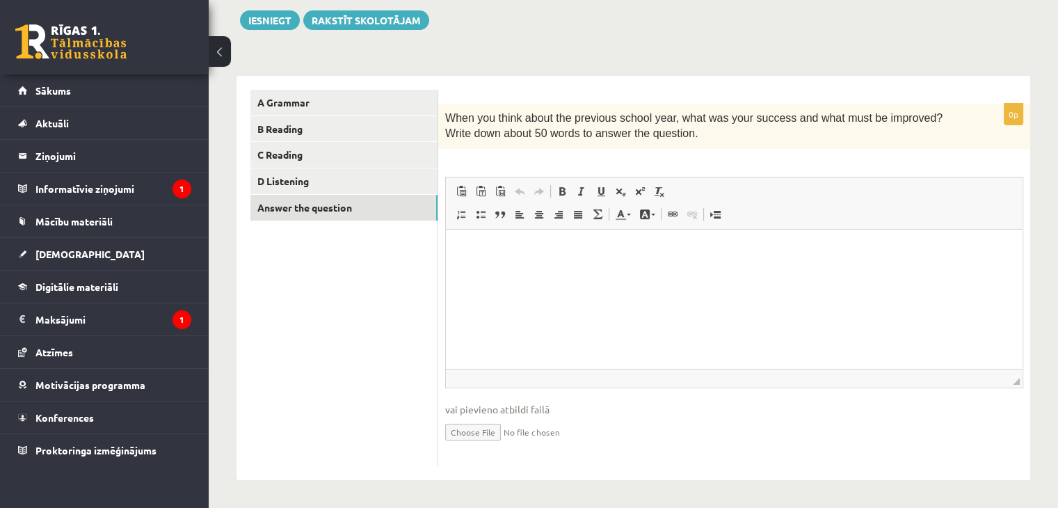
scroll to position [0, 0]
click at [472, 243] on p "Editor, wiswyg-editor-user-answer-47024948162600" at bounding box center [734, 250] width 549 height 15
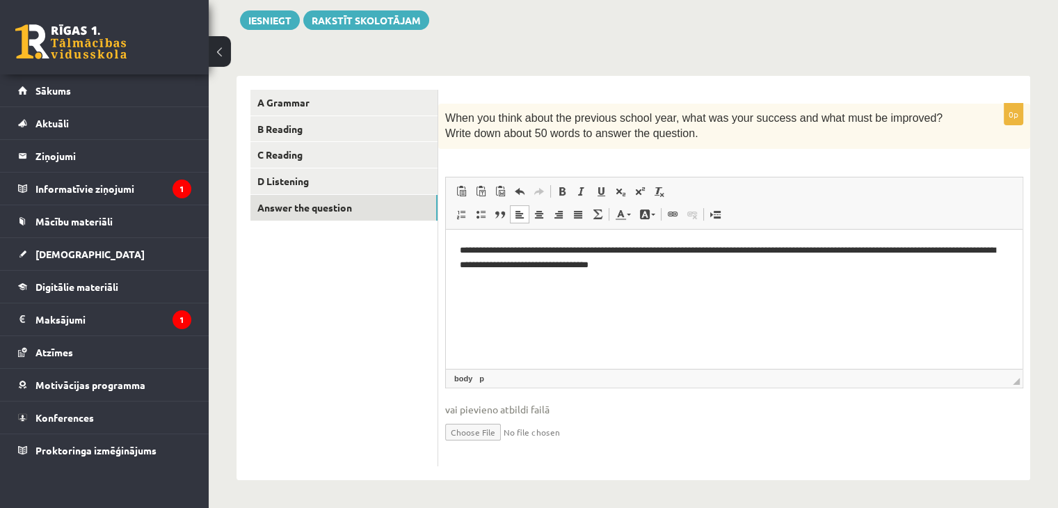
click at [759, 249] on p "**********" at bounding box center [734, 257] width 549 height 29
click at [673, 248] on p "**********" at bounding box center [734, 257] width 549 height 29
click at [891, 246] on p "**********" at bounding box center [734, 257] width 549 height 29
click at [610, 266] on p "**********" at bounding box center [734, 257] width 549 height 29
click at [837, 261] on p "**********" at bounding box center [734, 257] width 549 height 29
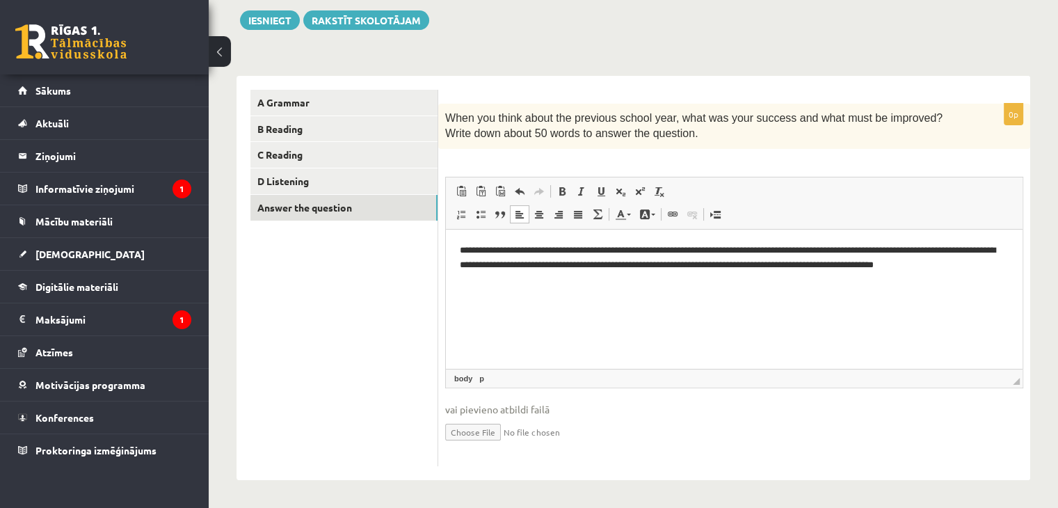
click at [972, 271] on p "**********" at bounding box center [734, 257] width 549 height 29
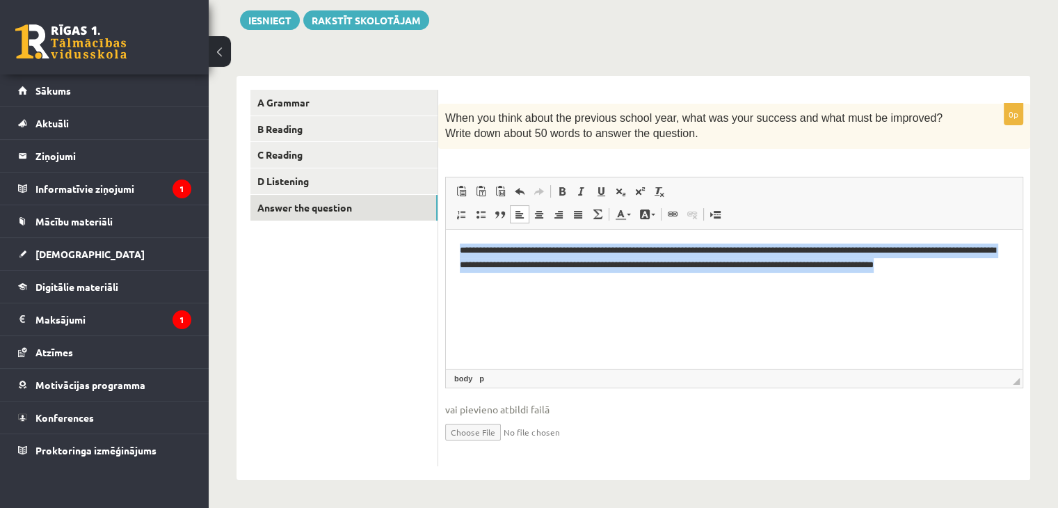
drag, startPoint x: 460, startPoint y: 249, endPoint x: 1068, endPoint y: 282, distance: 608.8
click at [1022, 282] on html "**********" at bounding box center [734, 257] width 577 height 57
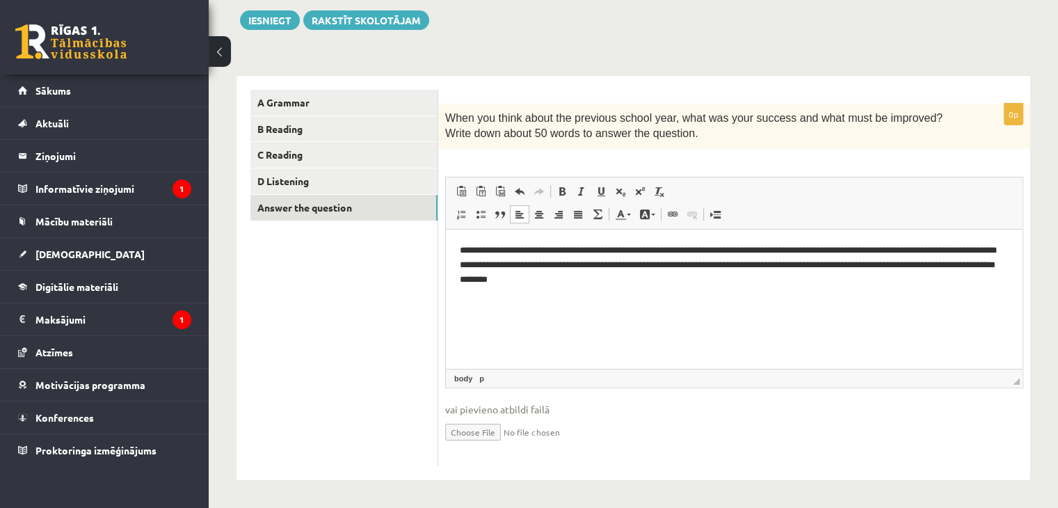
click at [565, 300] on html "**********" at bounding box center [734, 264] width 577 height 71
click at [625, 285] on p "**********" at bounding box center [734, 264] width 549 height 43
click at [705, 249] on p "**********" at bounding box center [734, 264] width 549 height 43
click at [832, 252] on p "**********" at bounding box center [734, 264] width 549 height 43
click at [921, 244] on p "**********" at bounding box center [734, 264] width 549 height 43
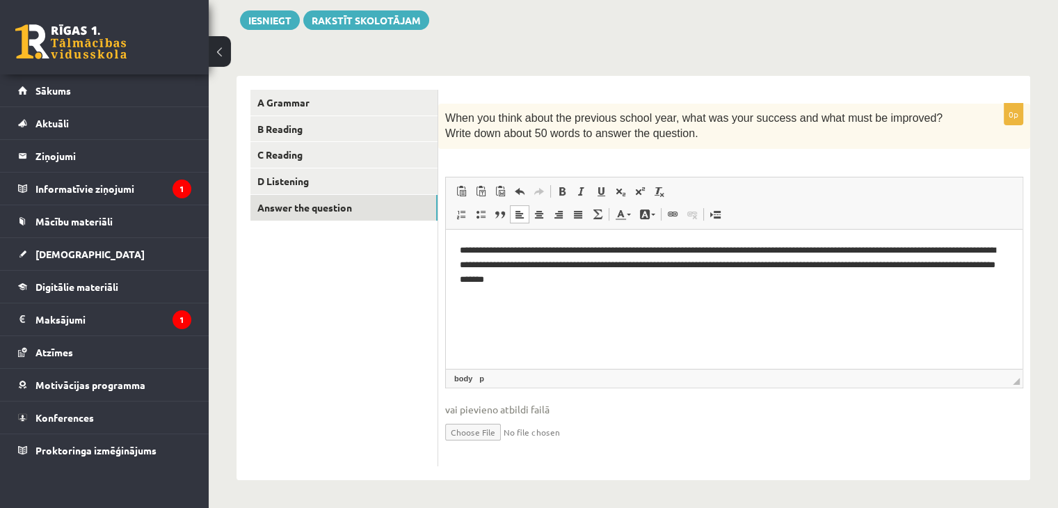
click at [679, 261] on p "**********" at bounding box center [734, 264] width 549 height 43
click at [516, 248] on p "**********" at bounding box center [734, 264] width 549 height 43
click at [709, 252] on p "**********" at bounding box center [734, 264] width 549 height 43
click at [921, 249] on p "**********" at bounding box center [734, 264] width 549 height 43
click at [684, 264] on p "**********" at bounding box center [734, 264] width 549 height 43
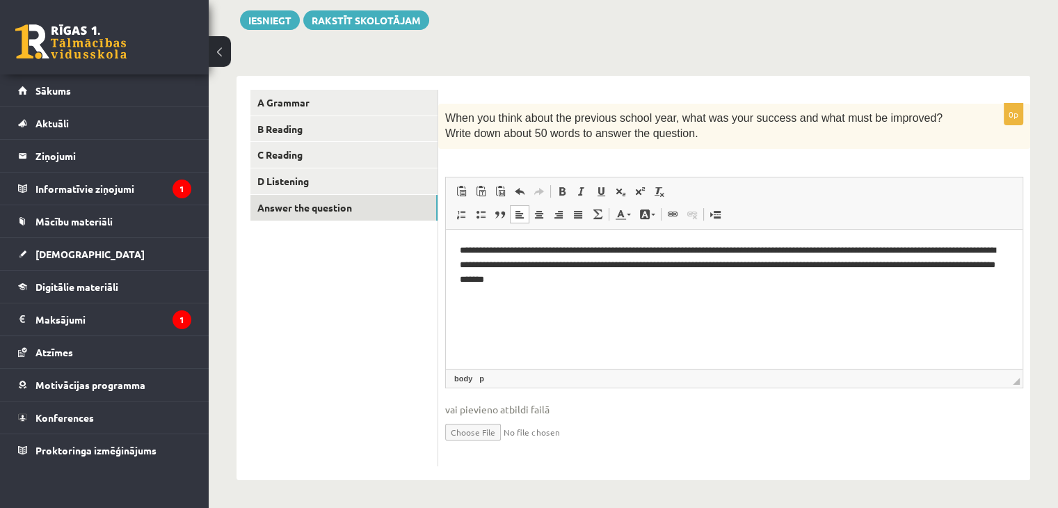
click at [922, 259] on p "**********" at bounding box center [734, 264] width 549 height 43
click at [624, 279] on p "**********" at bounding box center [734, 264] width 549 height 43
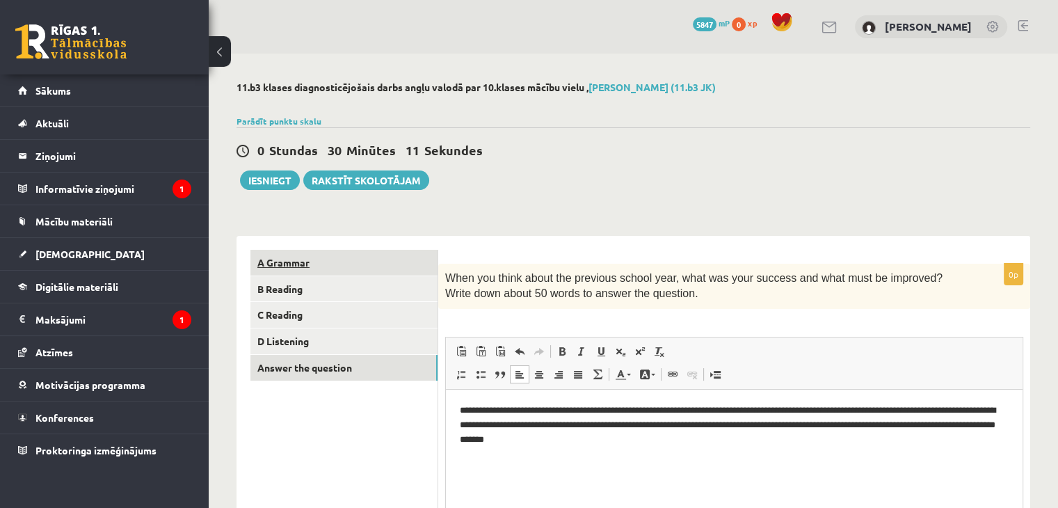
click at [300, 267] on link "A Grammar" at bounding box center [343, 263] width 187 height 26
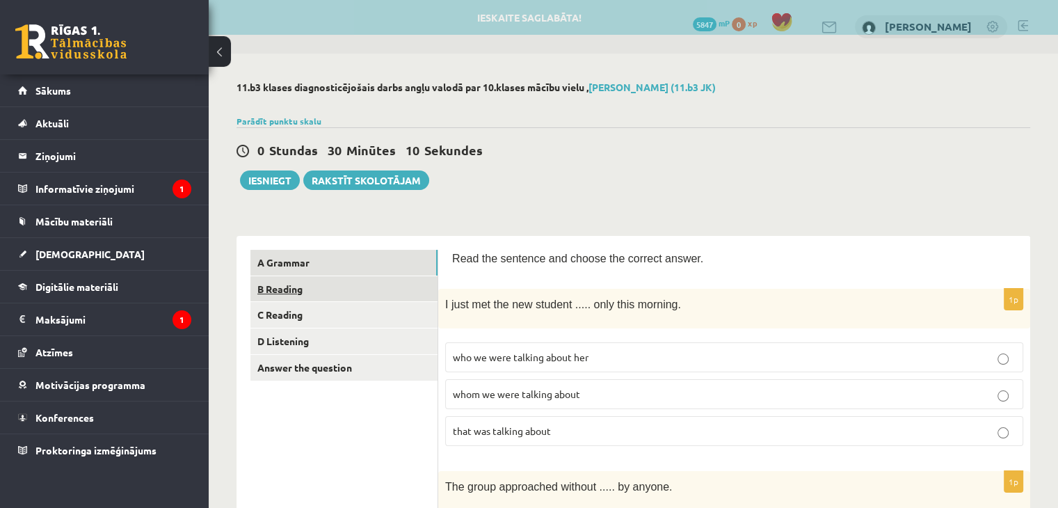
click at [300, 298] on link "B Reading" at bounding box center [343, 289] width 187 height 26
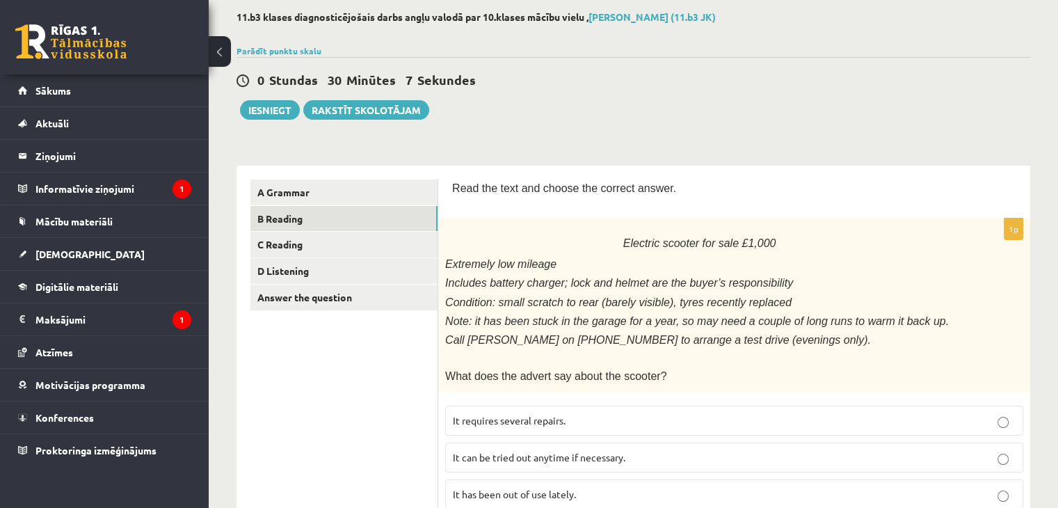
scroll to position [70, 0]
click at [359, 277] on link "D Listening" at bounding box center [343, 272] width 187 height 26
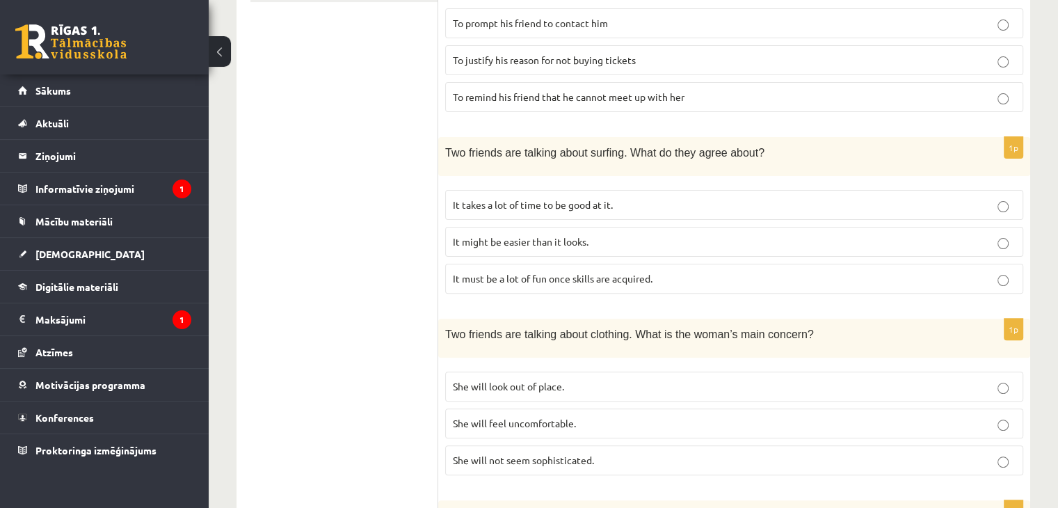
scroll to position [139, 0]
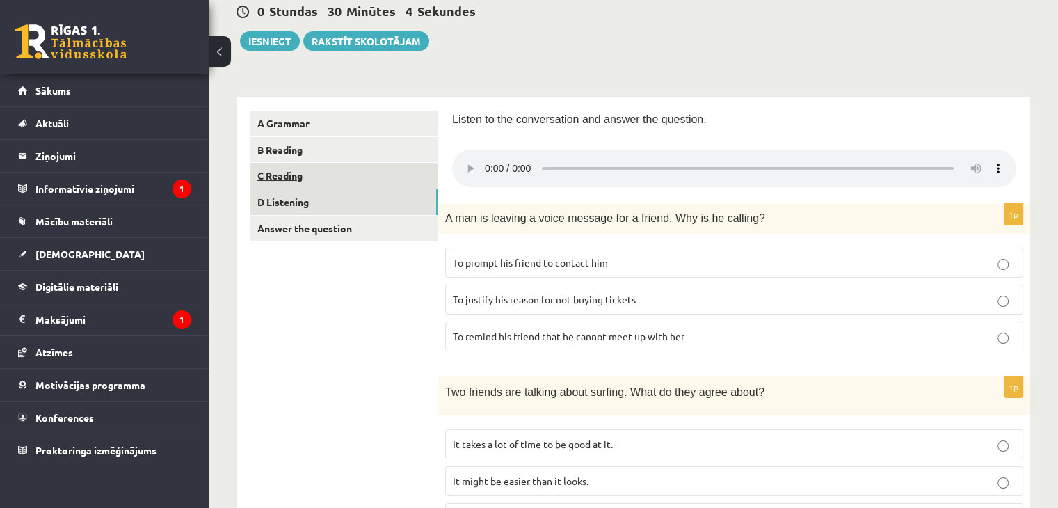
click at [353, 172] on link "C Reading" at bounding box center [343, 176] width 187 height 26
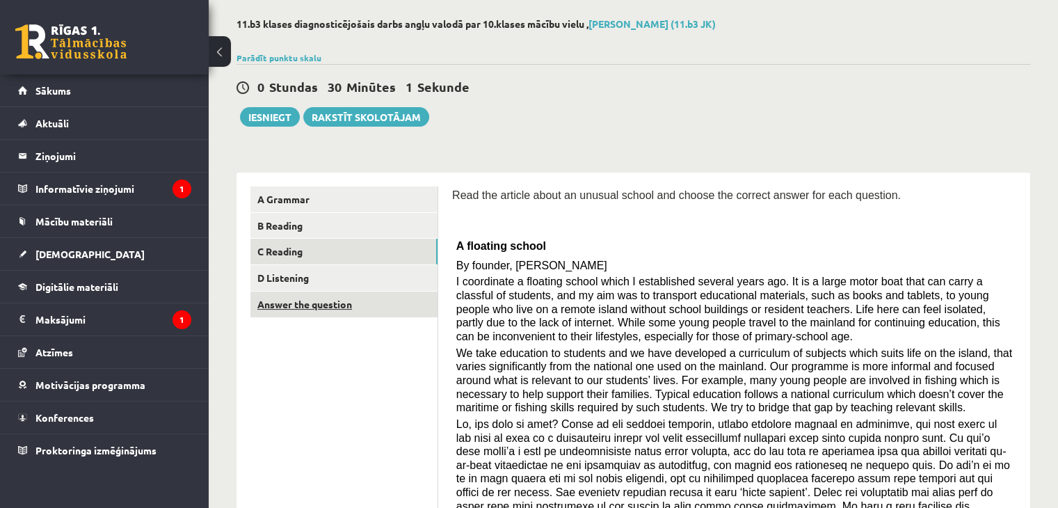
click at [317, 302] on link "Answer the question" at bounding box center [343, 304] width 187 height 26
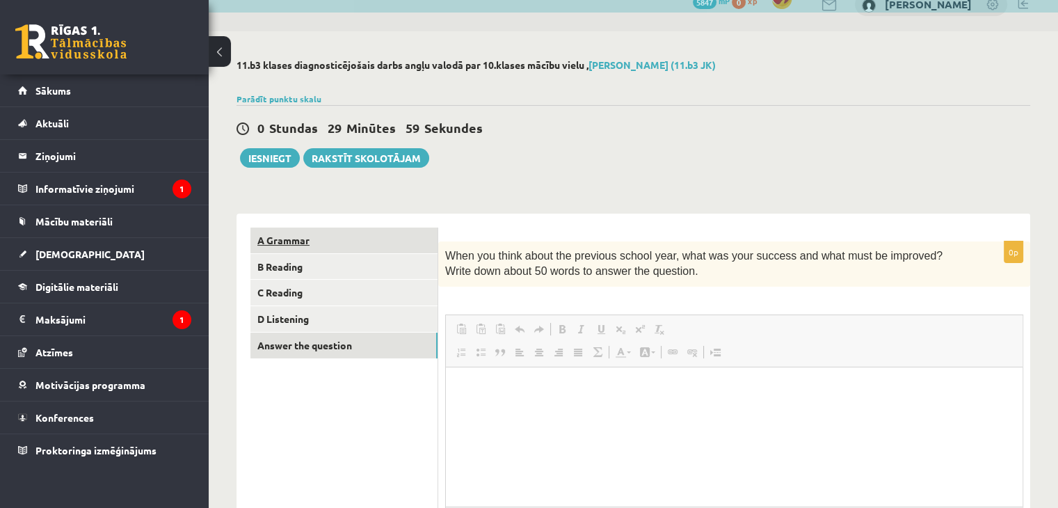
scroll to position [63, 0]
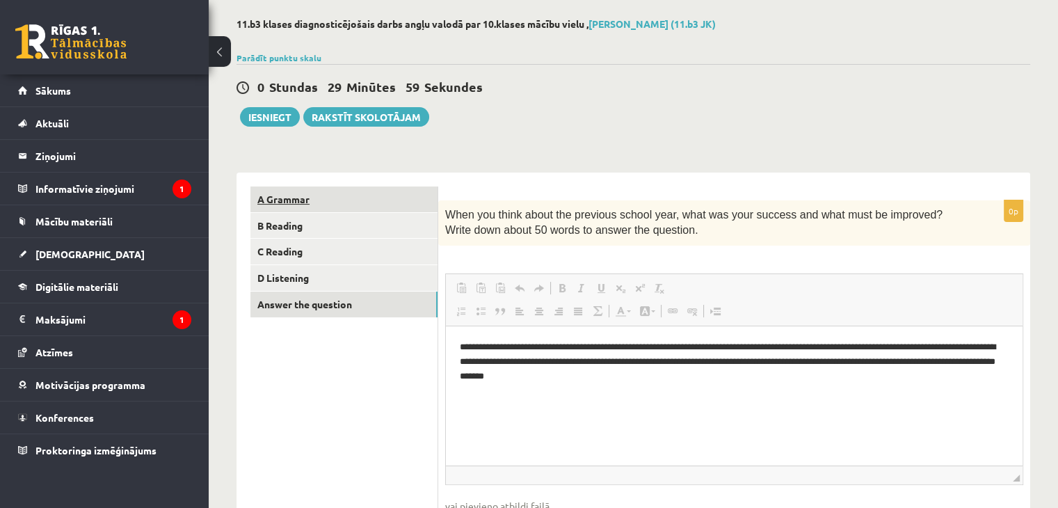
click at [326, 243] on link "C Reading" at bounding box center [343, 252] width 187 height 26
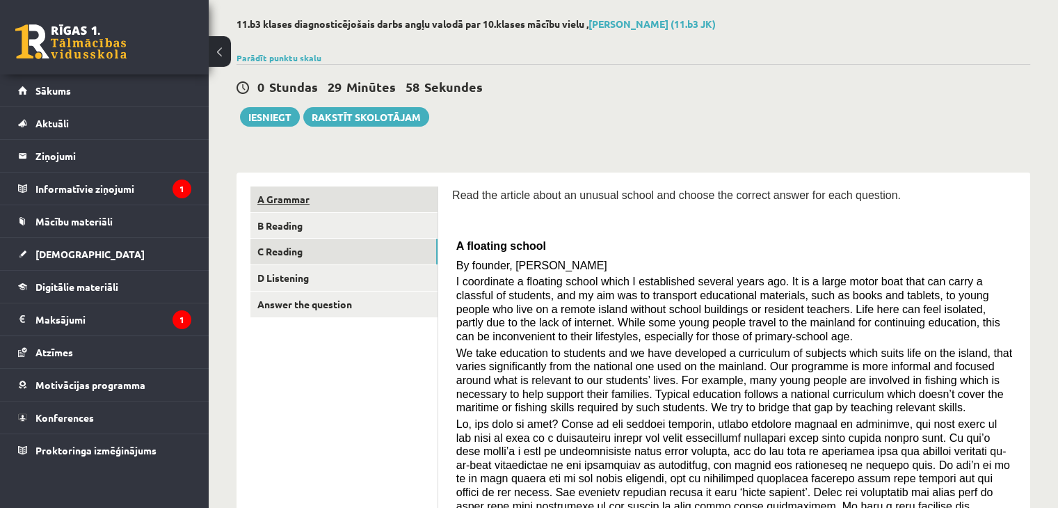
click at [330, 206] on link "A Grammar" at bounding box center [343, 199] width 187 height 26
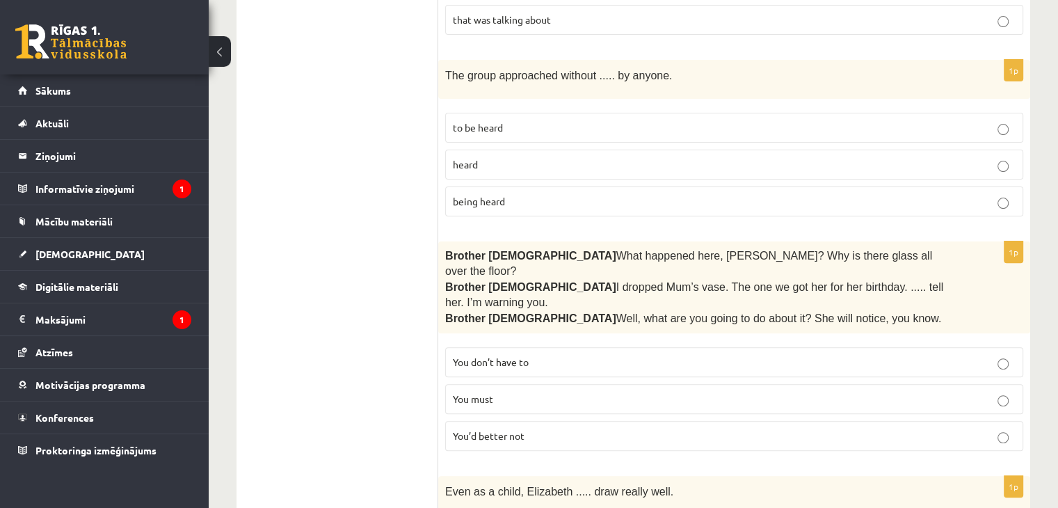
scroll to position [63, 0]
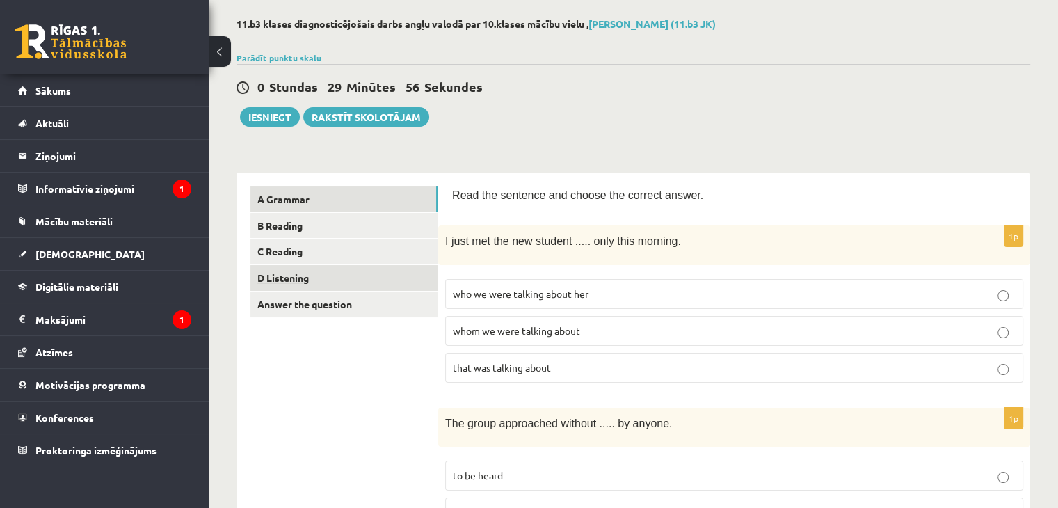
click at [353, 283] on link "D Listening" at bounding box center [343, 278] width 187 height 26
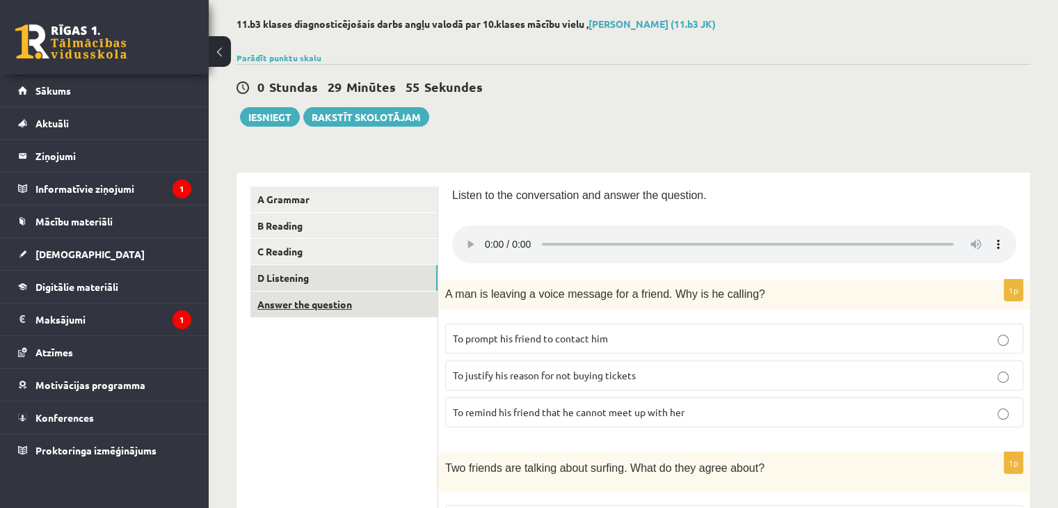
click at [351, 307] on link "Answer the question" at bounding box center [343, 304] width 187 height 26
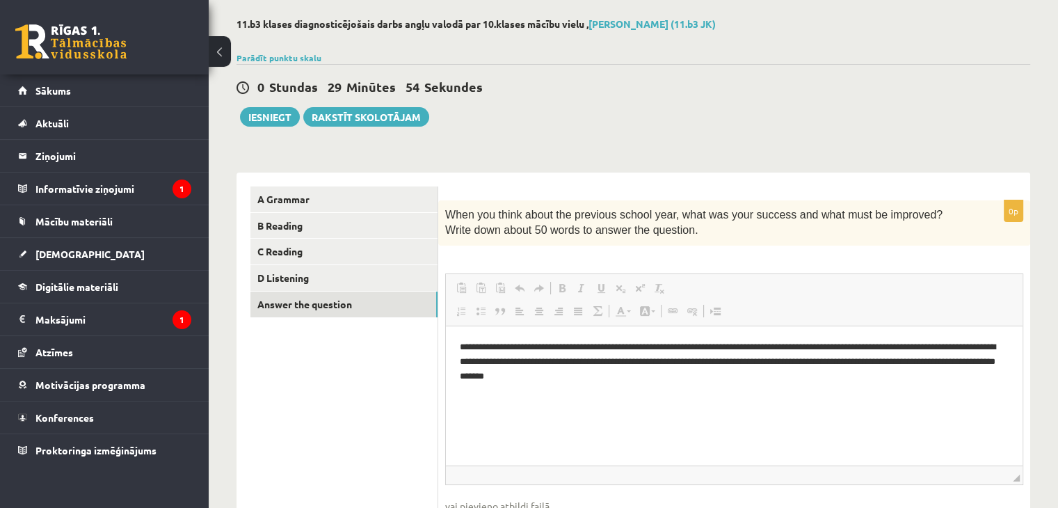
scroll to position [0, 0]
click at [261, 122] on button "Iesniegt" at bounding box center [270, 116] width 60 height 19
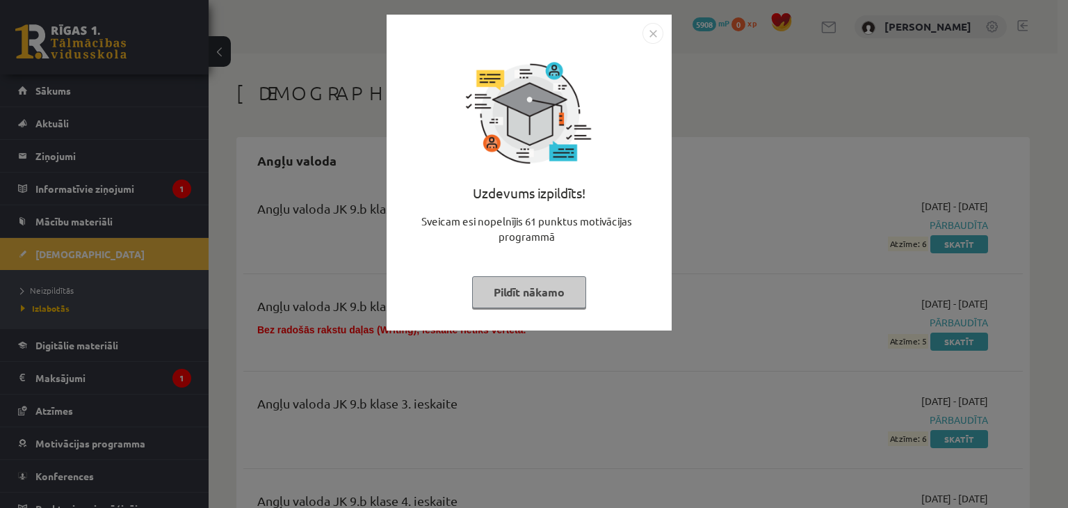
click at [650, 35] on img "Close" at bounding box center [653, 33] width 21 height 21
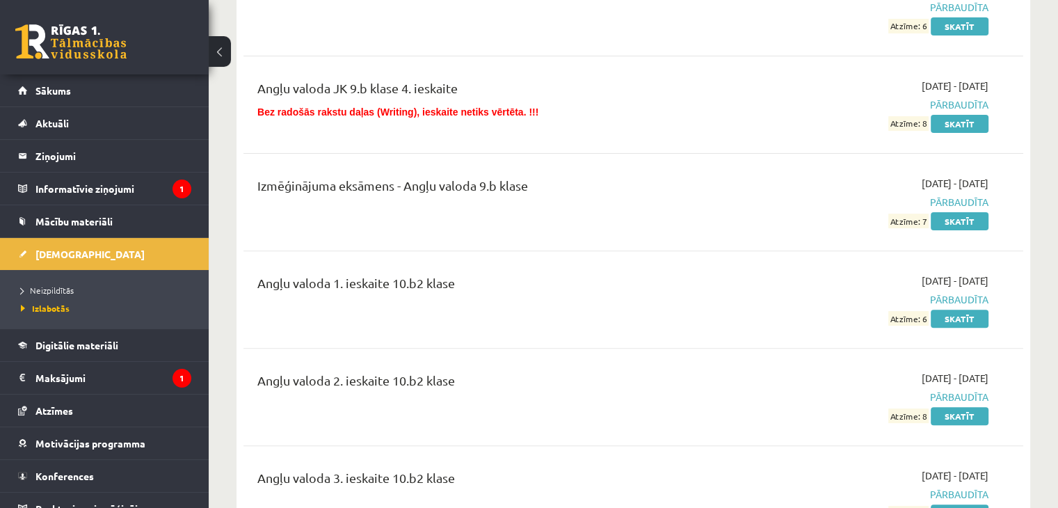
scroll to position [417, 0]
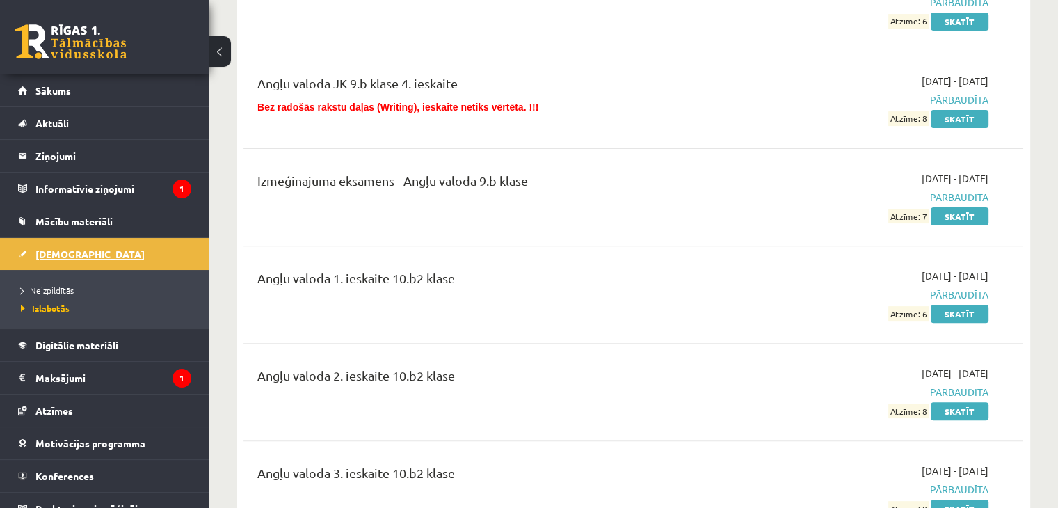
click at [68, 251] on span "[DEMOGRAPHIC_DATA]" at bounding box center [89, 254] width 109 height 13
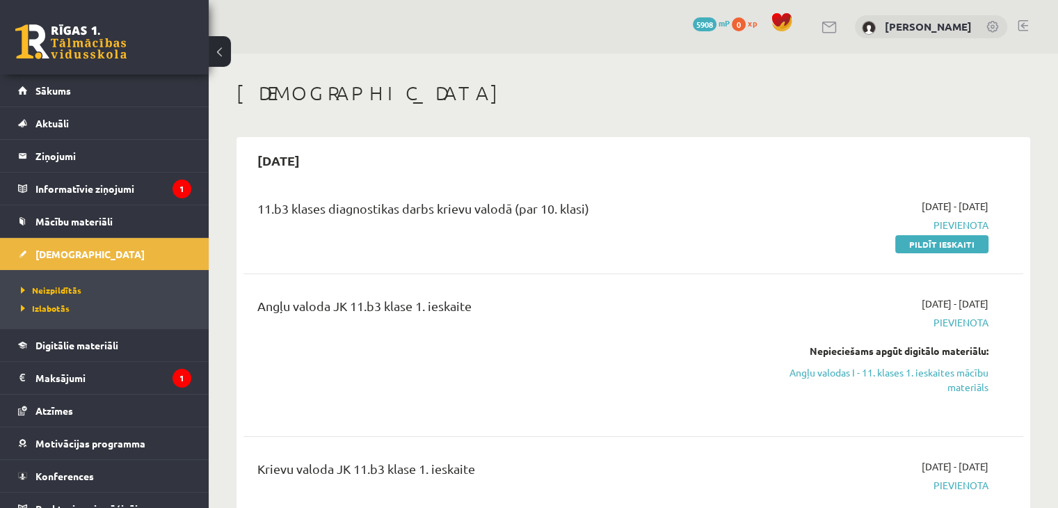
drag, startPoint x: 907, startPoint y: 241, endPoint x: 613, endPoint y: 69, distance: 341.0
click at [907, 241] on link "Pildīt ieskaiti" at bounding box center [941, 244] width 93 height 18
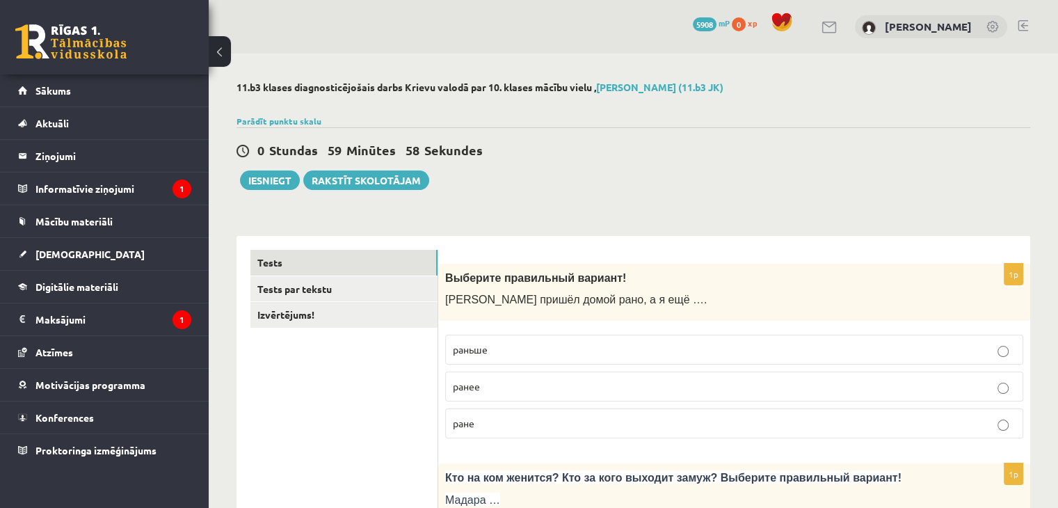
scroll to position [70, 0]
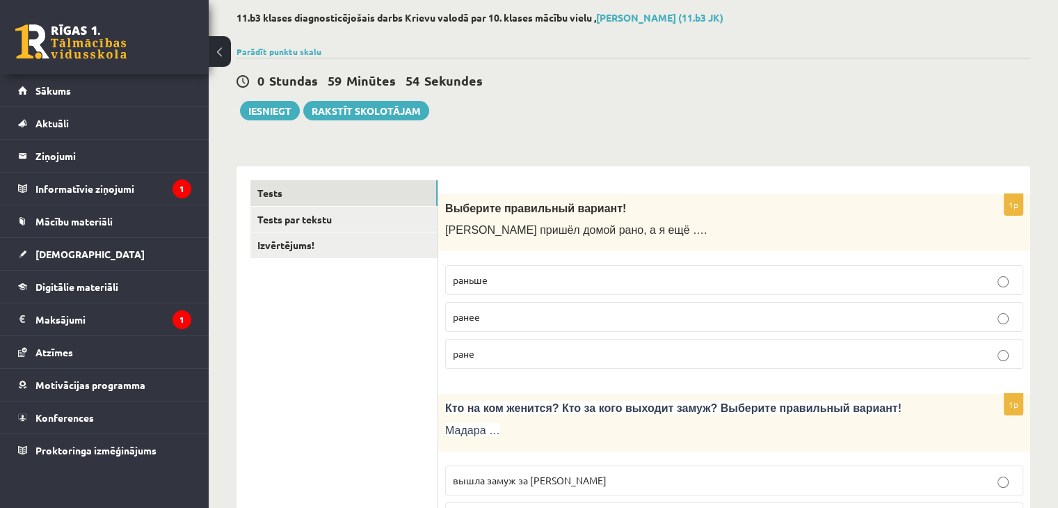
click at [523, 285] on p "раньше" at bounding box center [734, 280] width 563 height 15
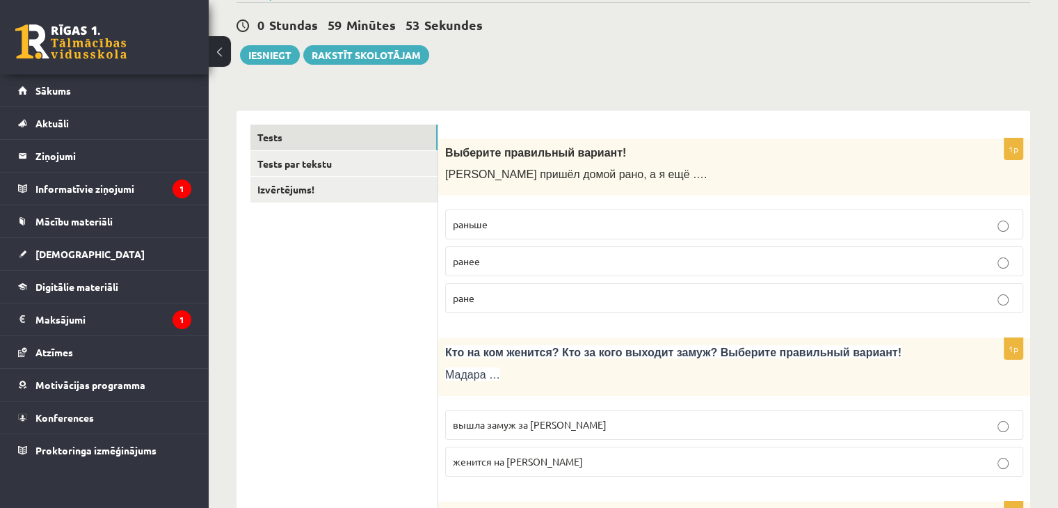
scroll to position [209, 0]
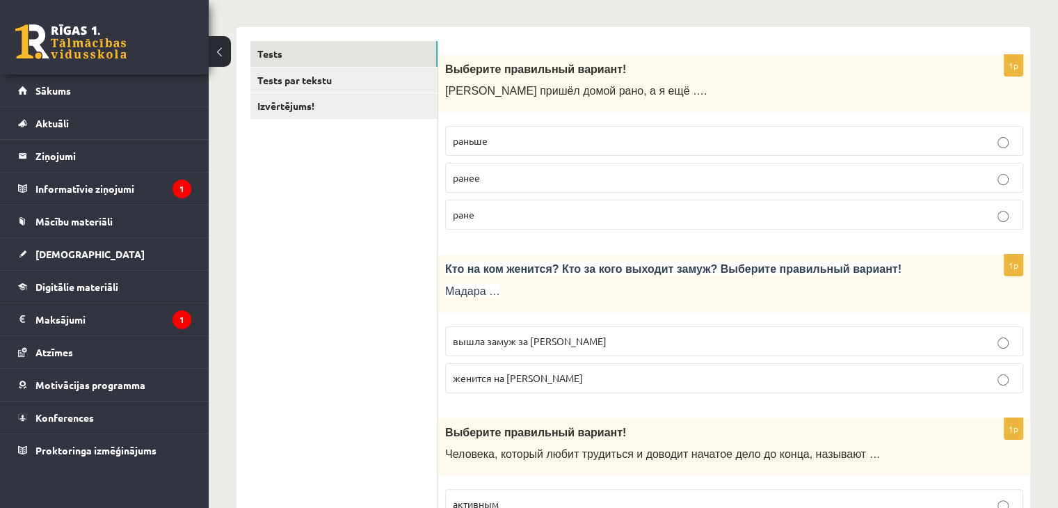
click at [466, 339] on span "вышла замуж за Марка" at bounding box center [530, 341] width 154 height 13
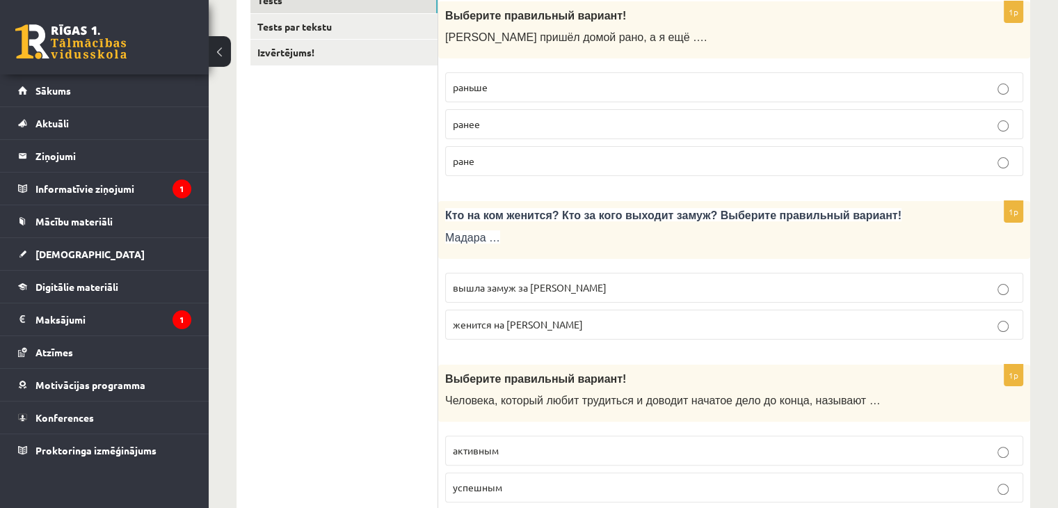
scroll to position [417, 0]
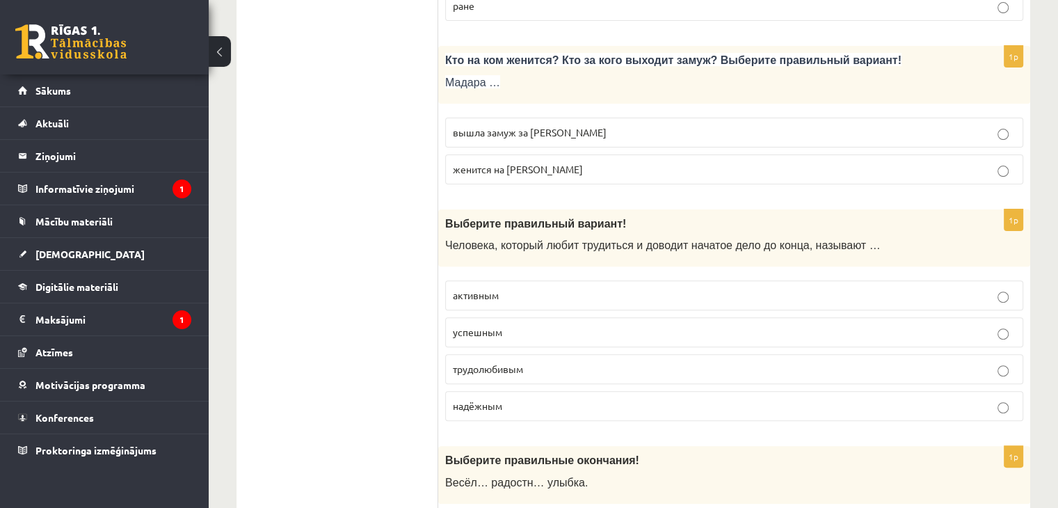
drag, startPoint x: 472, startPoint y: 371, endPoint x: 458, endPoint y: 354, distance: 21.3
click at [472, 370] on span "трудолюбивым" at bounding box center [488, 368] width 70 height 13
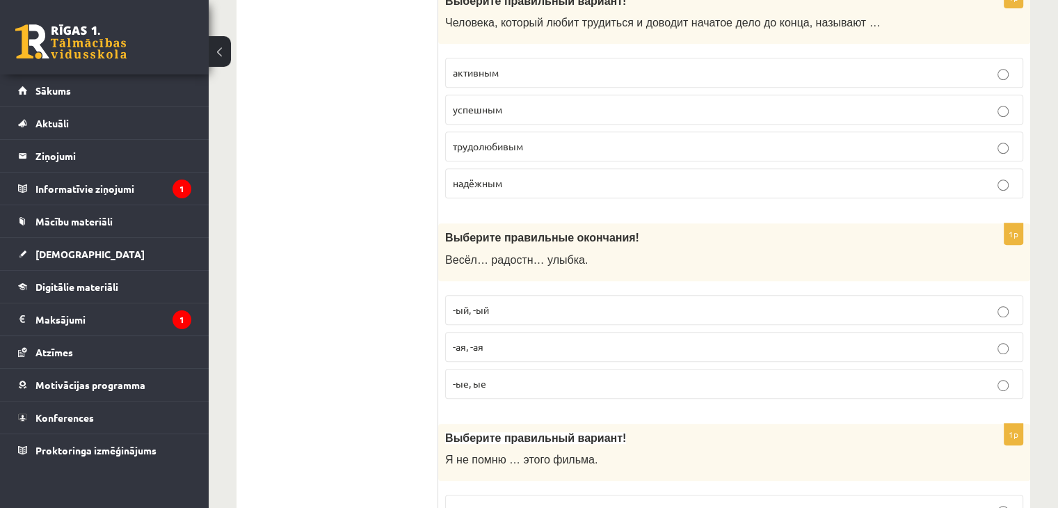
scroll to position [556, 0]
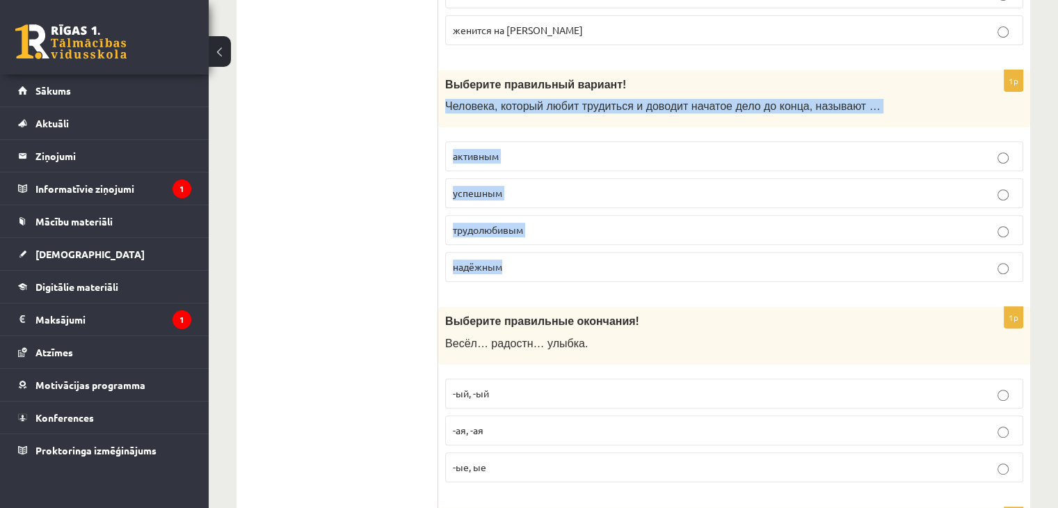
drag, startPoint x: 440, startPoint y: 98, endPoint x: 531, endPoint y: 259, distance: 185.0
click at [531, 259] on div "1p Выберите правильный вариант! Человека, который любит трудиться и доводит нач…" at bounding box center [734, 181] width 592 height 223
copy div "Человека, который любит трудиться и доводит начатое дело до конца, называют … а…"
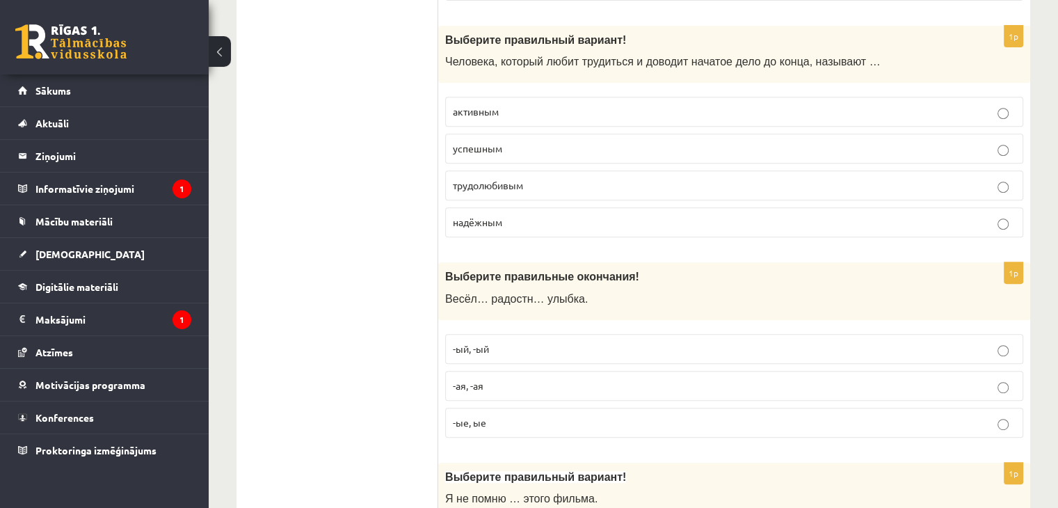
scroll to position [626, 0]
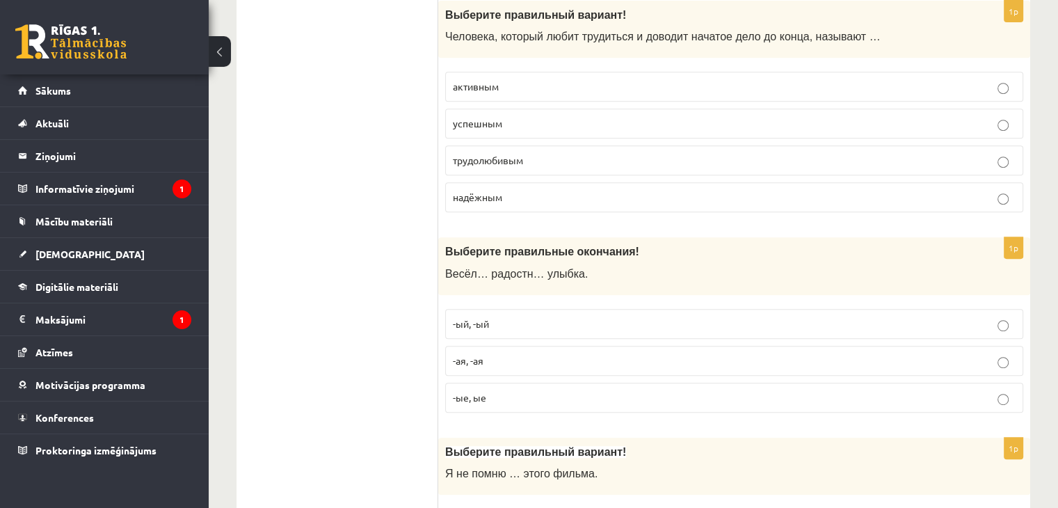
click at [465, 362] on p "-ая, -ая" at bounding box center [734, 360] width 563 height 15
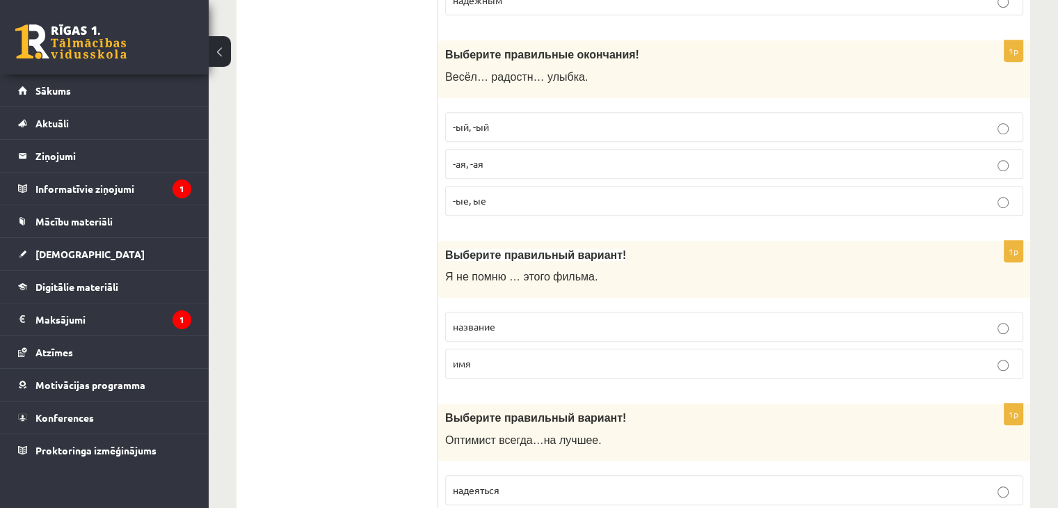
scroll to position [835, 0]
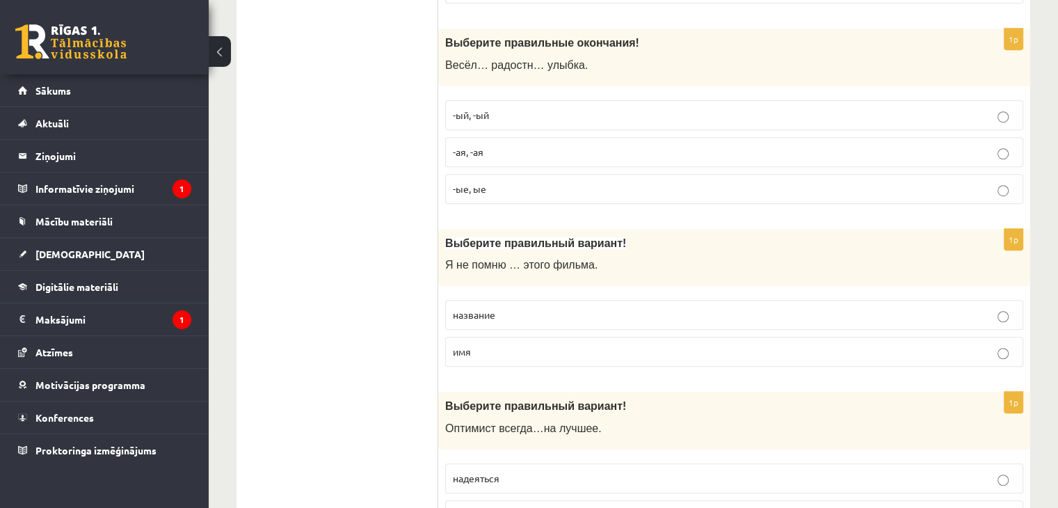
click at [453, 316] on p "название" at bounding box center [734, 314] width 563 height 15
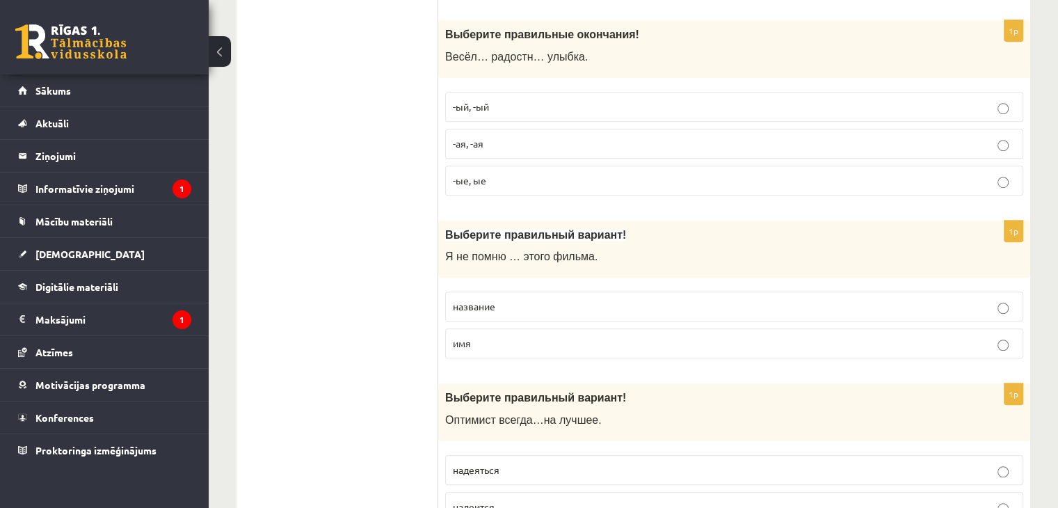
scroll to position [974, 0]
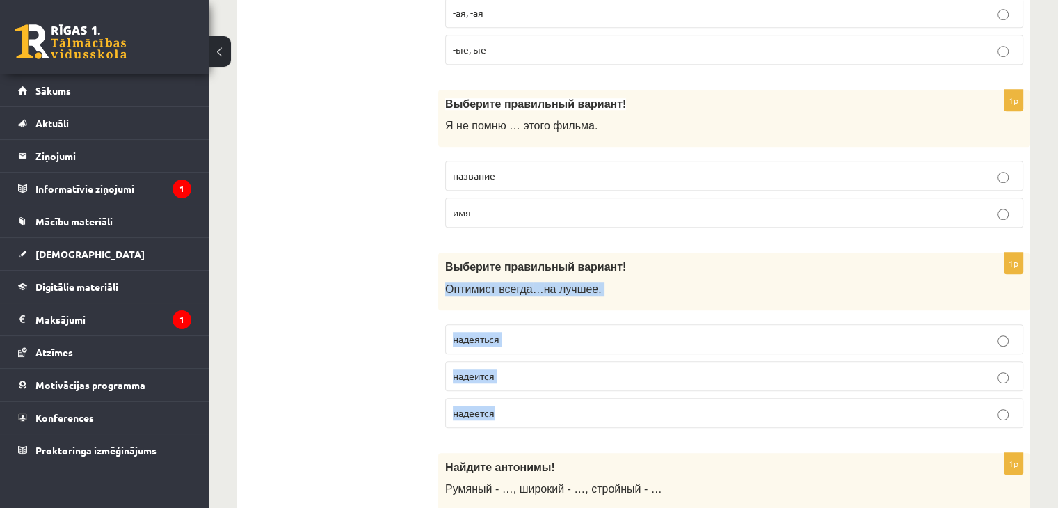
drag, startPoint x: 445, startPoint y: 287, endPoint x: 515, endPoint y: 393, distance: 127.1
click at [515, 393] on div "1p Выберите правильный вариант! О птимист всегда … на лучшее . надеяться надеит…" at bounding box center [734, 345] width 592 height 186
copy div "О птимист всегда … на лучшее . надеяться надеится надеется"
click at [525, 405] on p "надеется" at bounding box center [734, 412] width 563 height 15
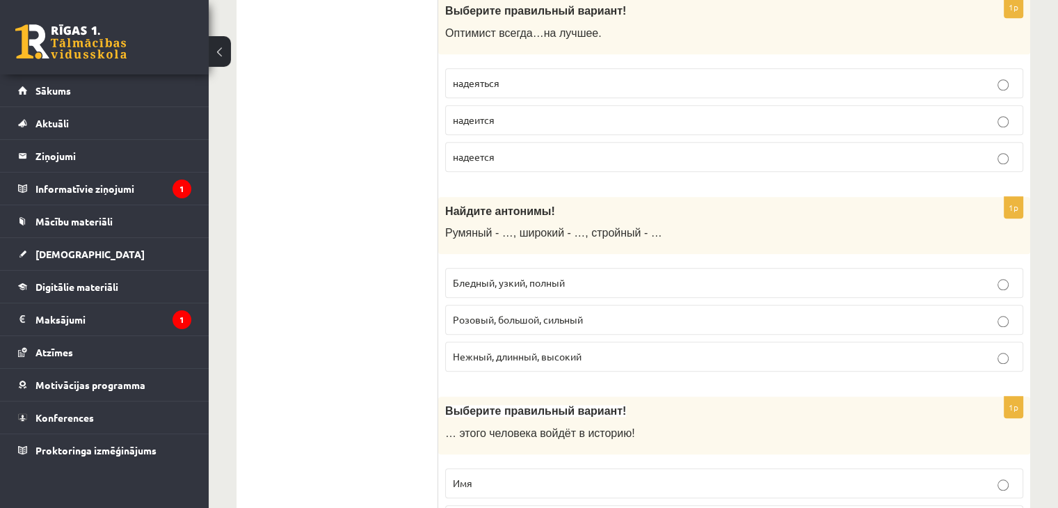
scroll to position [1252, 0]
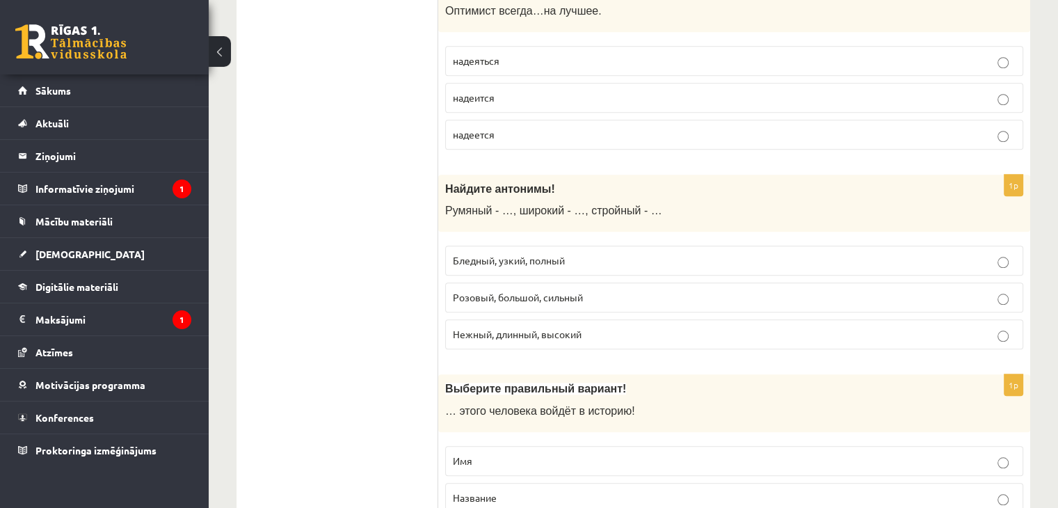
click at [485, 258] on span "Бледный, узкий, полный" at bounding box center [509, 260] width 112 height 13
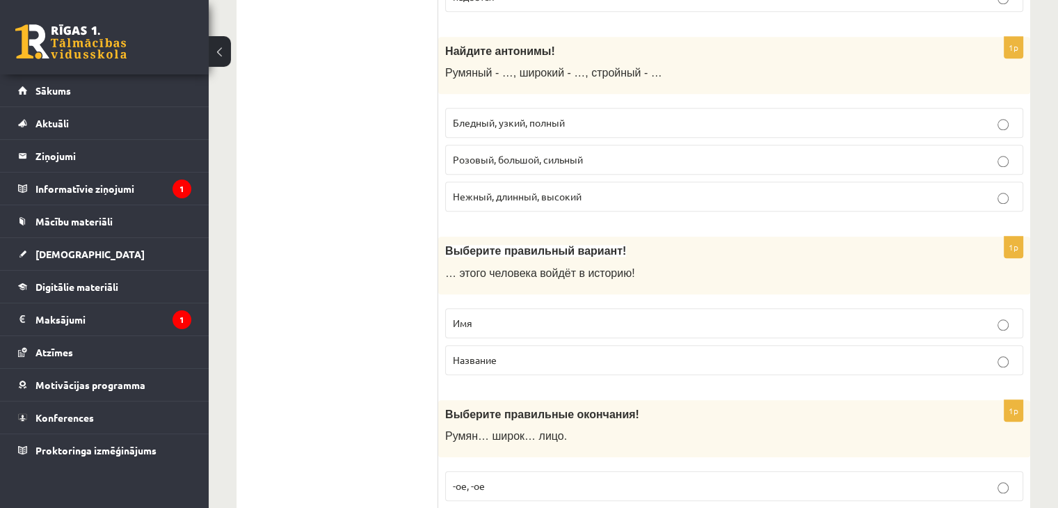
scroll to position [1391, 0]
click at [517, 314] on p "Имя" at bounding box center [734, 321] width 563 height 15
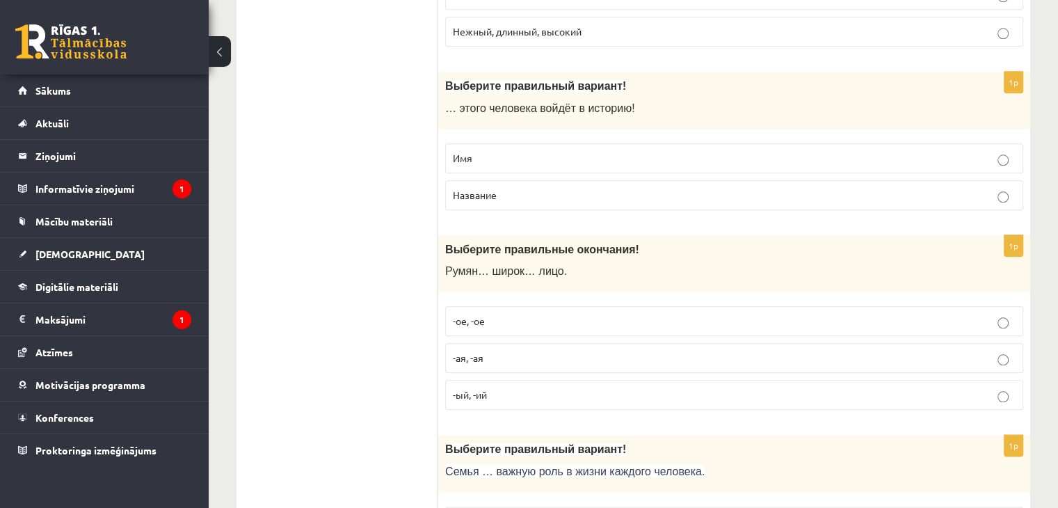
scroll to position [1600, 0]
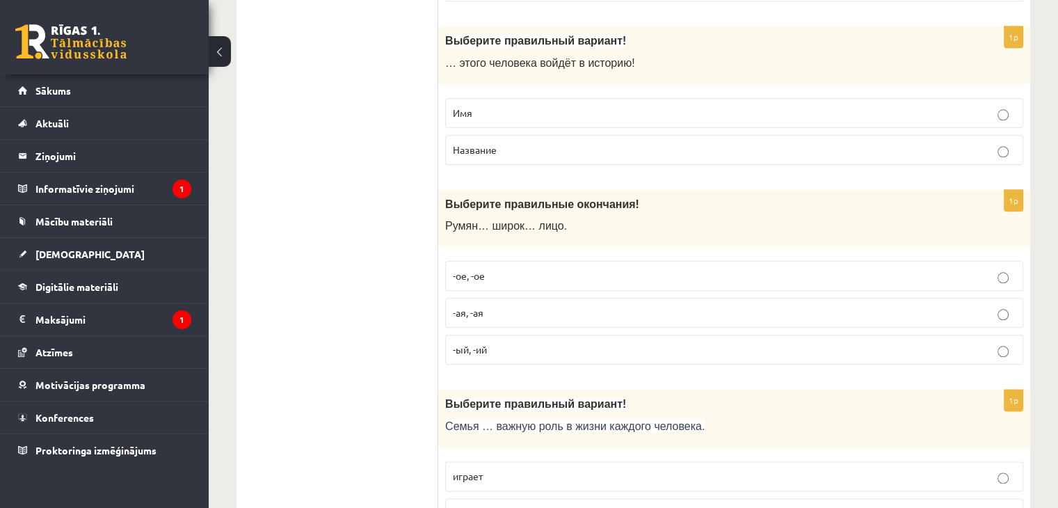
click at [470, 276] on label "-ое, -ое" at bounding box center [734, 276] width 578 height 30
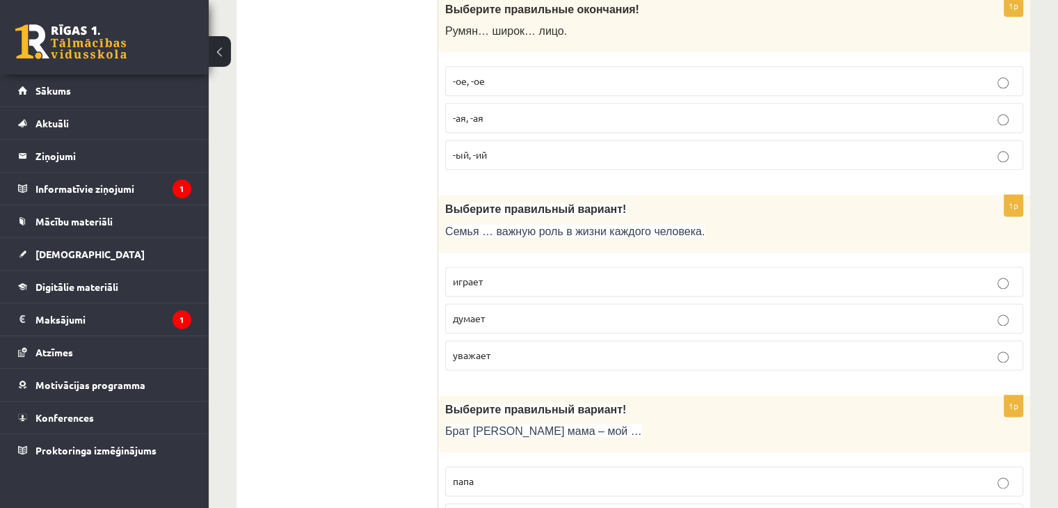
scroll to position [1808, 0]
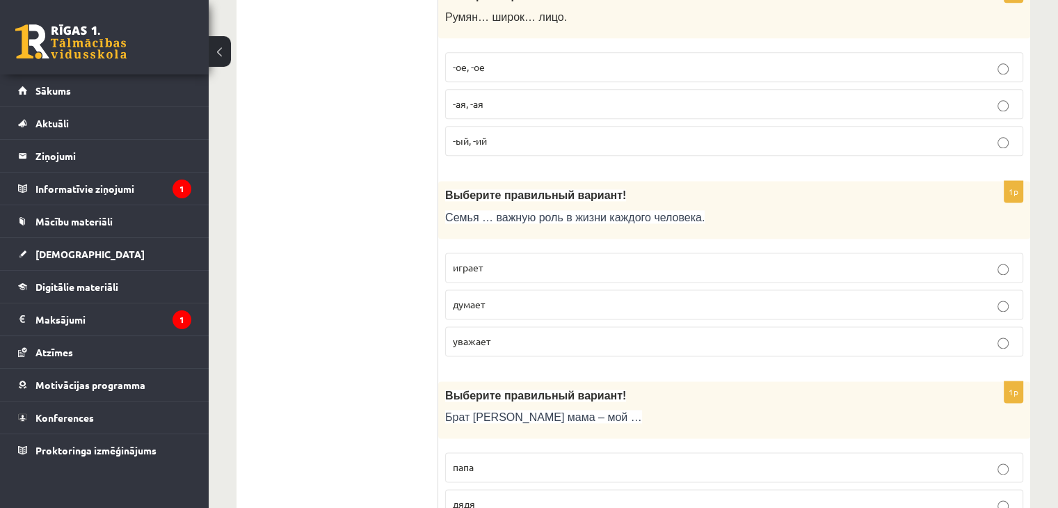
click at [506, 267] on label "играет" at bounding box center [734, 267] width 578 height 30
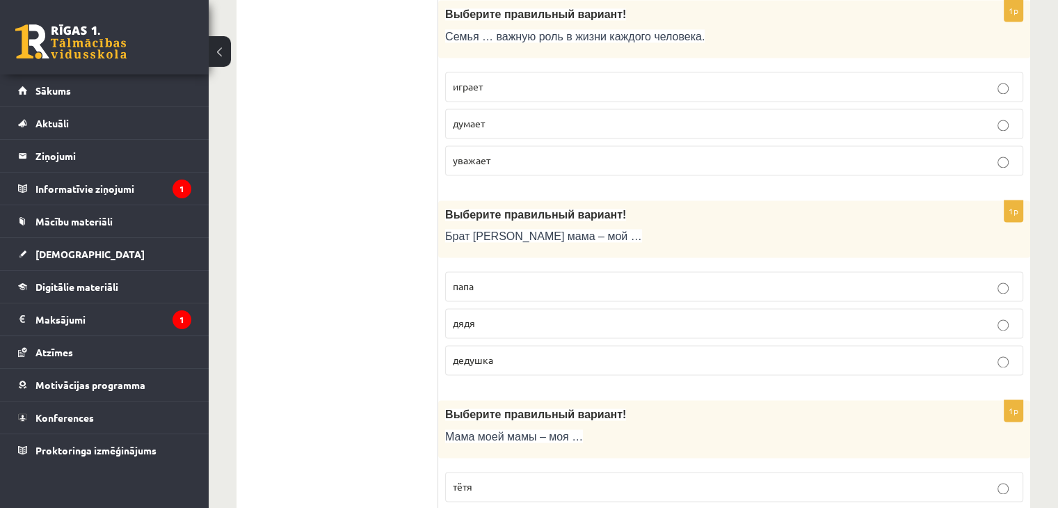
scroll to position [2017, 0]
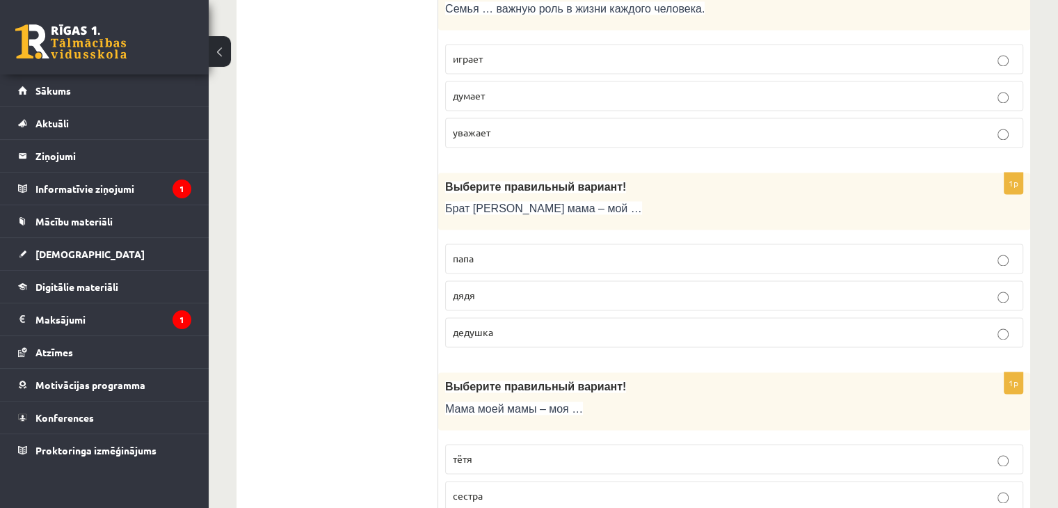
click at [495, 288] on p "дядя" at bounding box center [734, 295] width 563 height 15
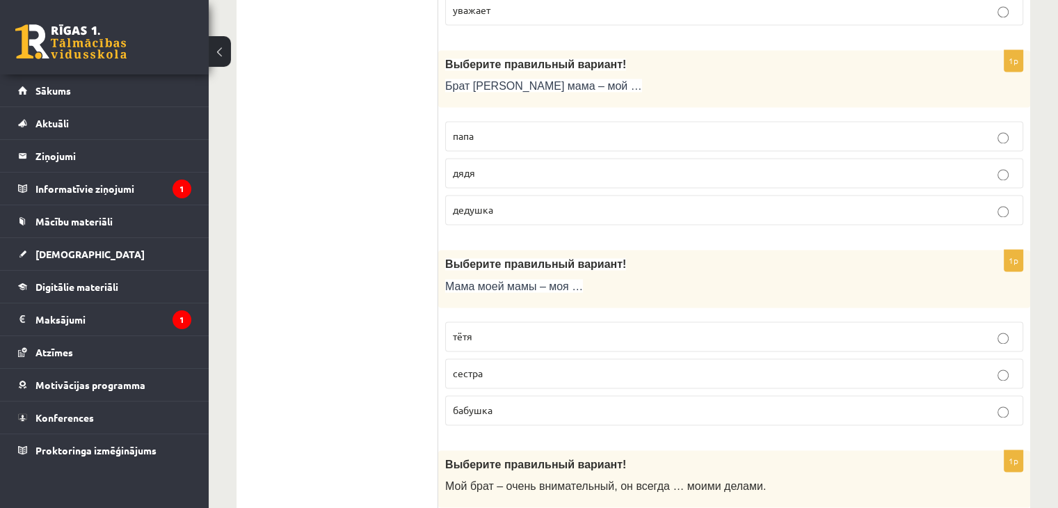
scroll to position [2156, 0]
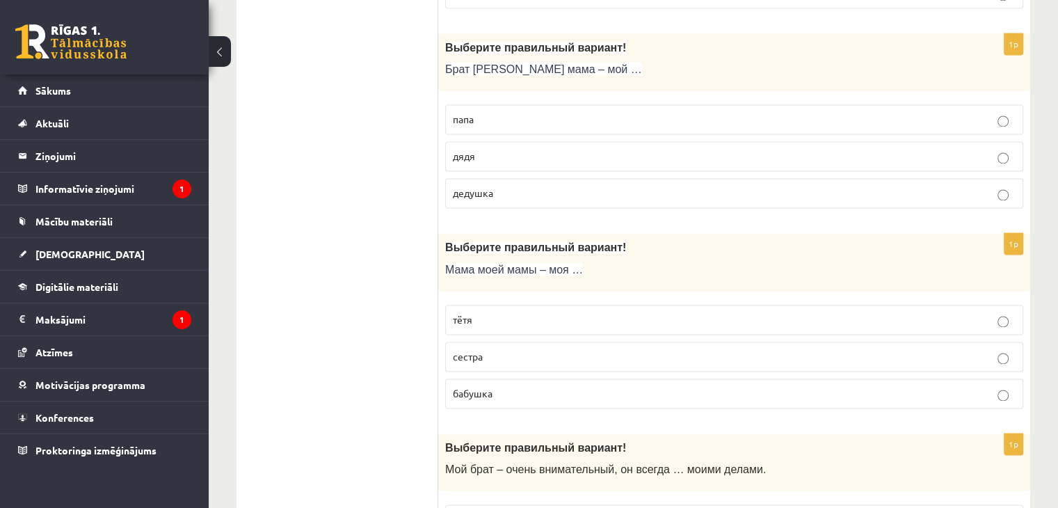
drag, startPoint x: 490, startPoint y: 380, endPoint x: 485, endPoint y: 373, distance: 8.9
click at [492, 387] on span "бабушка" at bounding box center [473, 393] width 40 height 13
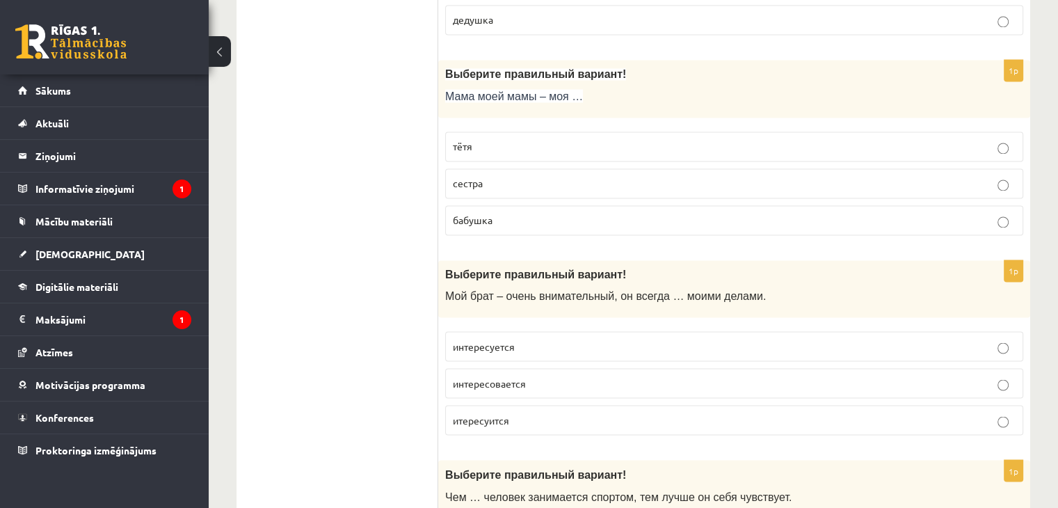
scroll to position [2434, 0]
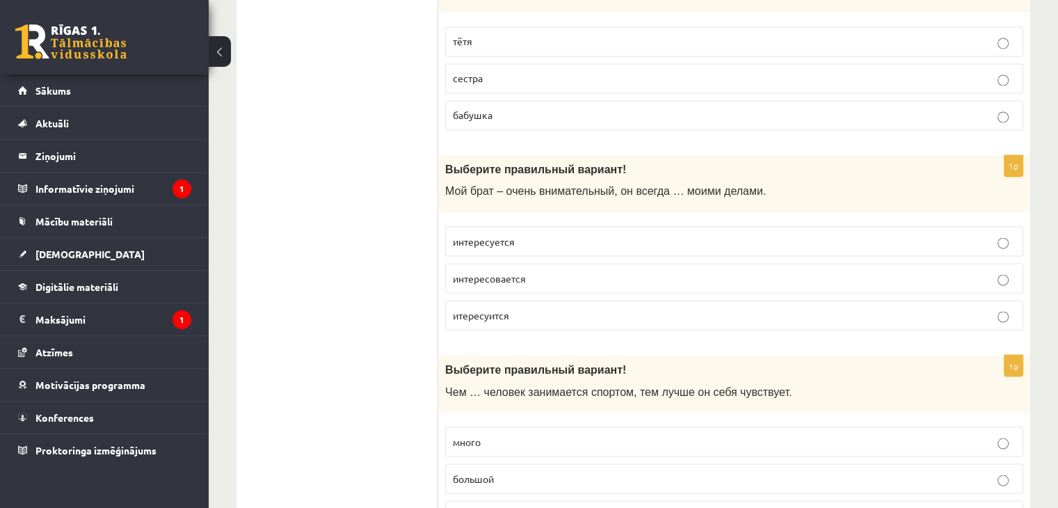
click at [461, 234] on span "интересуется" at bounding box center [484, 240] width 62 height 13
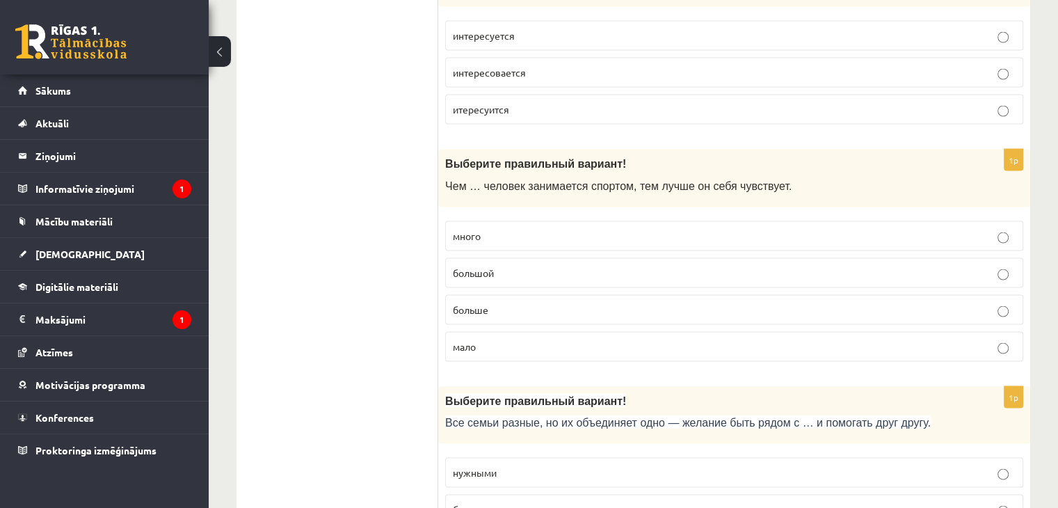
scroll to position [2643, 0]
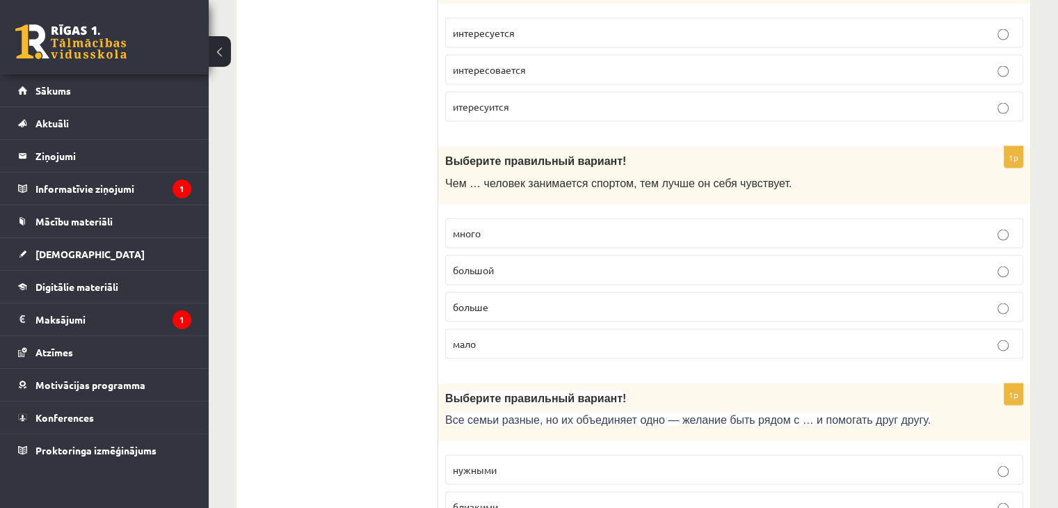
click at [494, 299] on p "больше" at bounding box center [734, 306] width 563 height 15
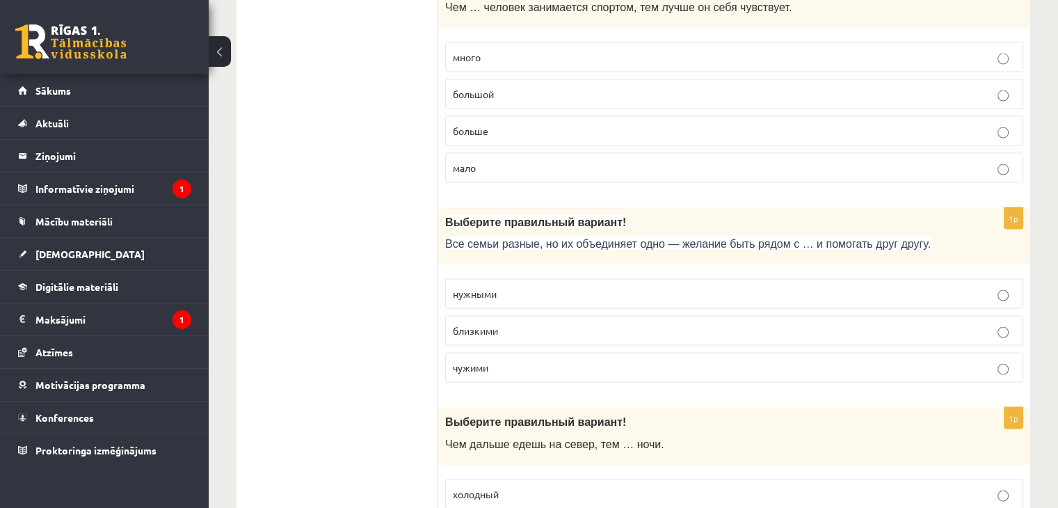
scroll to position [2851, 0]
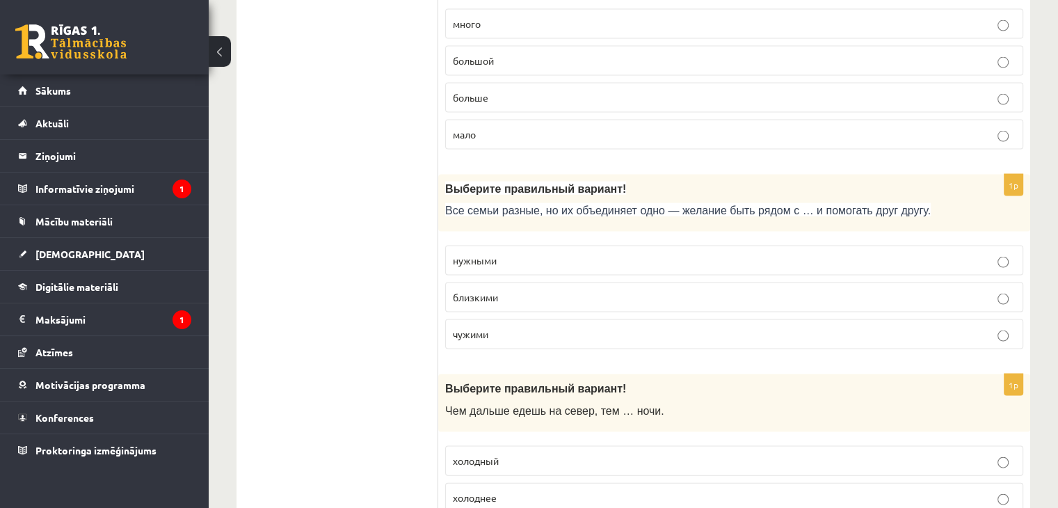
click at [462, 291] on span "близкими" at bounding box center [475, 297] width 45 height 13
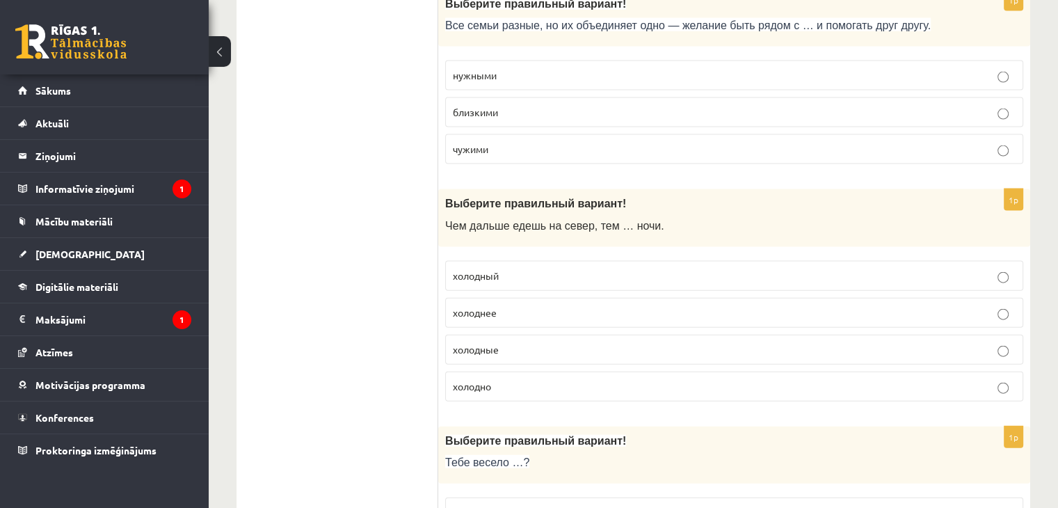
scroll to position [3060, 0]
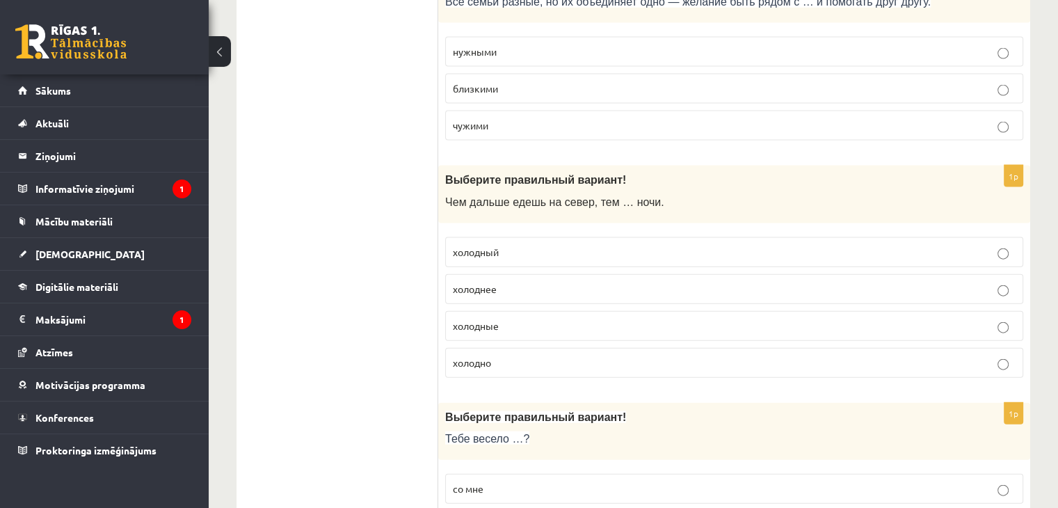
click at [453, 282] on span "холоднее" at bounding box center [475, 288] width 44 height 13
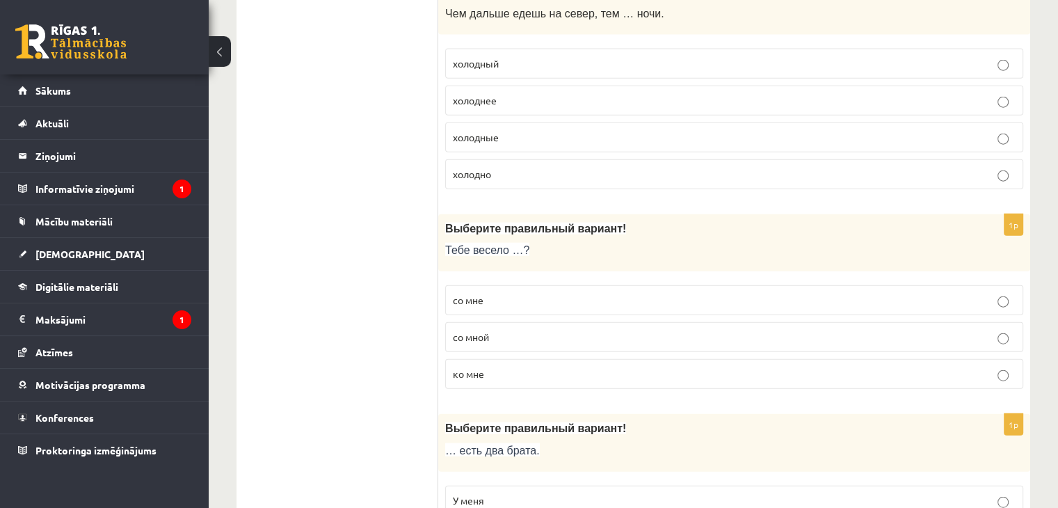
scroll to position [3338, 0]
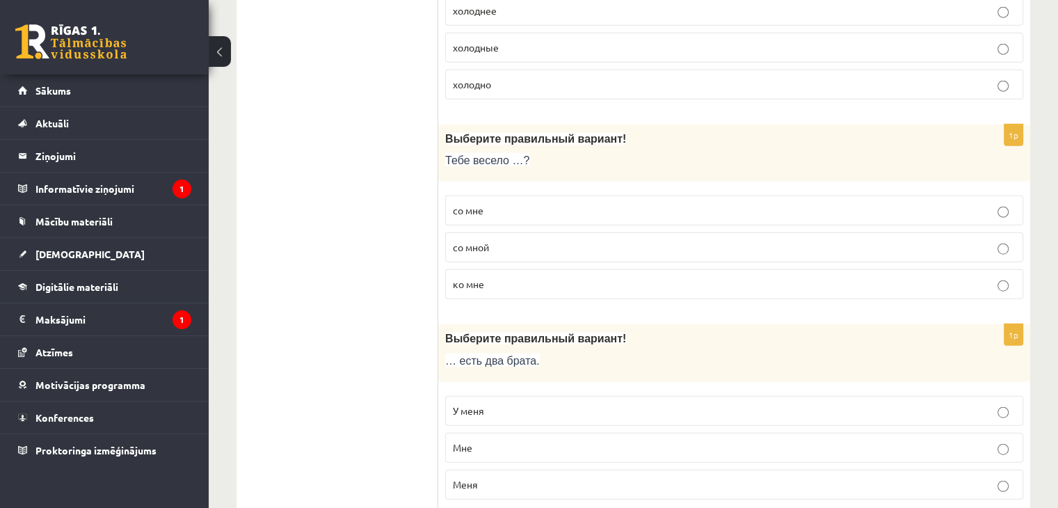
click at [460, 240] on p "со мной" at bounding box center [734, 247] width 563 height 15
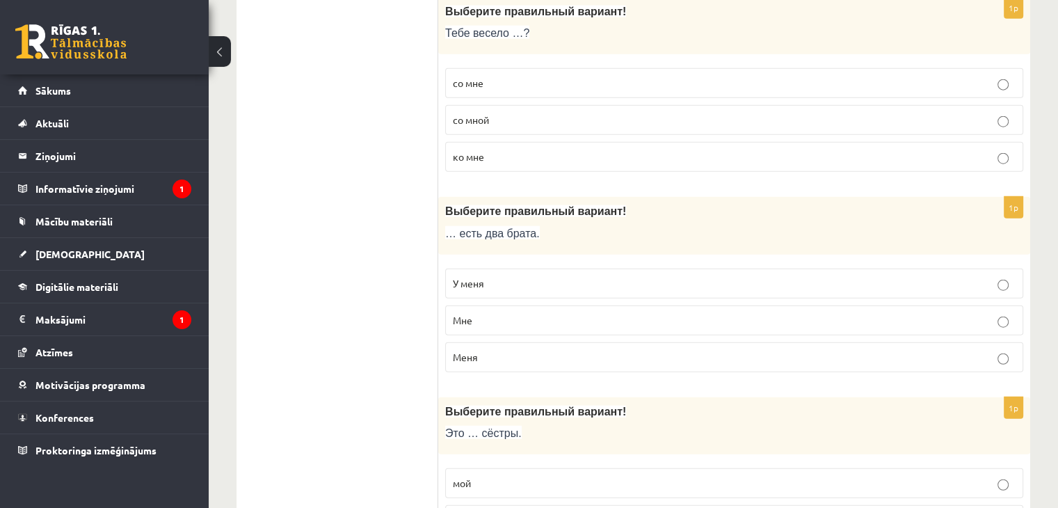
scroll to position [3477, 0]
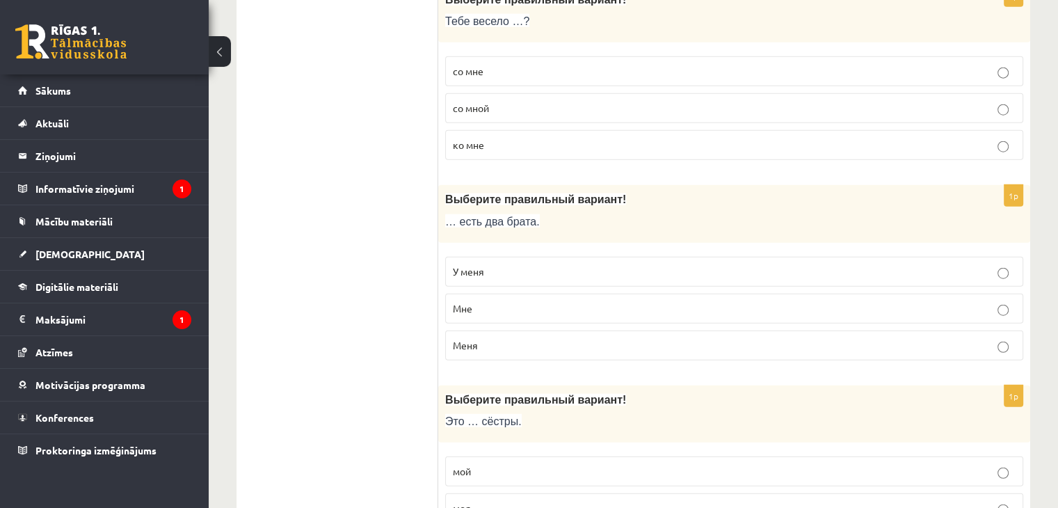
click at [456, 264] on p "У меня" at bounding box center [734, 271] width 563 height 15
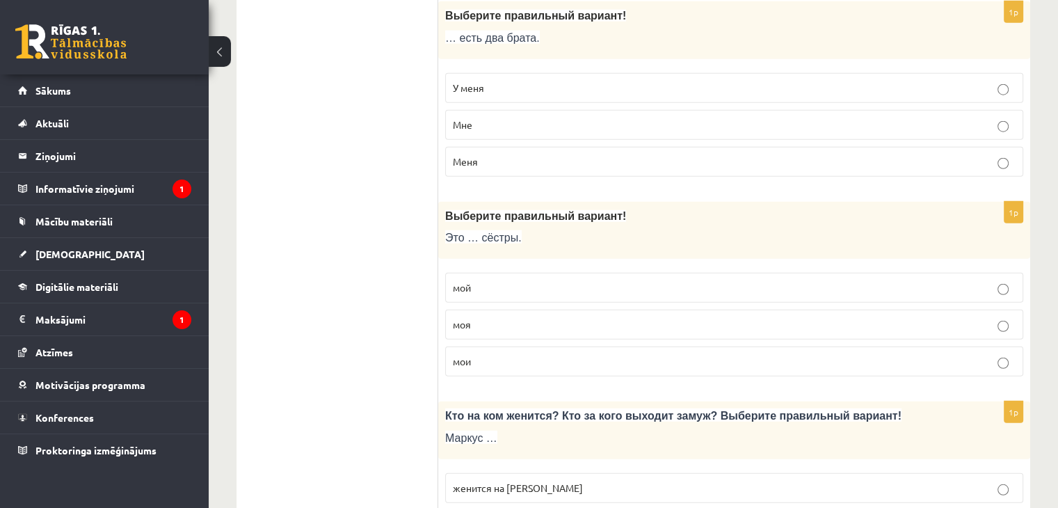
scroll to position [3686, 0]
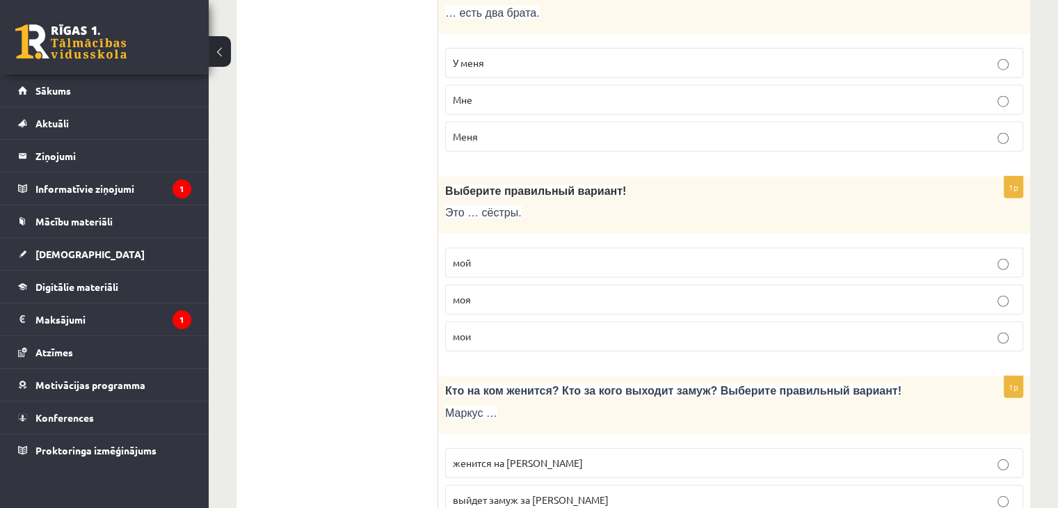
click at [467, 330] on span "мои" at bounding box center [462, 336] width 18 height 13
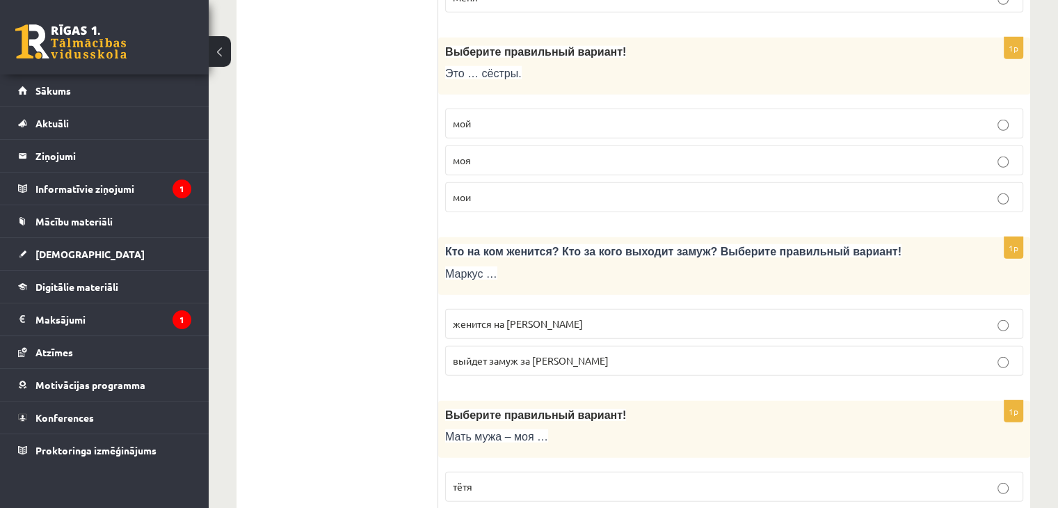
click at [457, 314] on label "женится на Агнии" at bounding box center [734, 324] width 578 height 30
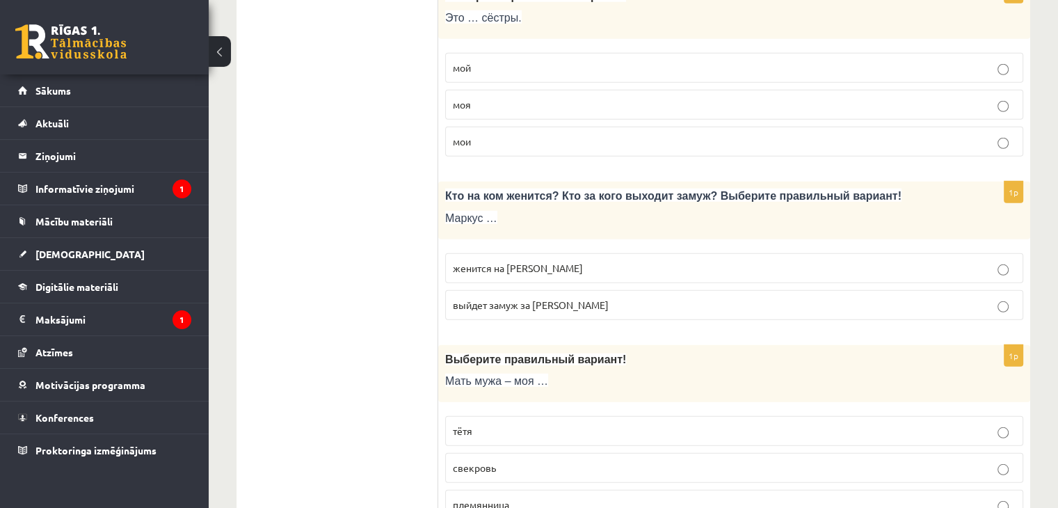
scroll to position [4034, 0]
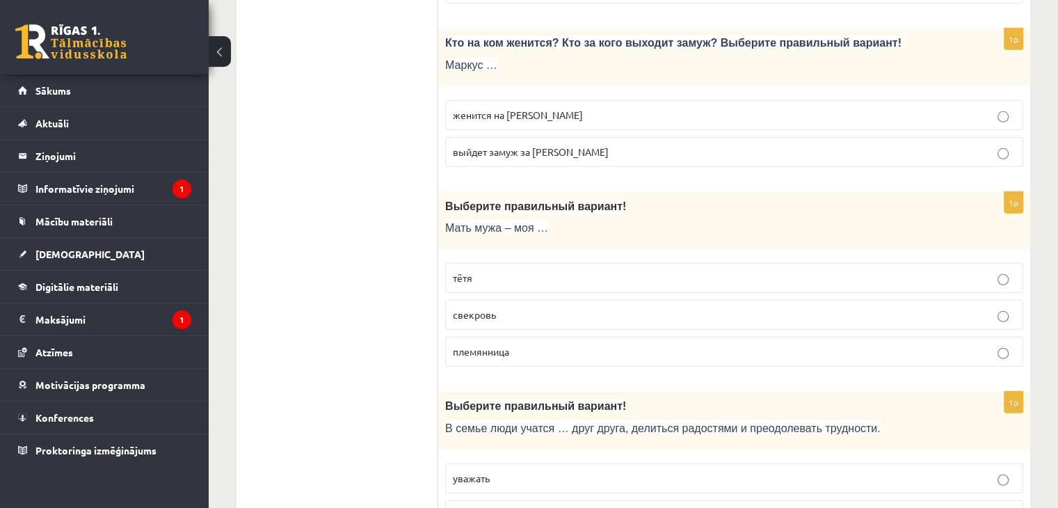
click at [483, 307] on label "свекровь" at bounding box center [734, 315] width 578 height 30
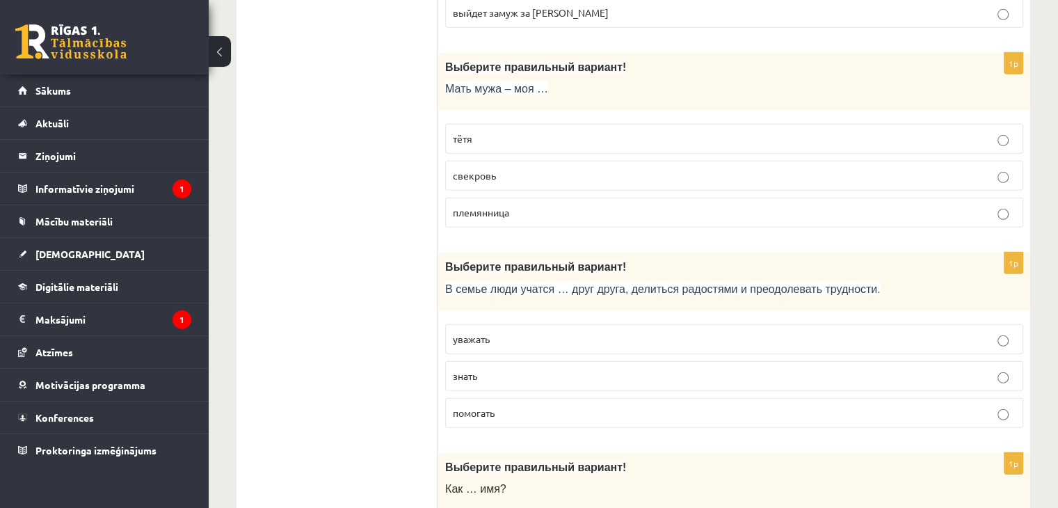
scroll to position [4242, 0]
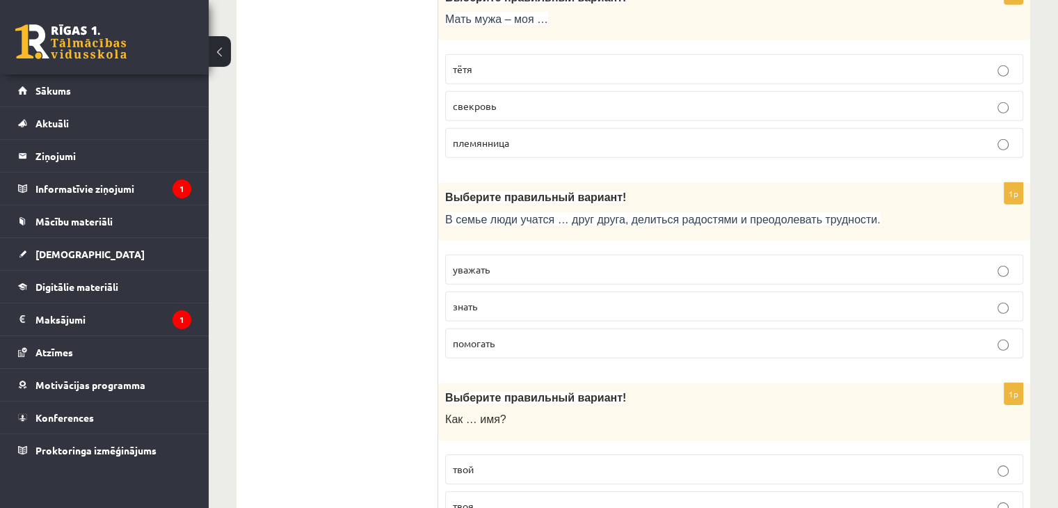
click at [462, 262] on p "уважать" at bounding box center [734, 269] width 563 height 15
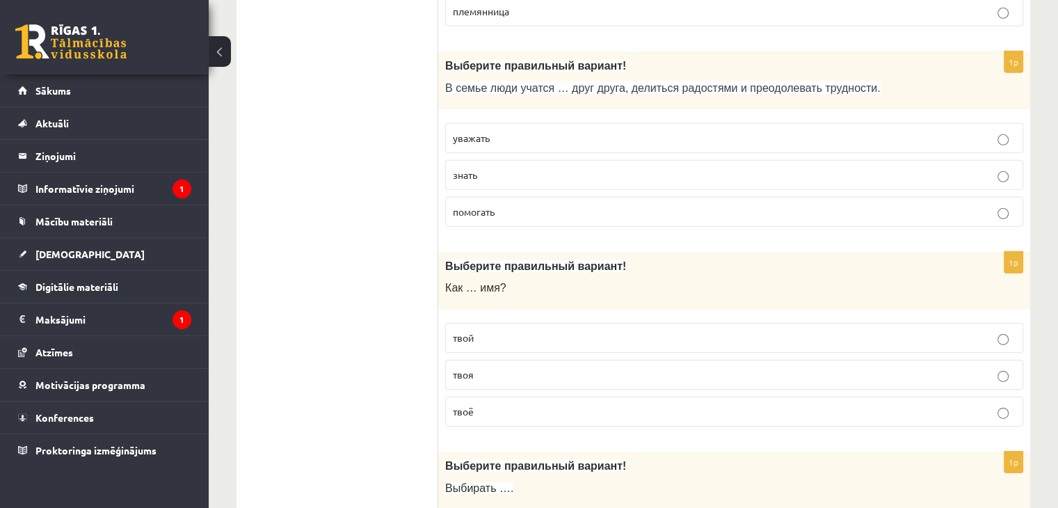
scroll to position [4451, 0]
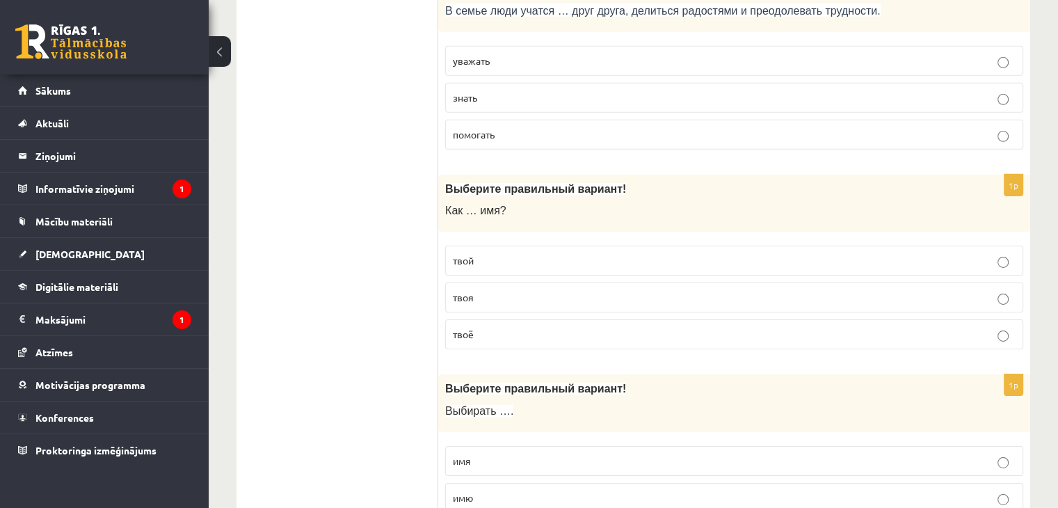
click at [477, 319] on label "твоё" at bounding box center [734, 334] width 578 height 30
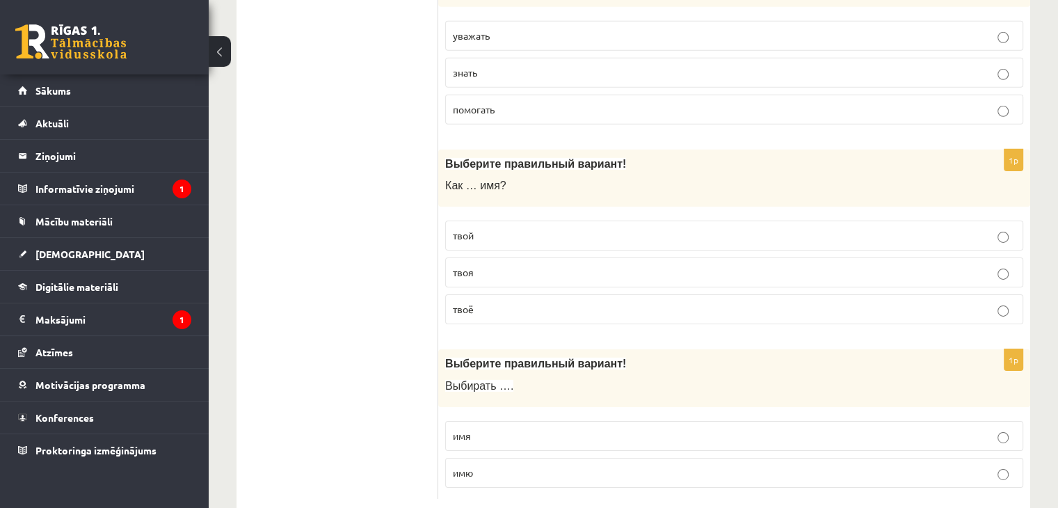
scroll to position [4487, 0]
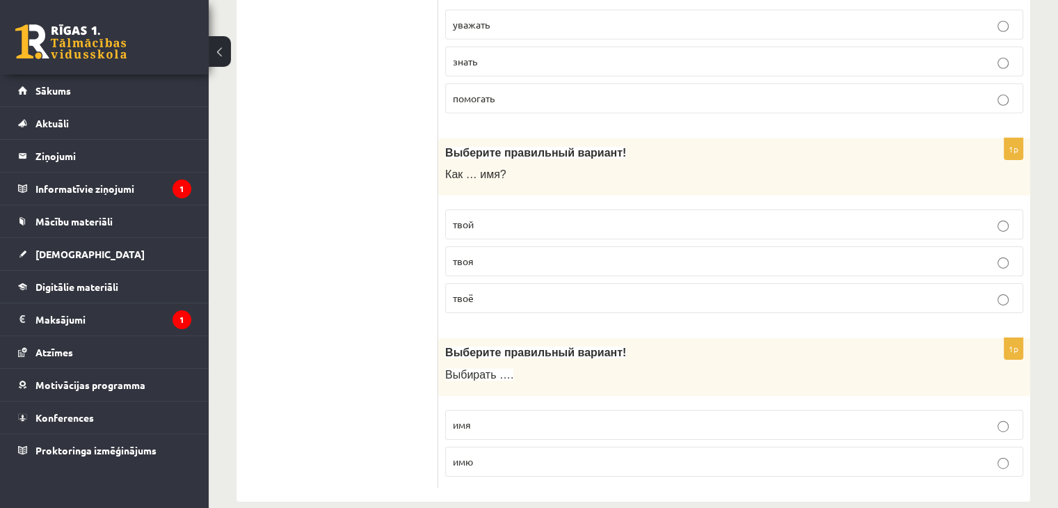
click at [485, 417] on p "имя" at bounding box center [734, 424] width 563 height 15
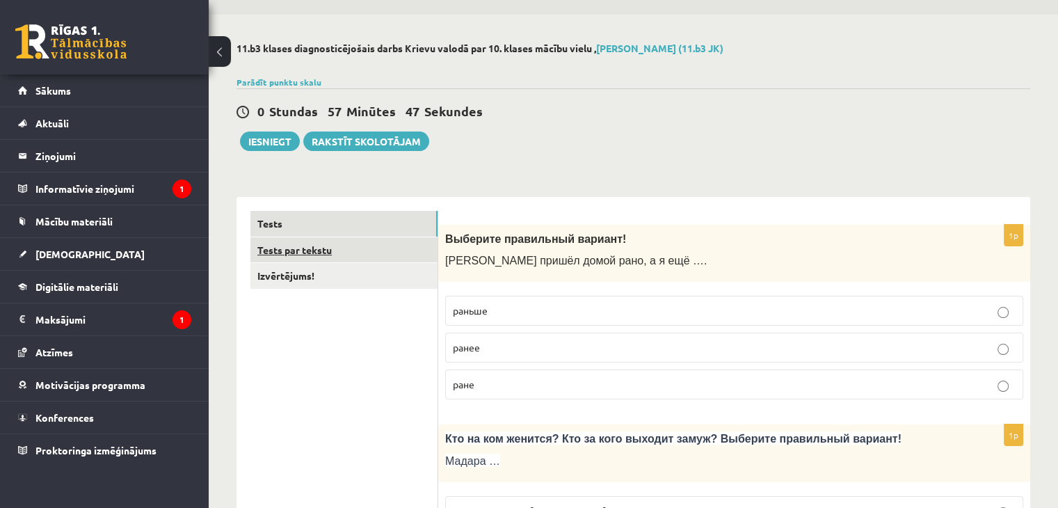
scroll to position [0, 0]
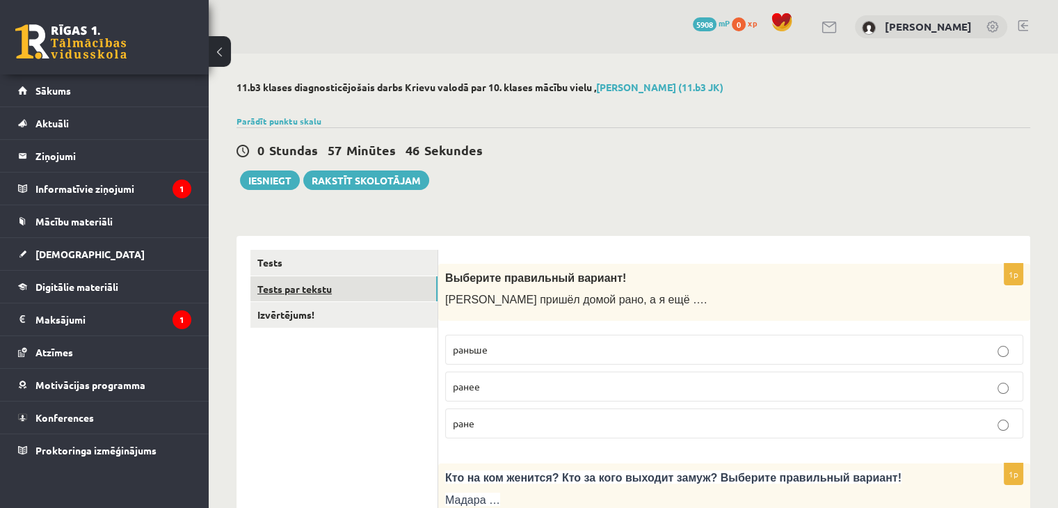
click at [370, 293] on link "Tests par tekstu" at bounding box center [343, 289] width 187 height 26
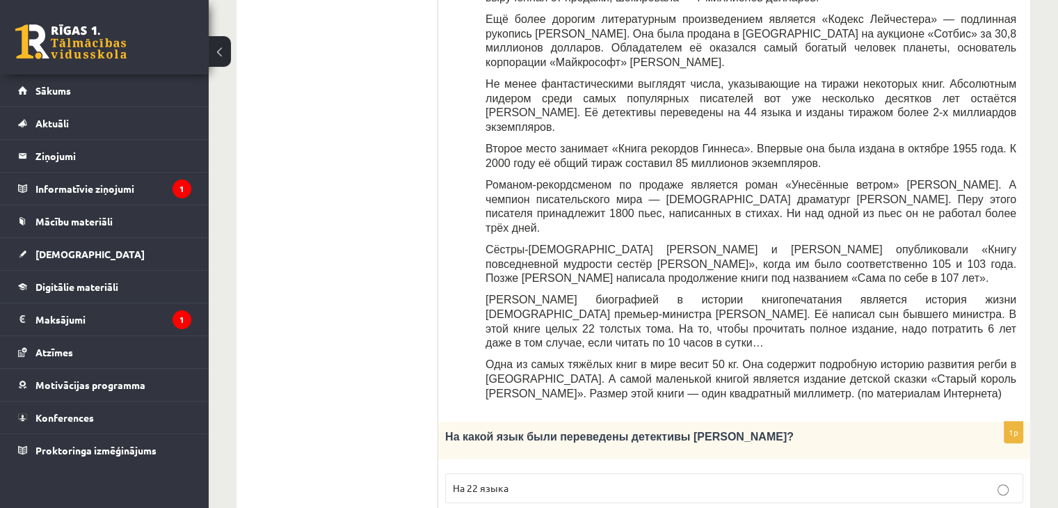
scroll to position [487, 0]
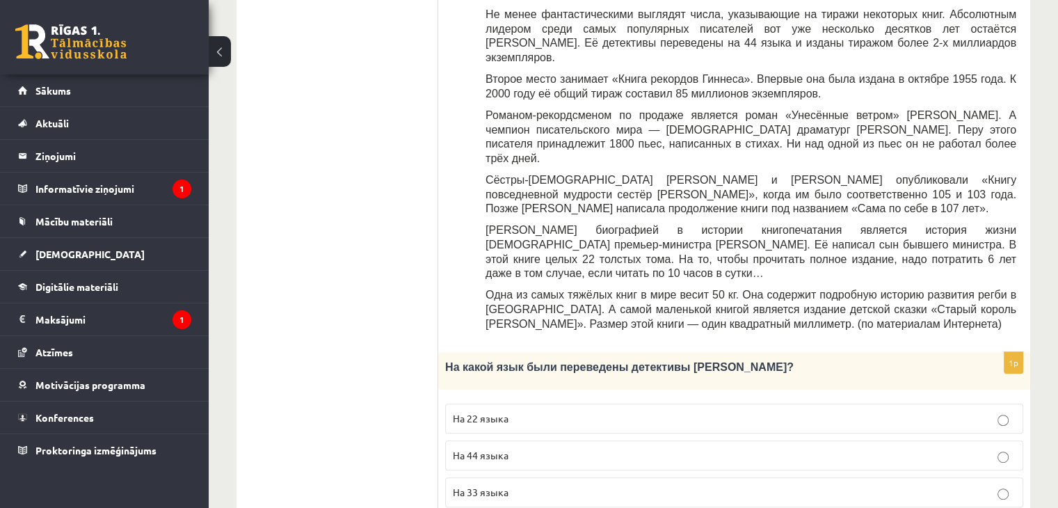
click at [515, 448] on p "На 44 языка" at bounding box center [734, 455] width 563 height 15
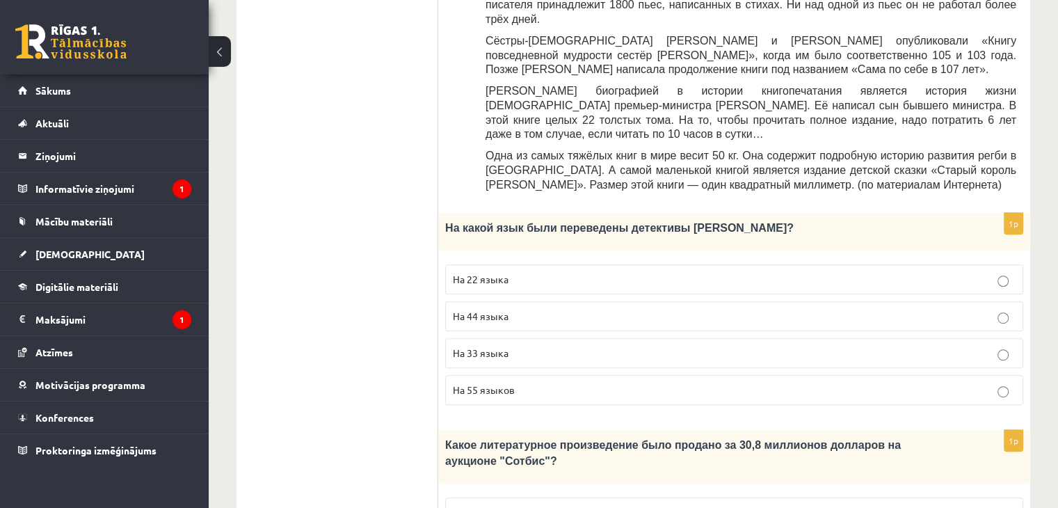
scroll to position [695, 0]
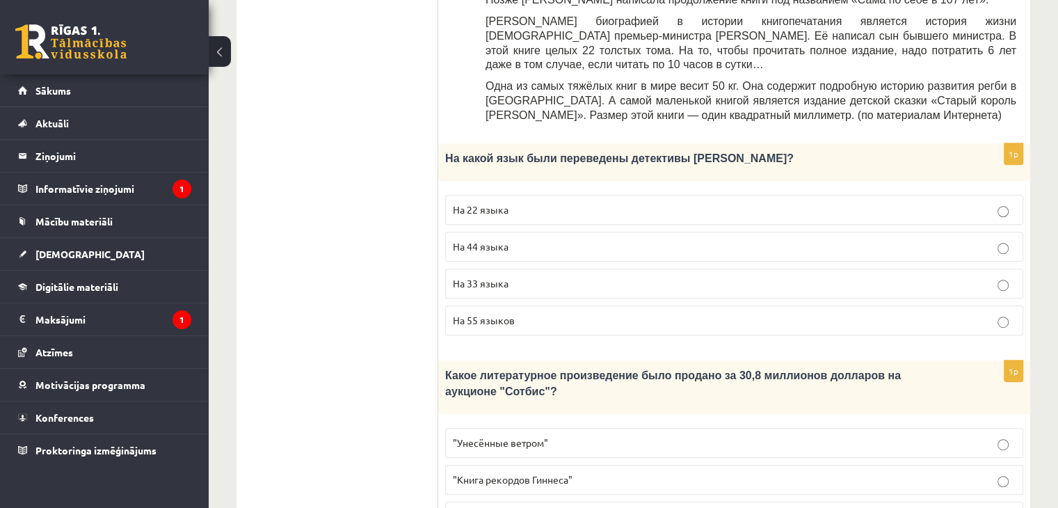
click at [488, 507] on span ""Кодекс Лейчестера"" at bounding box center [501, 516] width 97 height 13
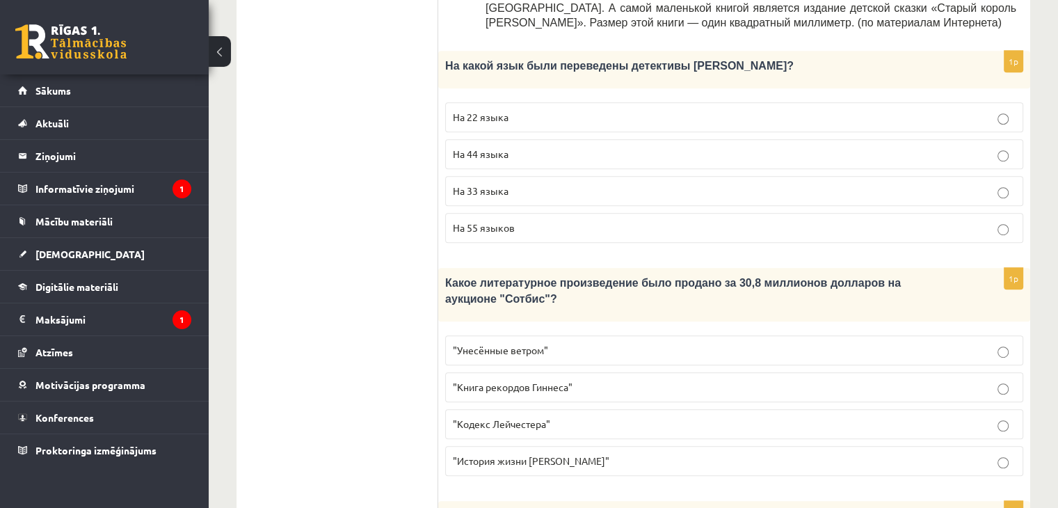
scroll to position [904, 0]
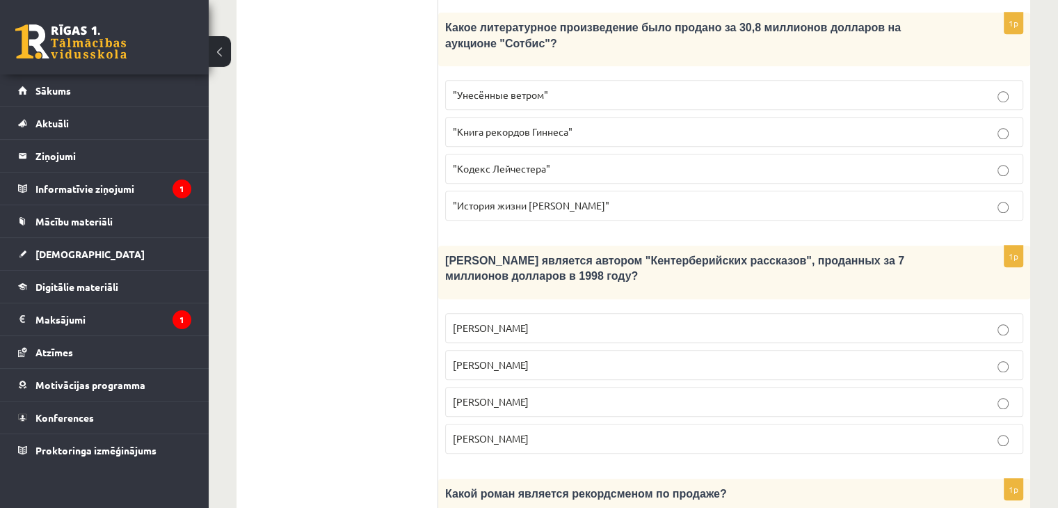
scroll to position [1113, 0]
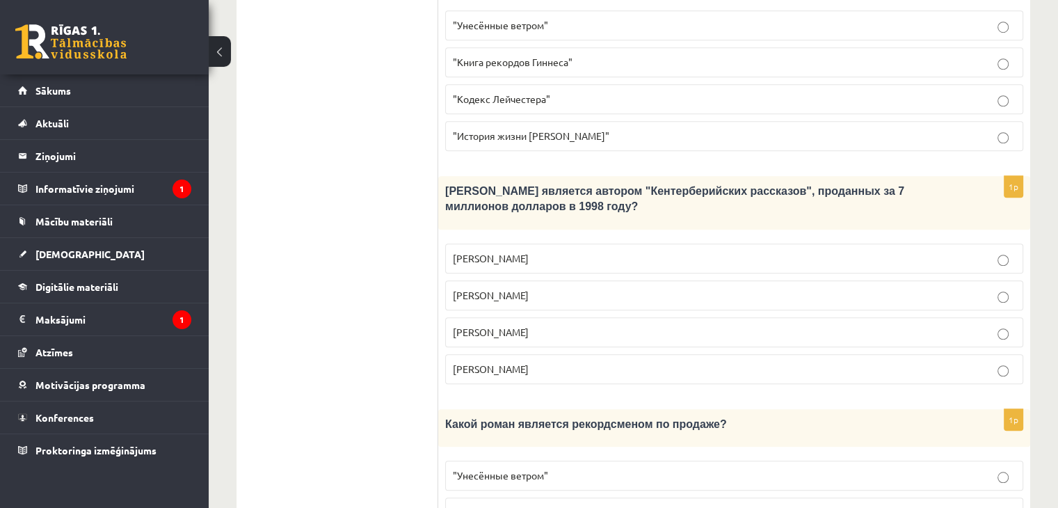
click at [459, 468] on p ""Унесённые ветром"" at bounding box center [734, 475] width 563 height 15
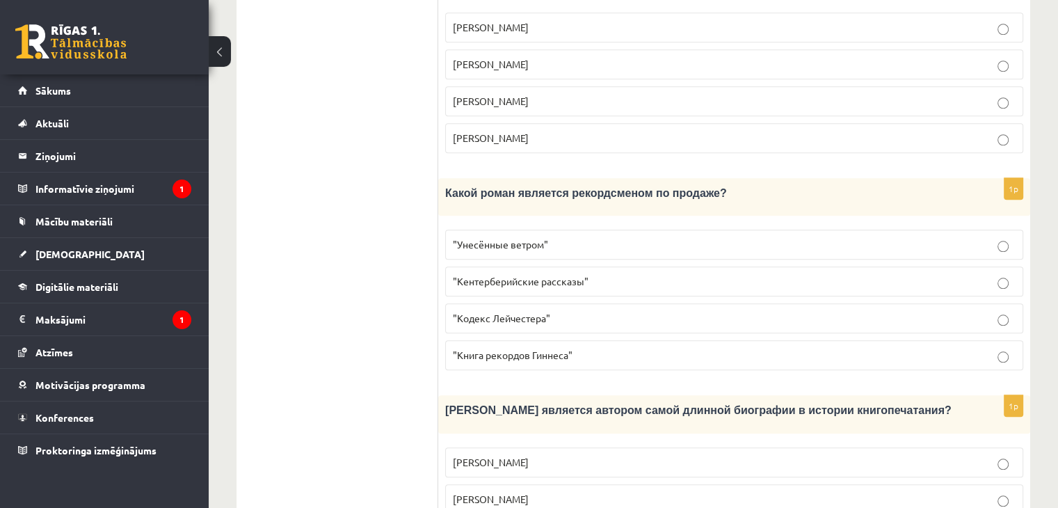
scroll to position [1367, 0]
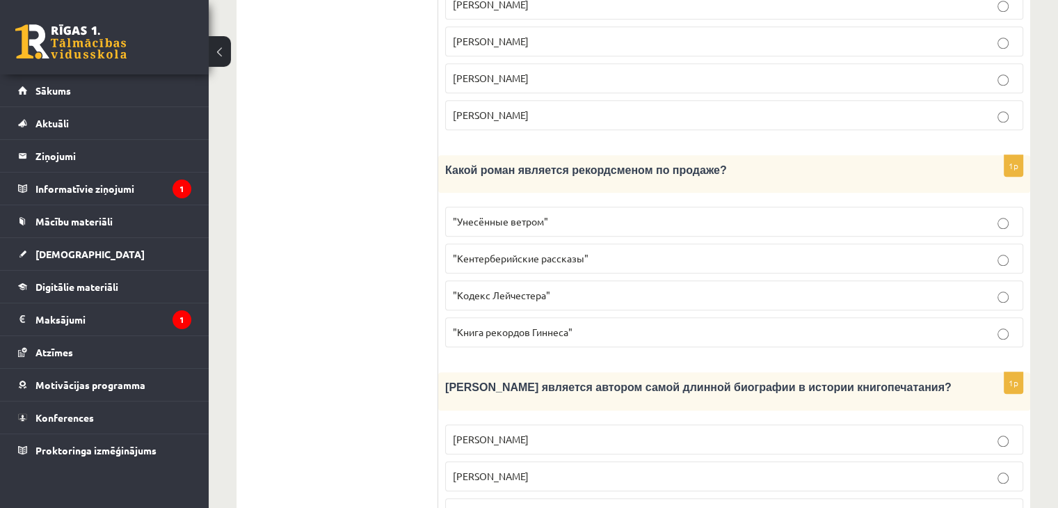
click at [462, 506] on span "Сын бывшего министра" at bounding box center [507, 512] width 109 height 13
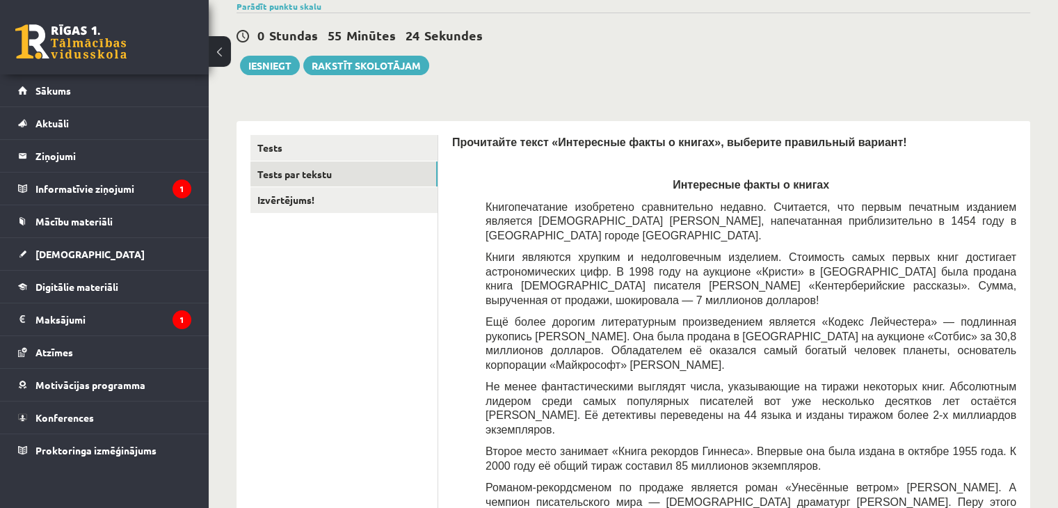
scroll to position [0, 0]
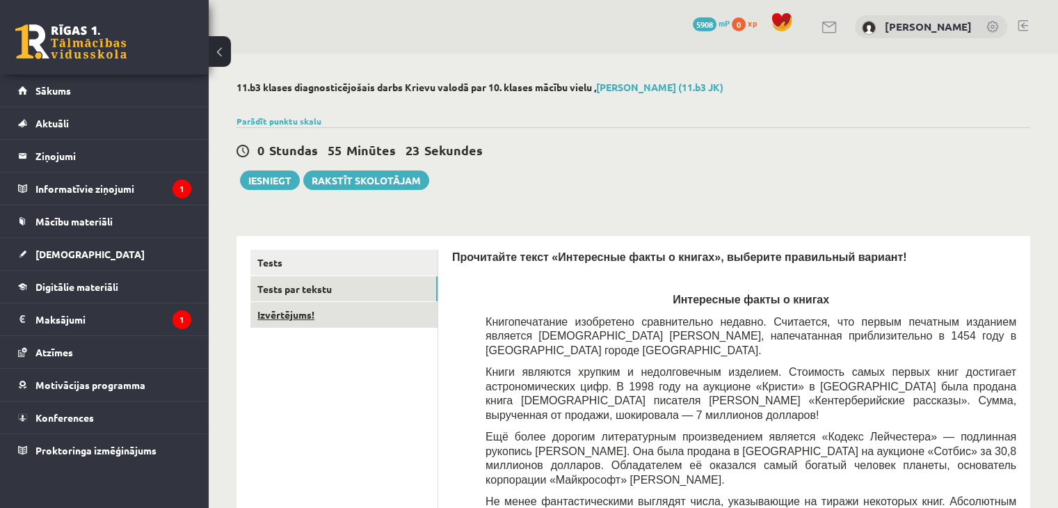
click at [339, 311] on link "Izvērtējums!" at bounding box center [343, 315] width 187 height 26
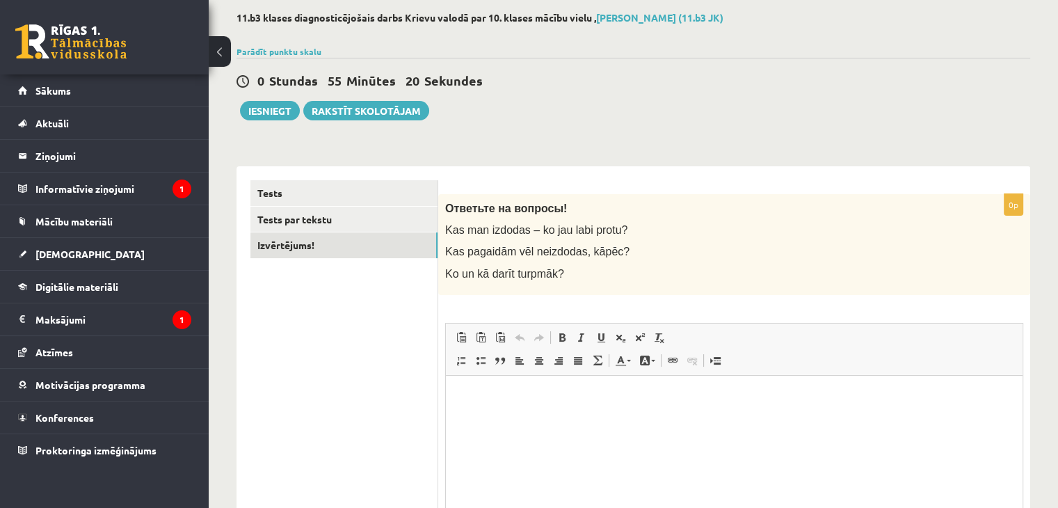
scroll to position [139, 0]
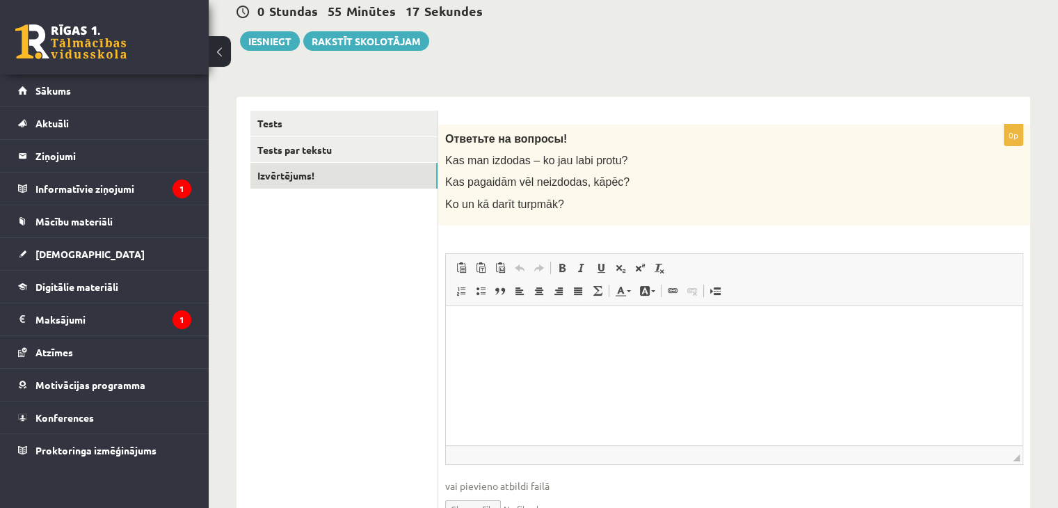
click at [476, 348] on html at bounding box center [734, 326] width 577 height 42
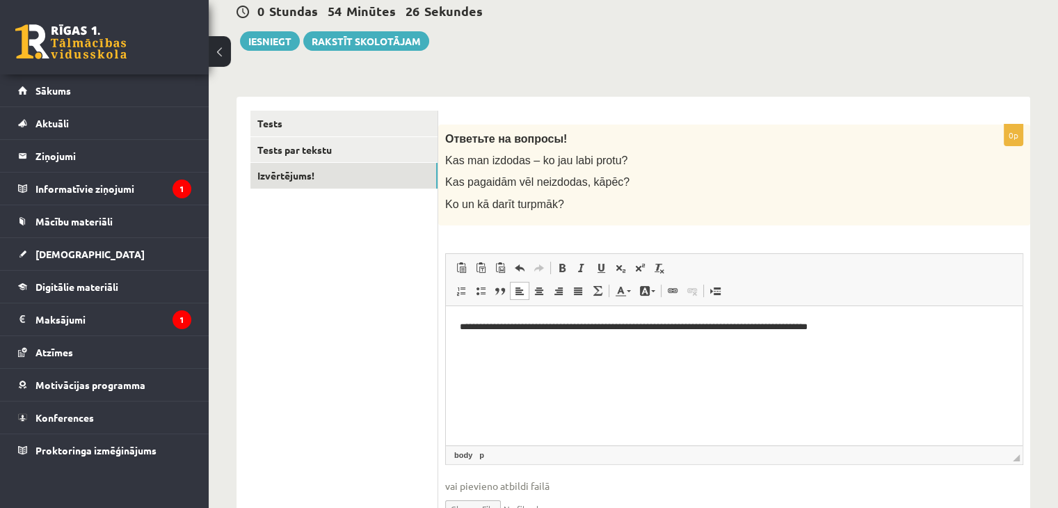
click at [500, 348] on html "**********" at bounding box center [734, 326] width 577 height 42
click at [880, 335] on html "**********" at bounding box center [734, 326] width 577 height 42
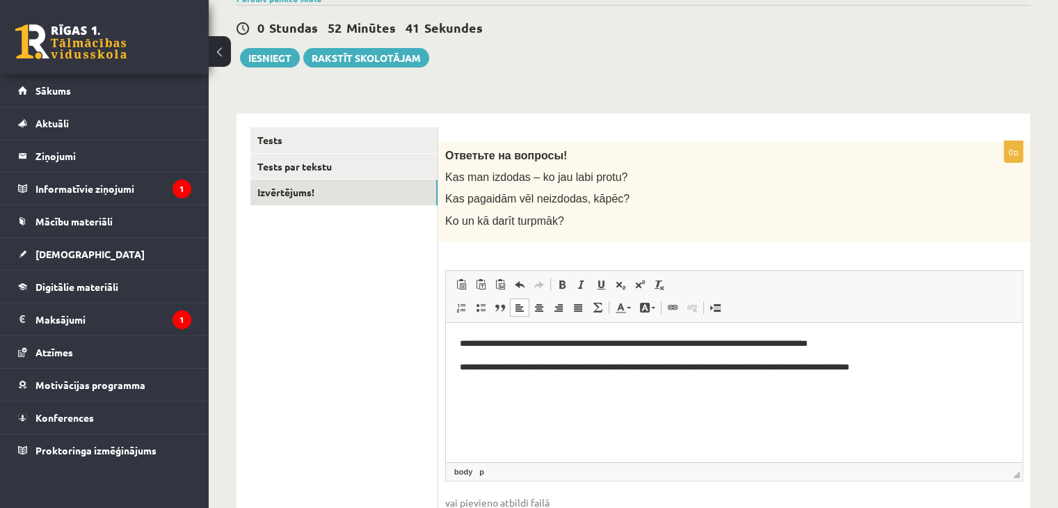
scroll to position [6, 0]
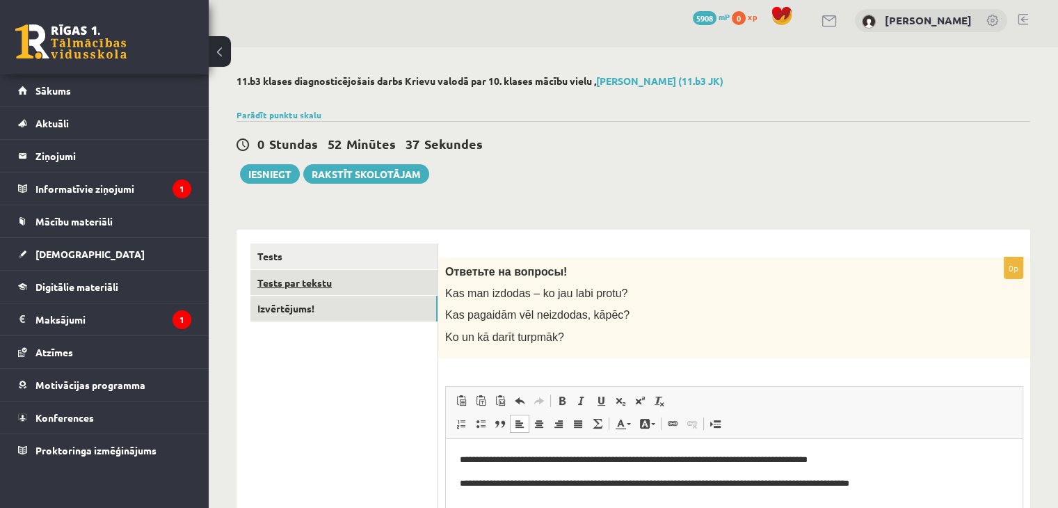
click at [334, 279] on link "Tests par tekstu" at bounding box center [343, 283] width 187 height 26
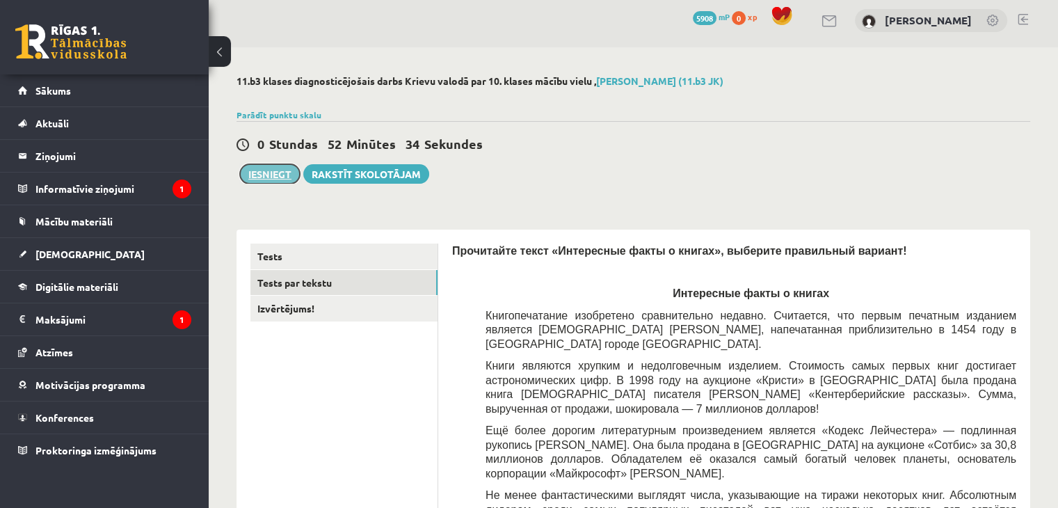
click at [281, 165] on button "Iesniegt" at bounding box center [270, 173] width 60 height 19
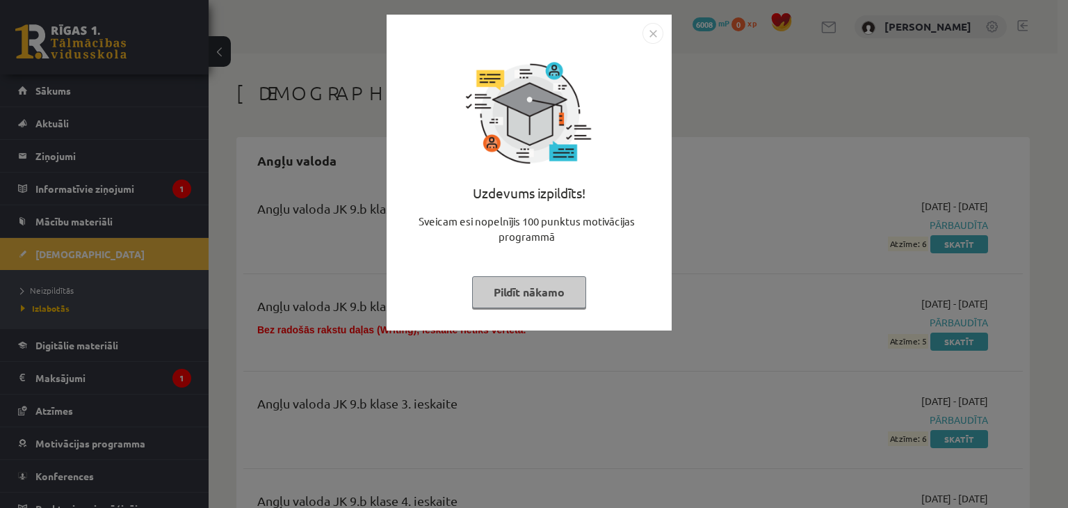
click at [658, 35] on img "Close" at bounding box center [653, 33] width 21 height 21
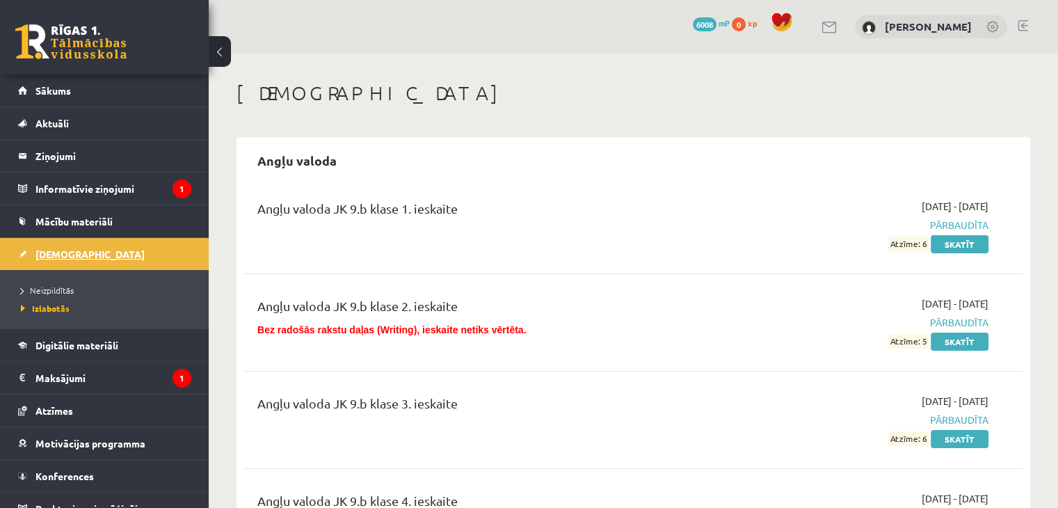
click at [55, 248] on span "[DEMOGRAPHIC_DATA]" at bounding box center [89, 254] width 109 height 13
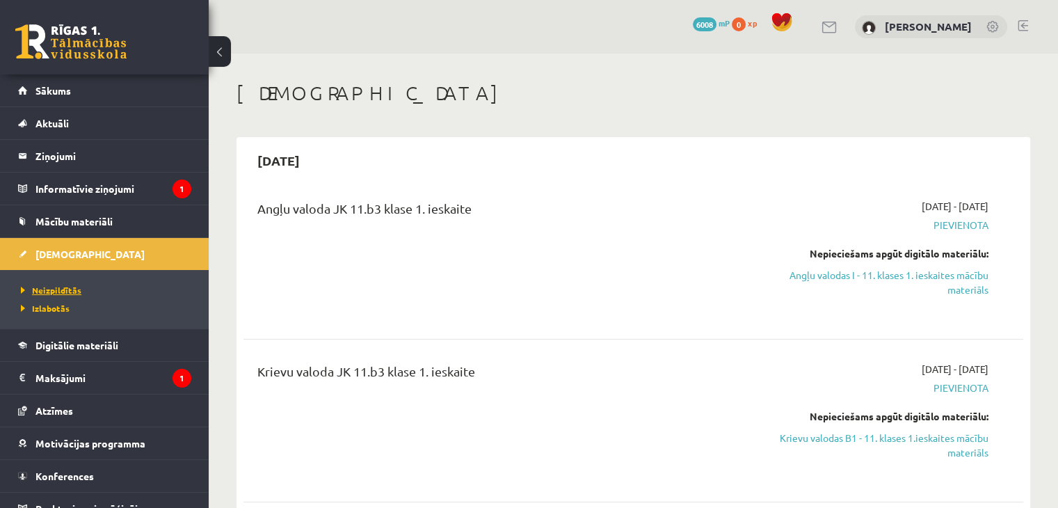
click at [53, 287] on span "Neizpildītās" at bounding box center [51, 289] width 61 height 11
